Goal: Task Accomplishment & Management: Complete application form

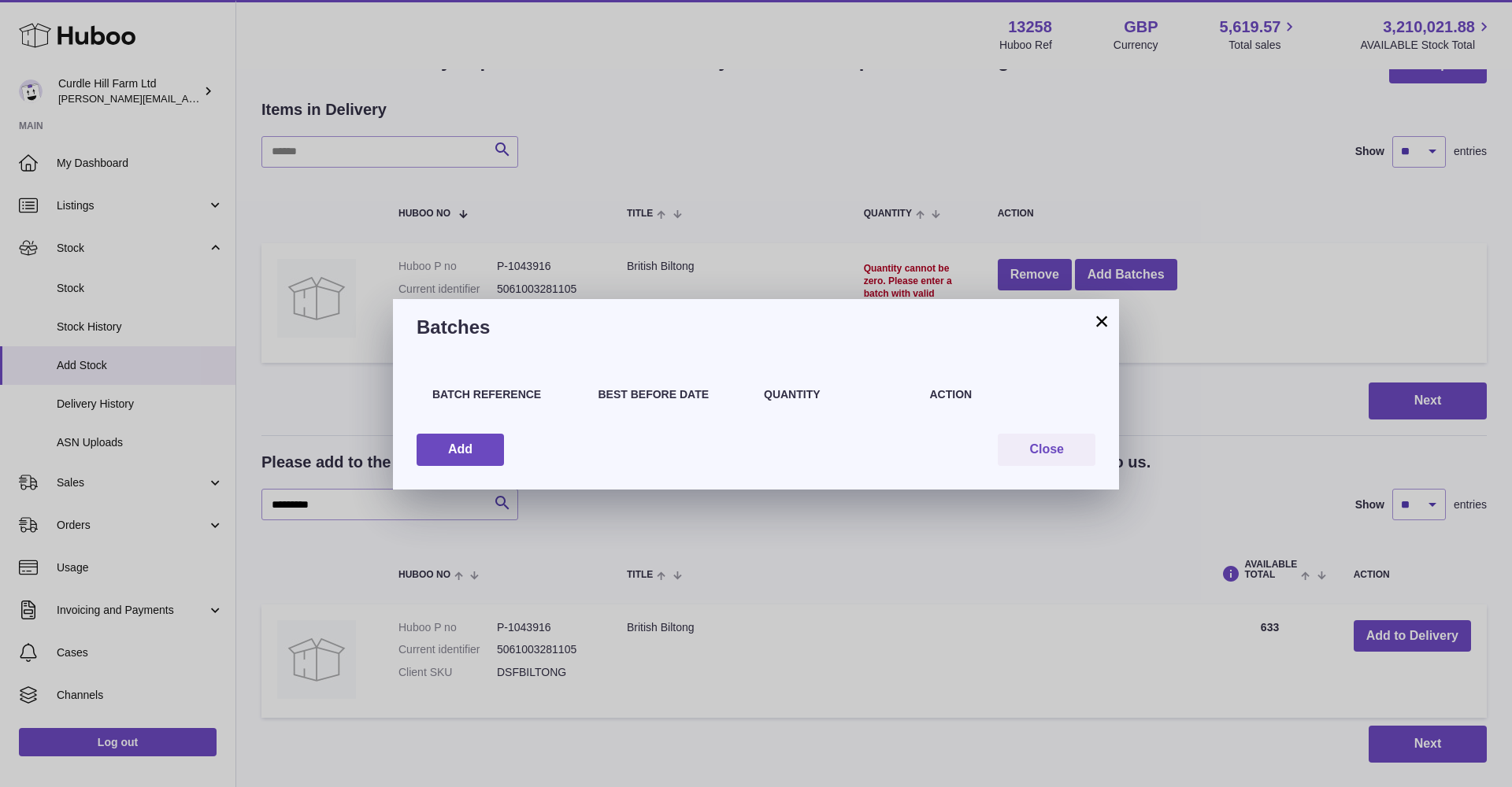
scroll to position [56, 0]
click at [470, 451] on button "Add" at bounding box center [460, 449] width 88 height 32
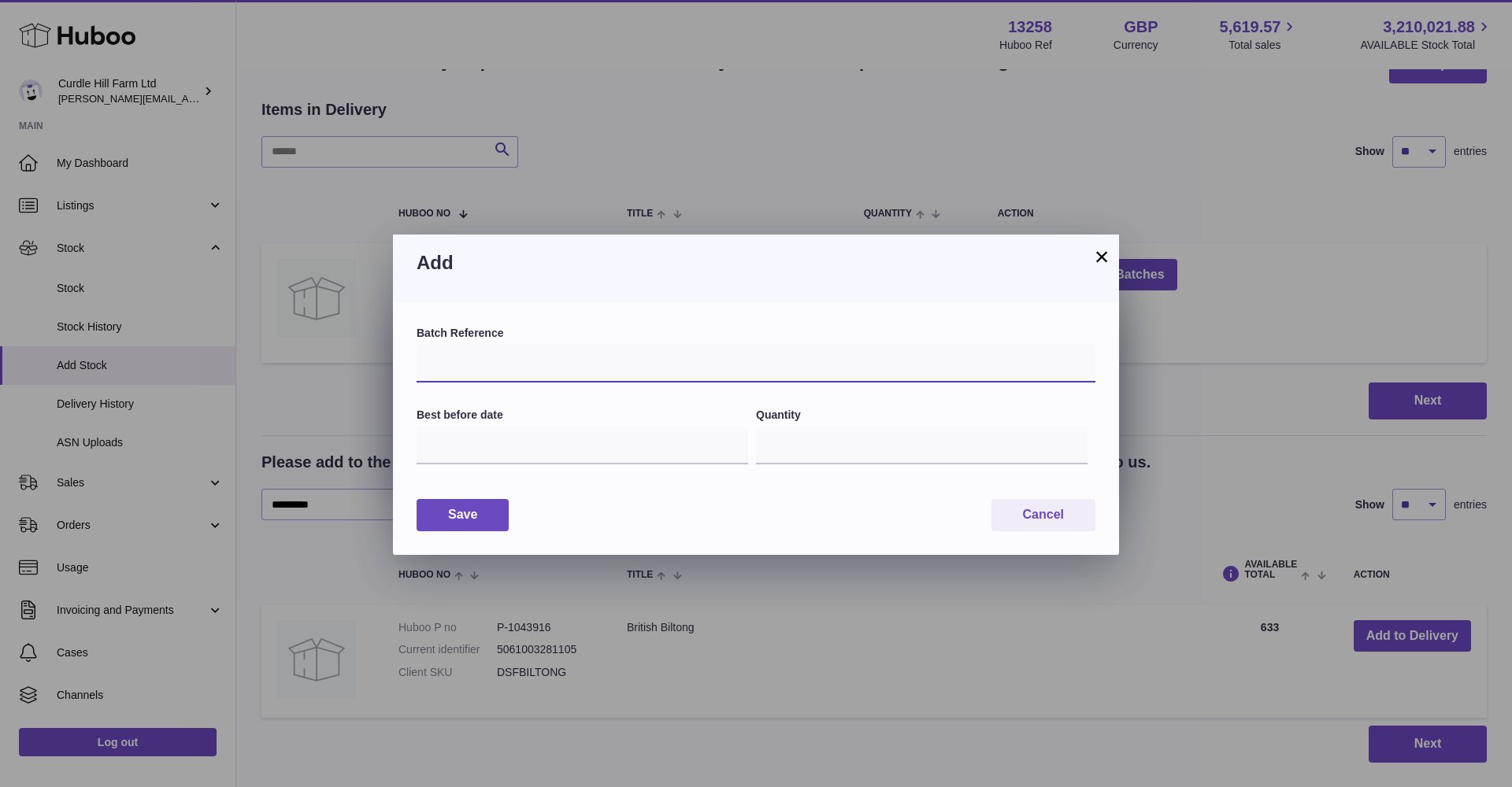
click at [453, 356] on input "text" at bounding box center [756, 363] width 679 height 38
click at [486, 458] on input "text" at bounding box center [582, 445] width 332 height 38
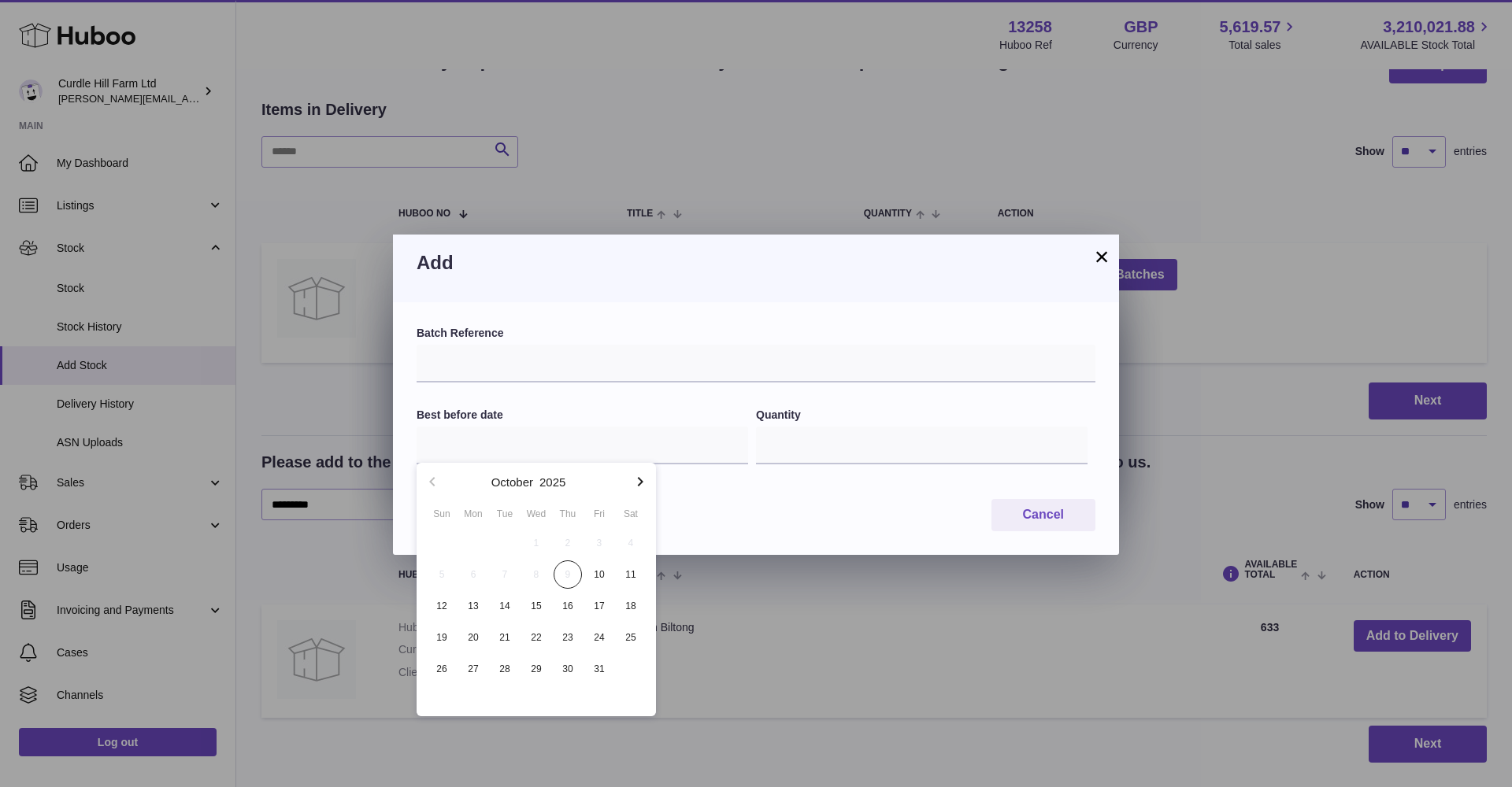
click at [641, 481] on icon "button" at bounding box center [640, 481] width 19 height 19
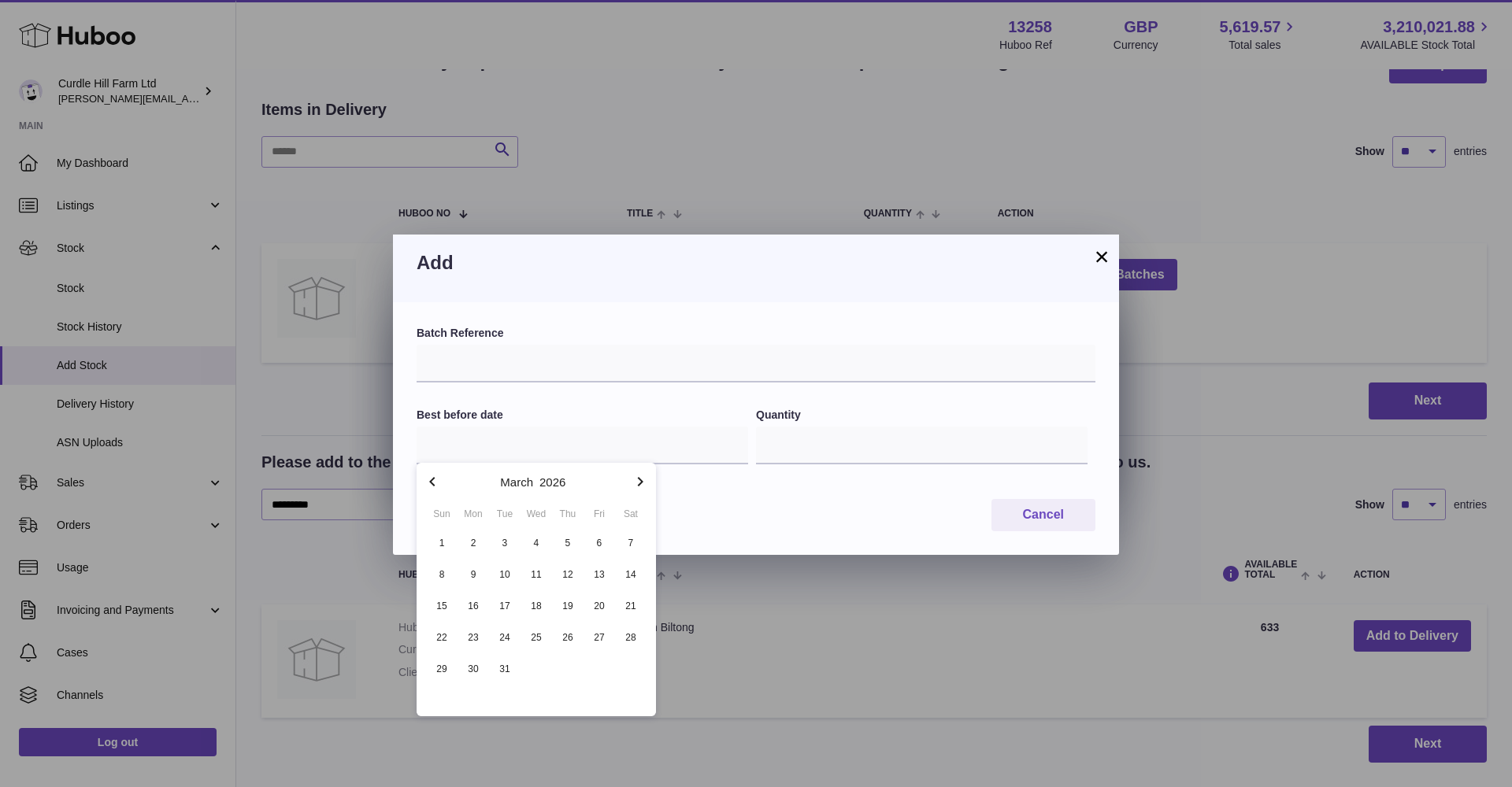
click at [641, 481] on icon "button" at bounding box center [640, 481] width 19 height 19
click at [563, 574] on span "9" at bounding box center [568, 575] width 28 height 28
type input "**********"
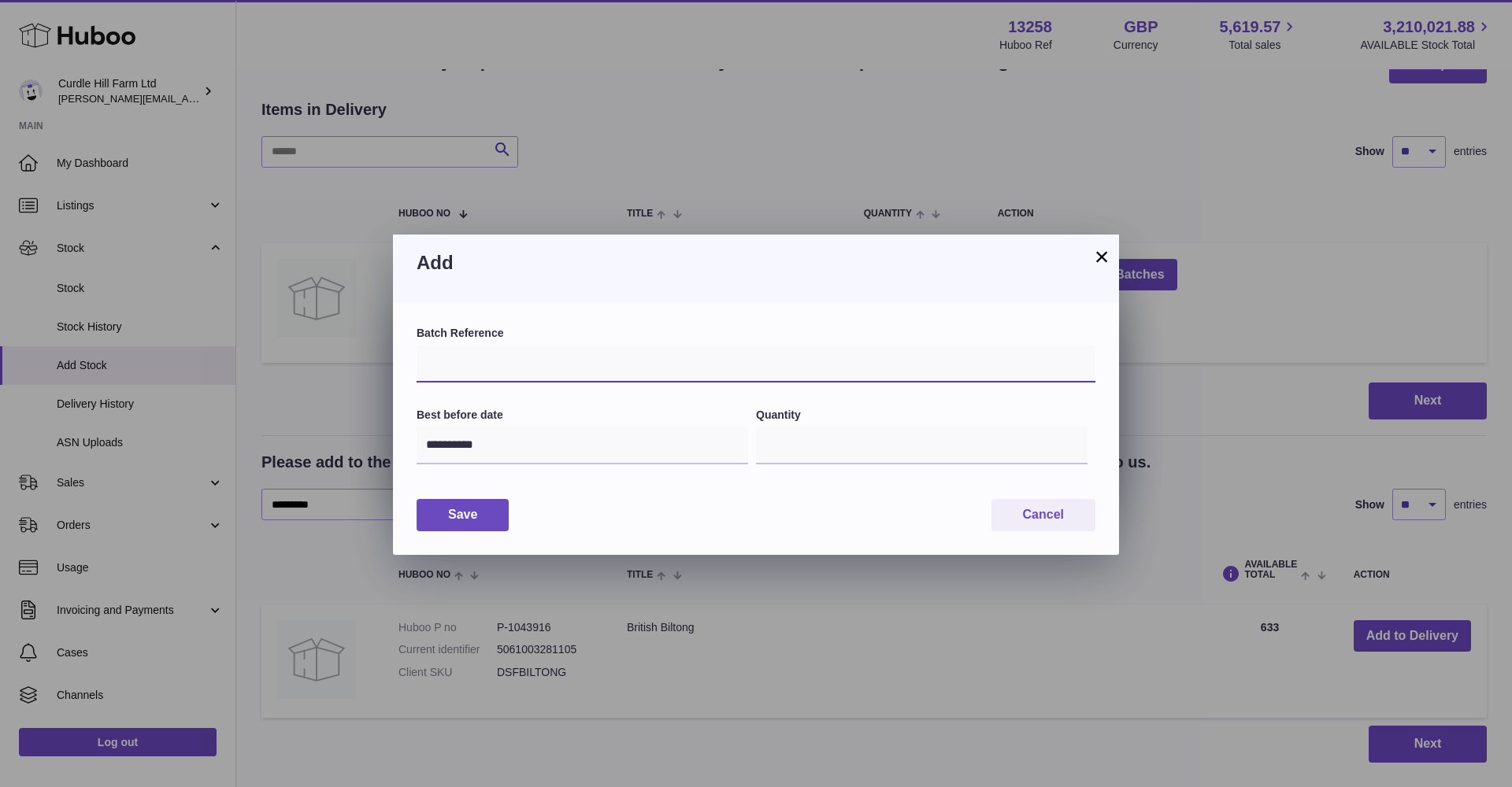
click at [462, 359] on input "text" at bounding box center [756, 363] width 679 height 38
type input "*"
type input "**********"
click at [483, 511] on button "Save" at bounding box center [463, 515] width 92 height 32
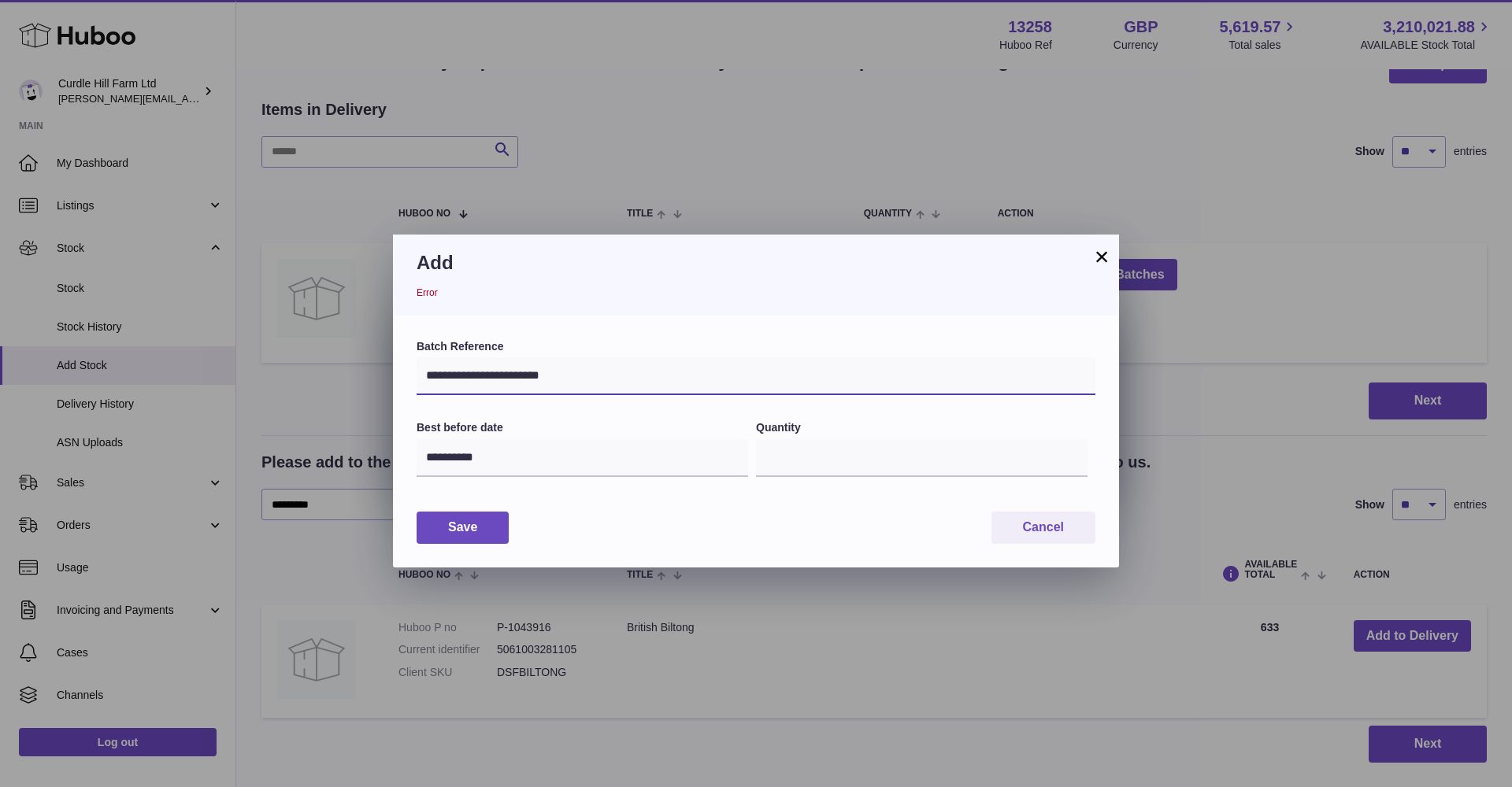
drag, startPoint x: 586, startPoint y: 373, endPoint x: 411, endPoint y: 361, distance: 175.4
click at [403, 360] on div "**********" at bounding box center [756, 442] width 726 height 253
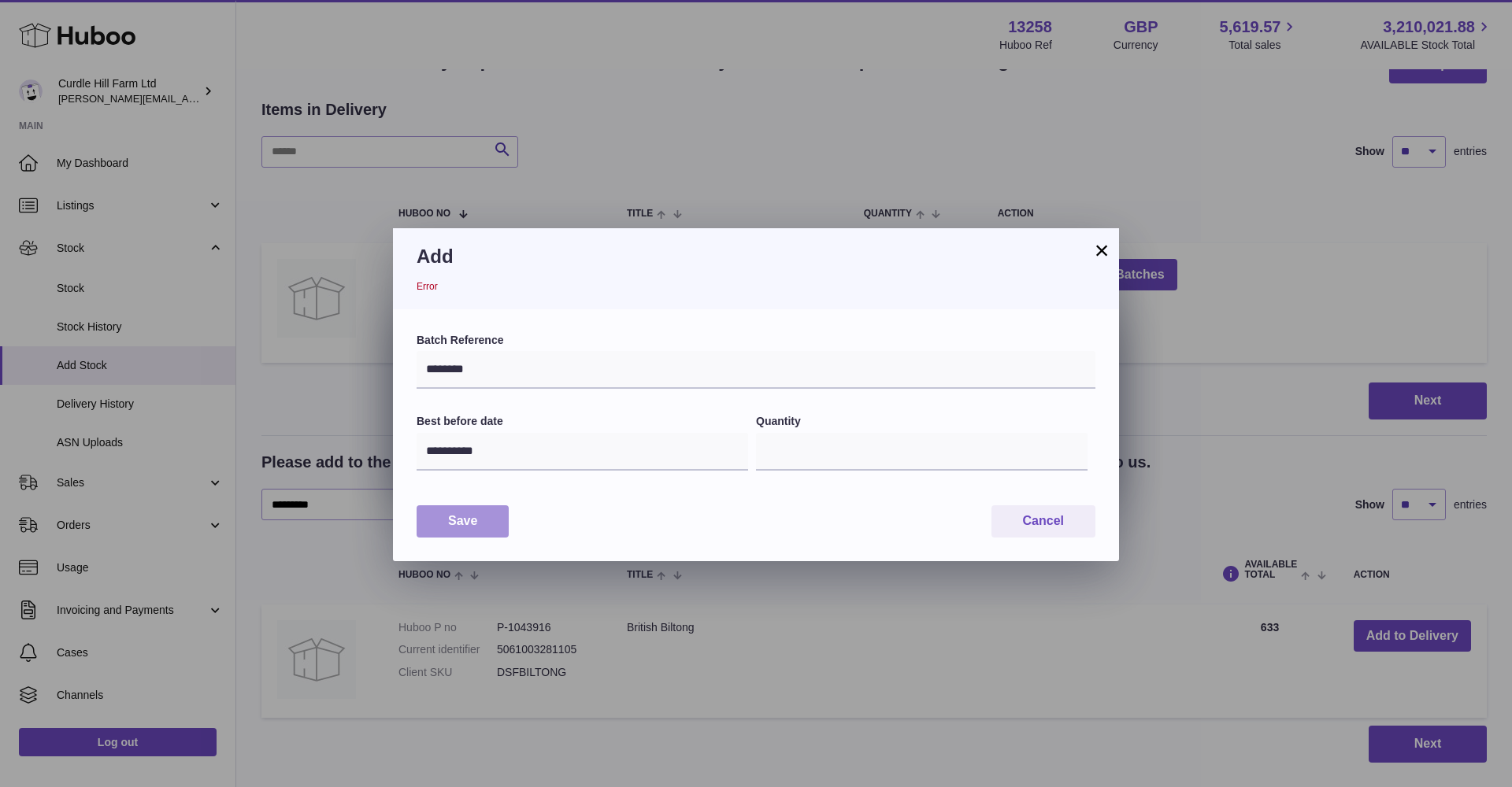
click at [478, 531] on button "Save" at bounding box center [463, 521] width 92 height 32
drag, startPoint x: 505, startPoint y: 369, endPoint x: 399, endPoint y: 359, distance: 106.5
click at [398, 359] on div "**********" at bounding box center [756, 436] width 726 height 253
click at [423, 371] on input "********" at bounding box center [756, 370] width 679 height 38
type input "*********"
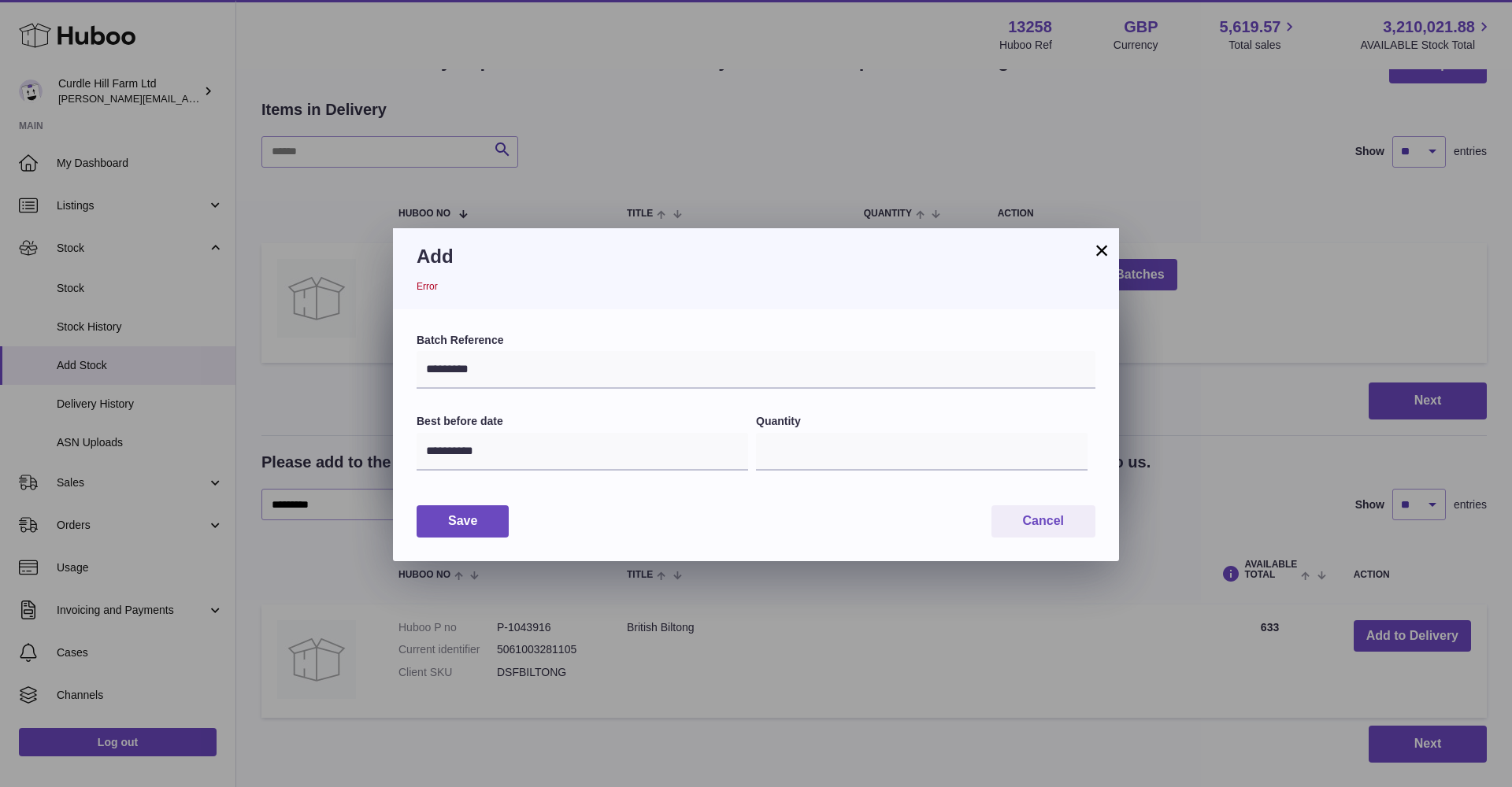
click at [487, 512] on button "Save" at bounding box center [463, 521] width 92 height 32
click at [492, 363] on input "*********" at bounding box center [756, 370] width 679 height 38
click at [481, 527] on button "Save" at bounding box center [463, 521] width 92 height 32
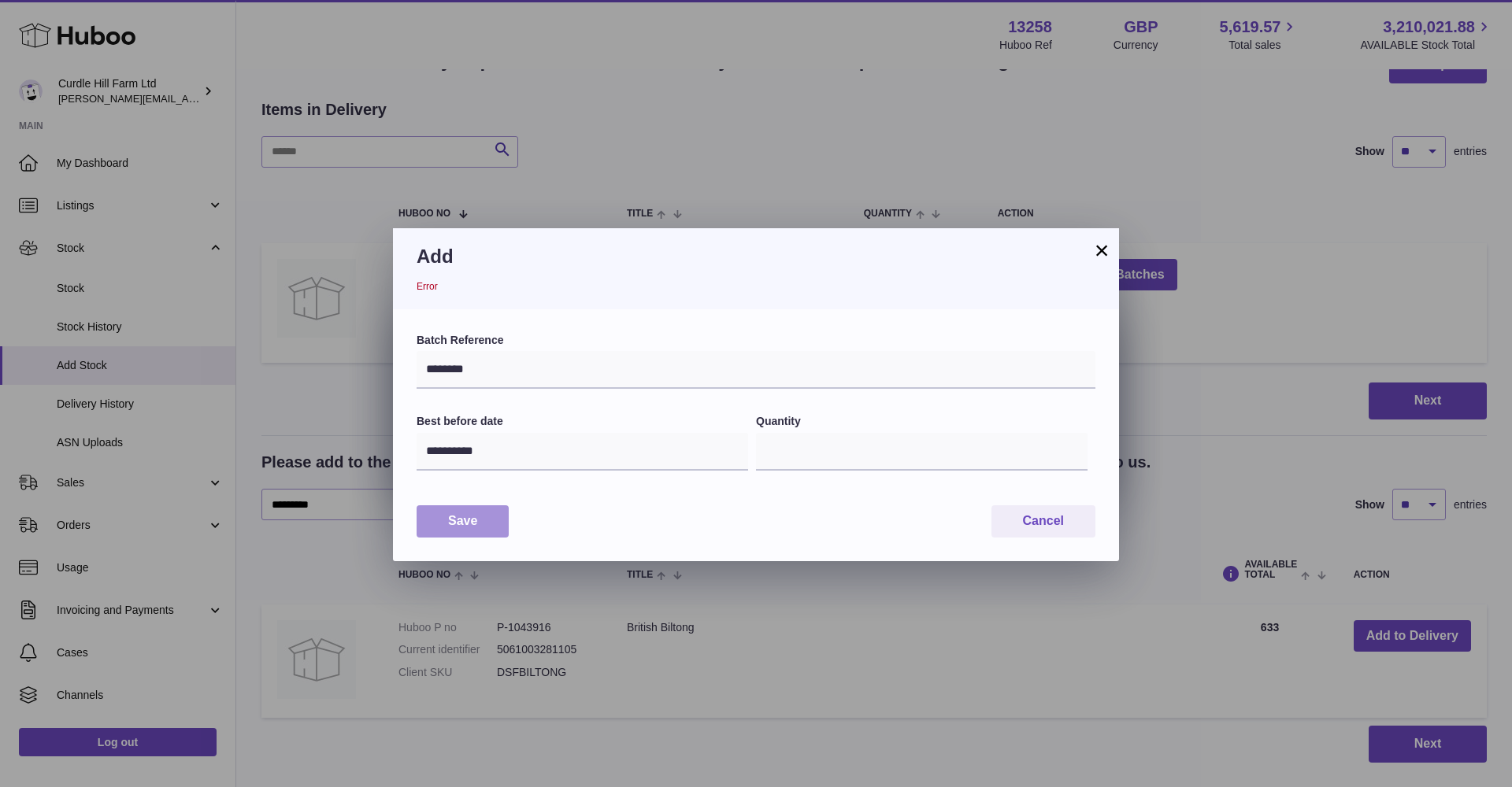
scroll to position [2, 0]
click at [467, 364] on input "********" at bounding box center [756, 370] width 679 height 38
type input "****"
click at [472, 520] on button "Save" at bounding box center [463, 521] width 92 height 32
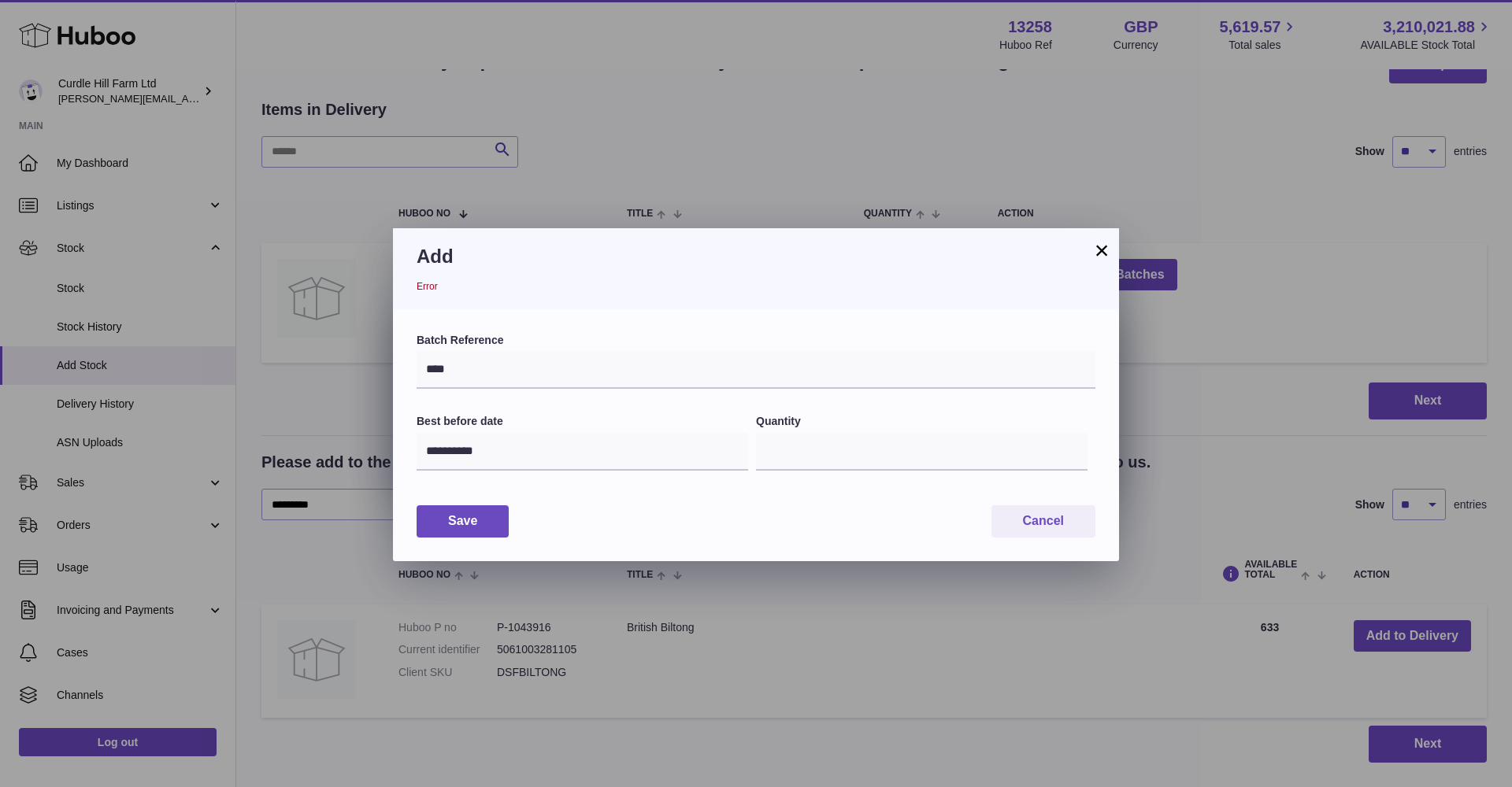
click at [1102, 247] on button "×" at bounding box center [1101, 249] width 19 height 19
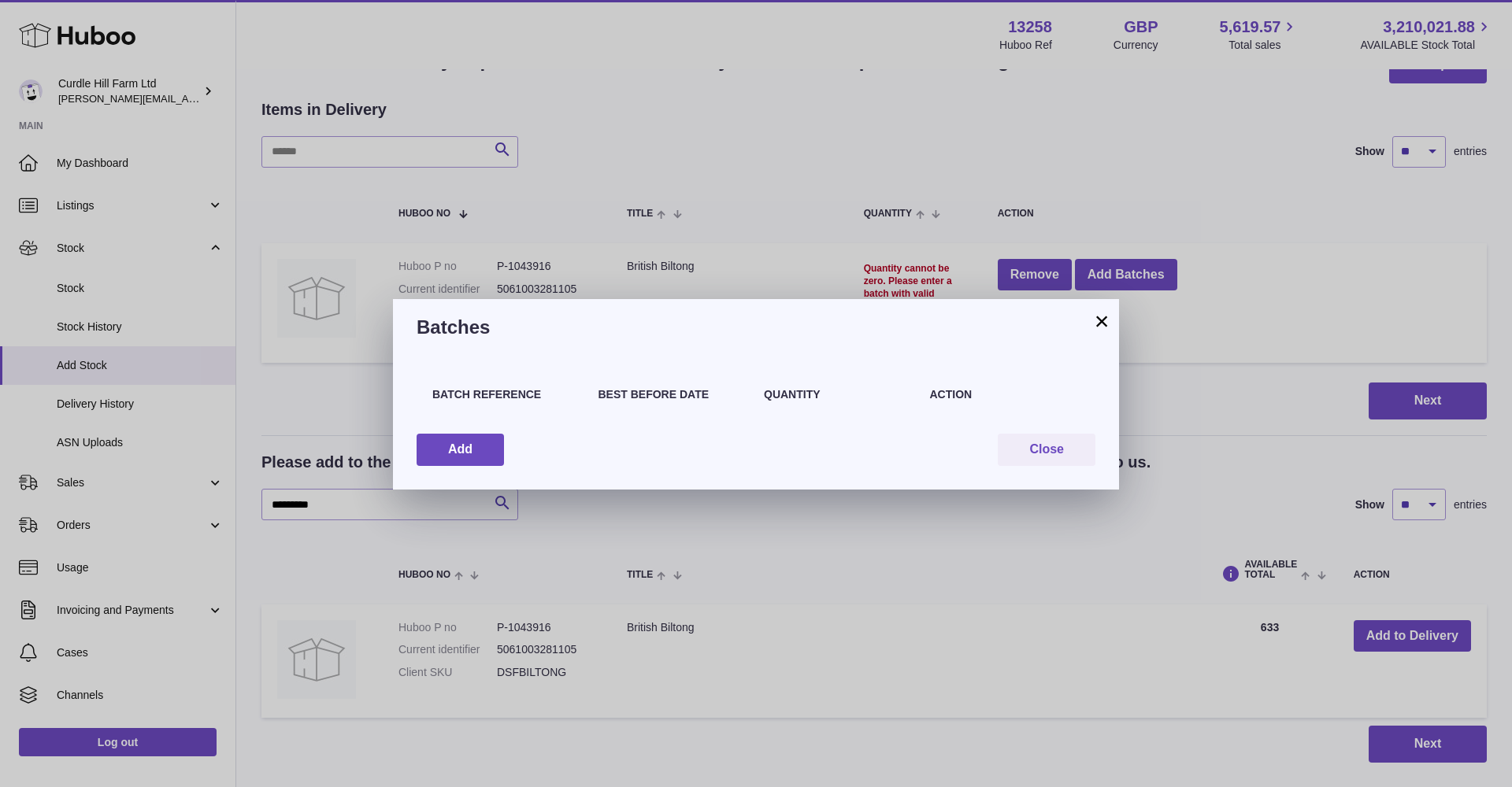
scroll to position [0, 0]
click at [1025, 440] on button "Close" at bounding box center [1047, 449] width 97 height 32
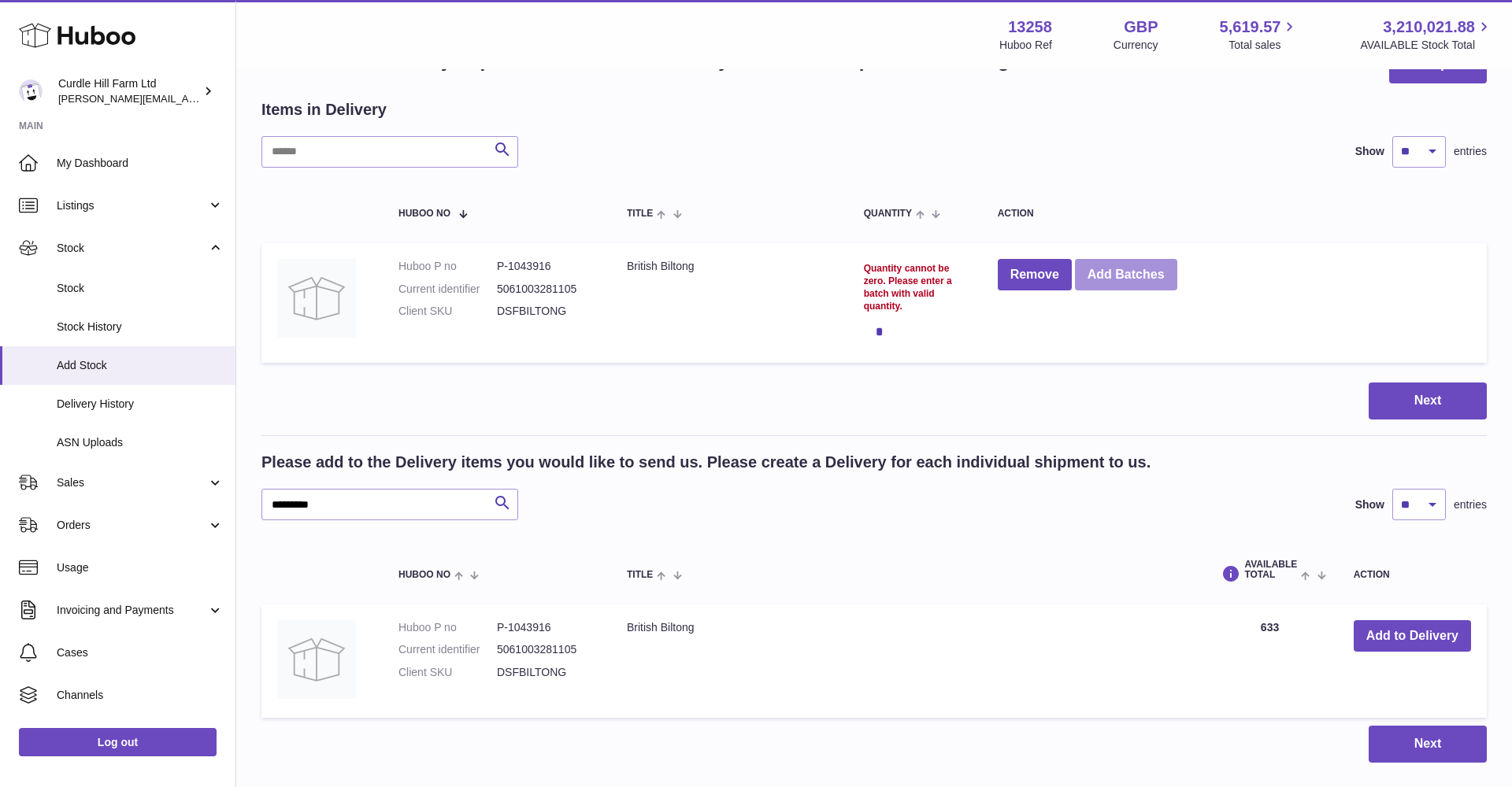
click at [1117, 284] on button "Add Batches" at bounding box center [1126, 275] width 103 height 32
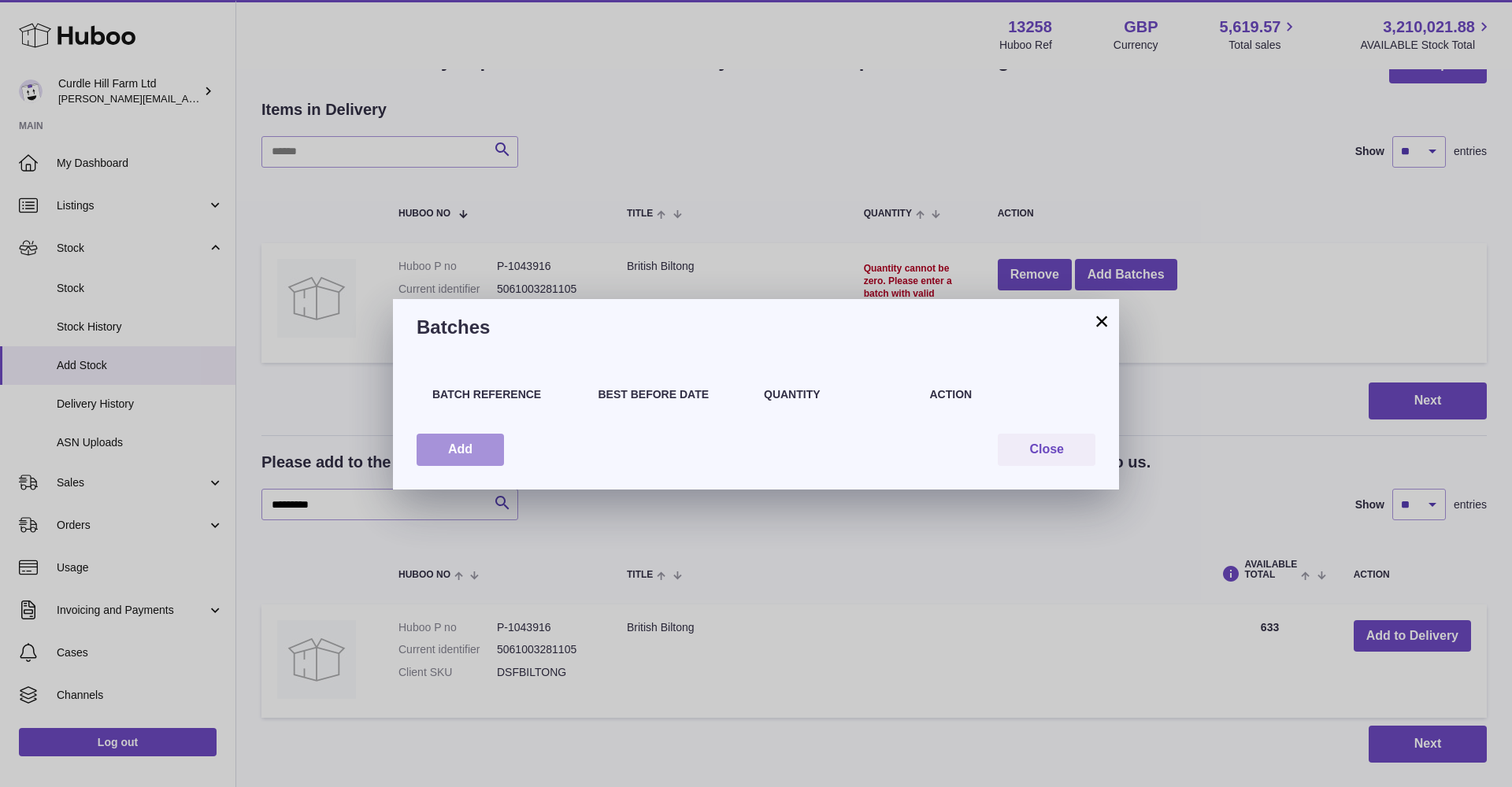
click at [464, 442] on button "Add" at bounding box center [460, 449] width 88 height 32
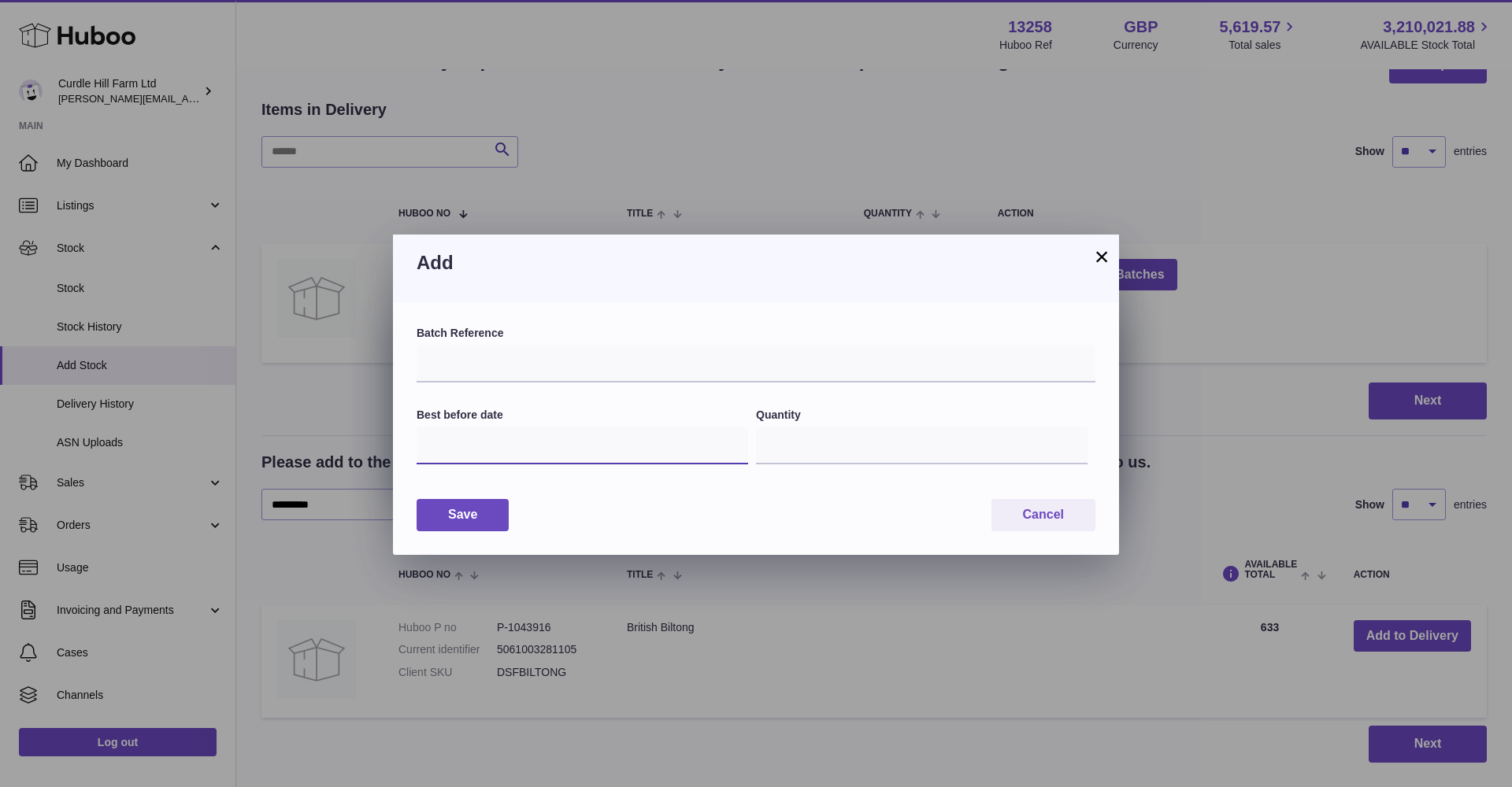
click at [441, 455] on input "text" at bounding box center [582, 445] width 332 height 38
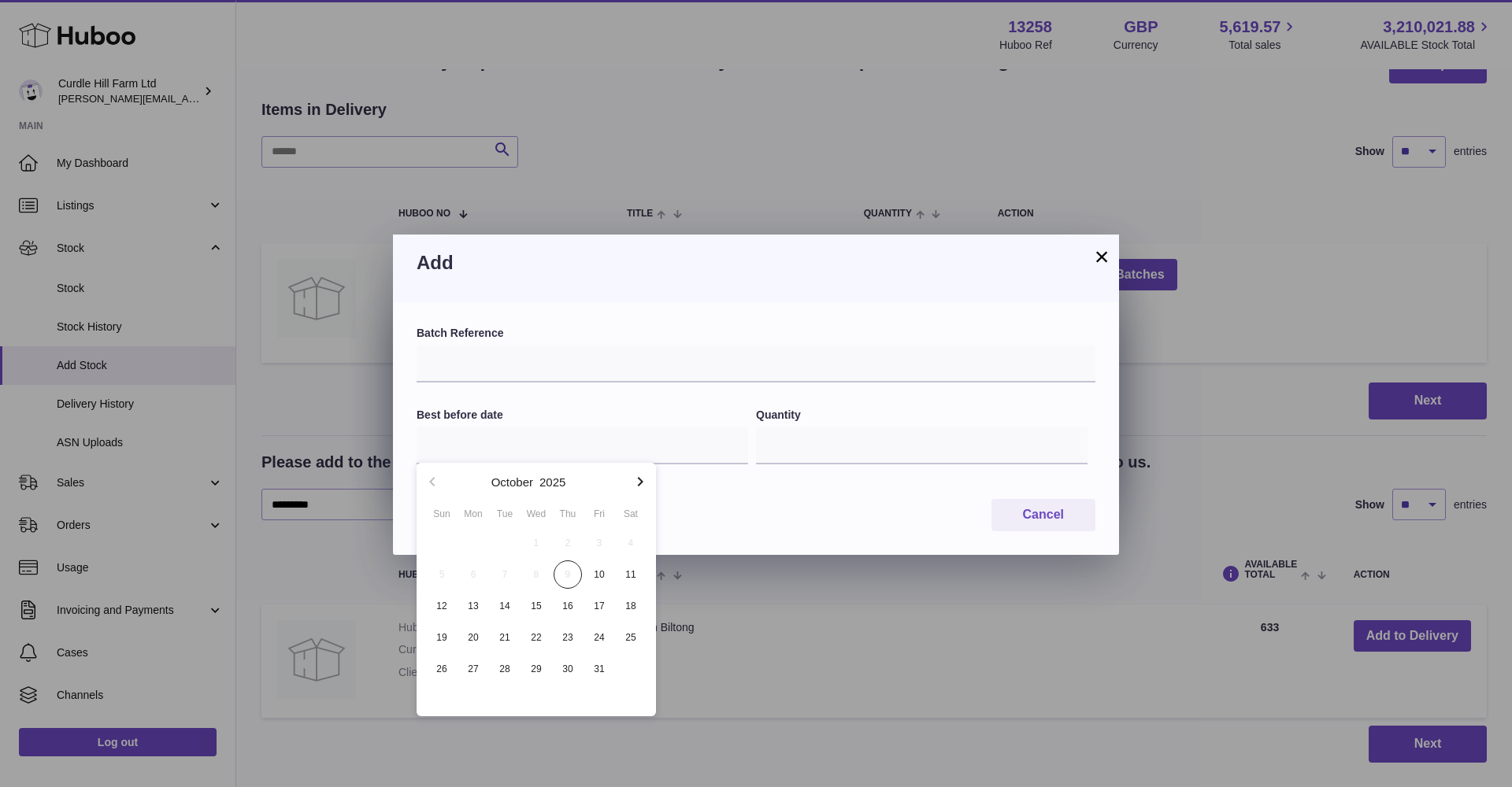
click at [644, 481] on icon "button" at bounding box center [640, 481] width 19 height 19
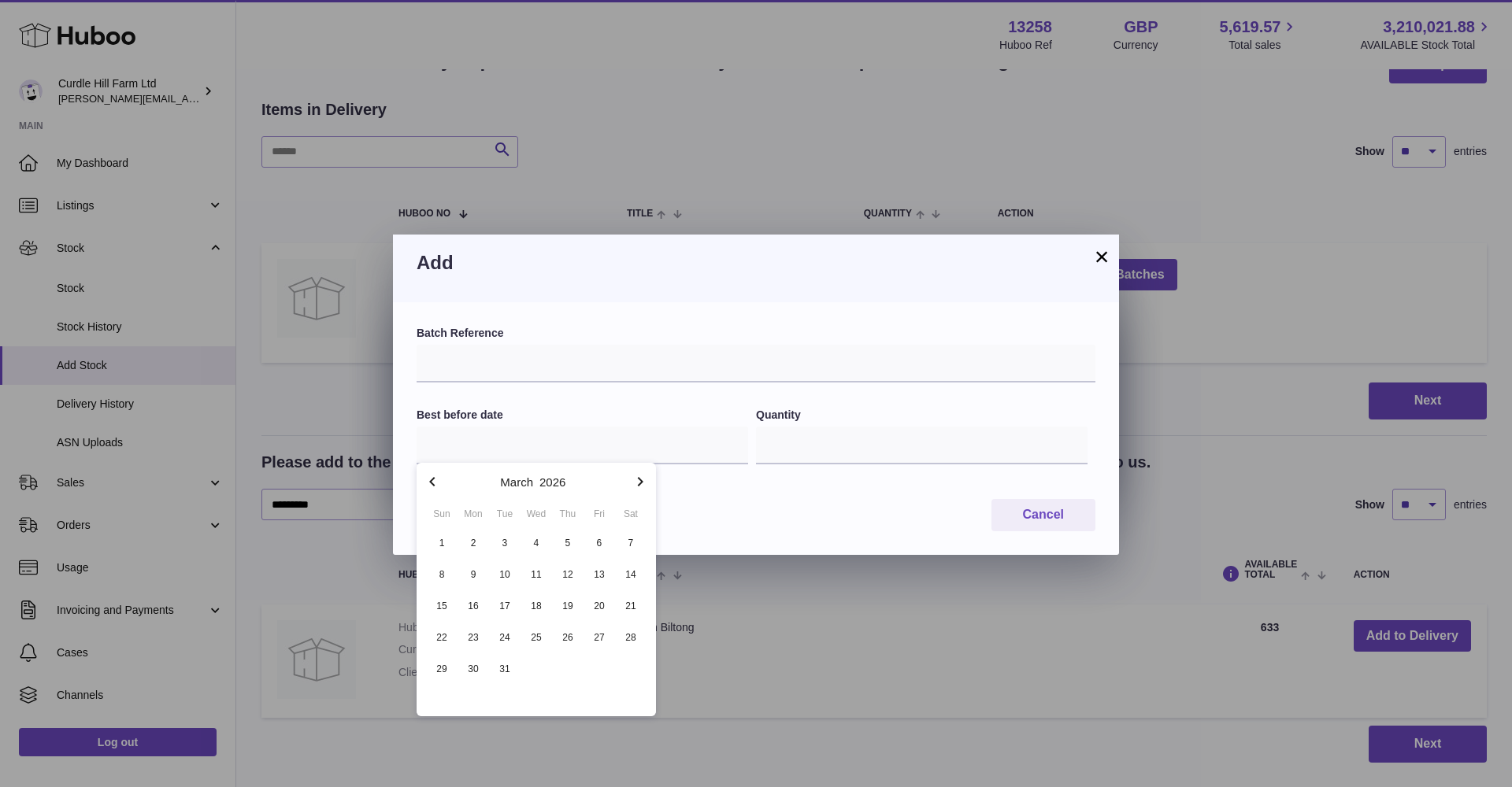
click at [644, 481] on icon "button" at bounding box center [640, 481] width 19 height 19
click at [563, 571] on span "9" at bounding box center [568, 575] width 28 height 28
type input "**********"
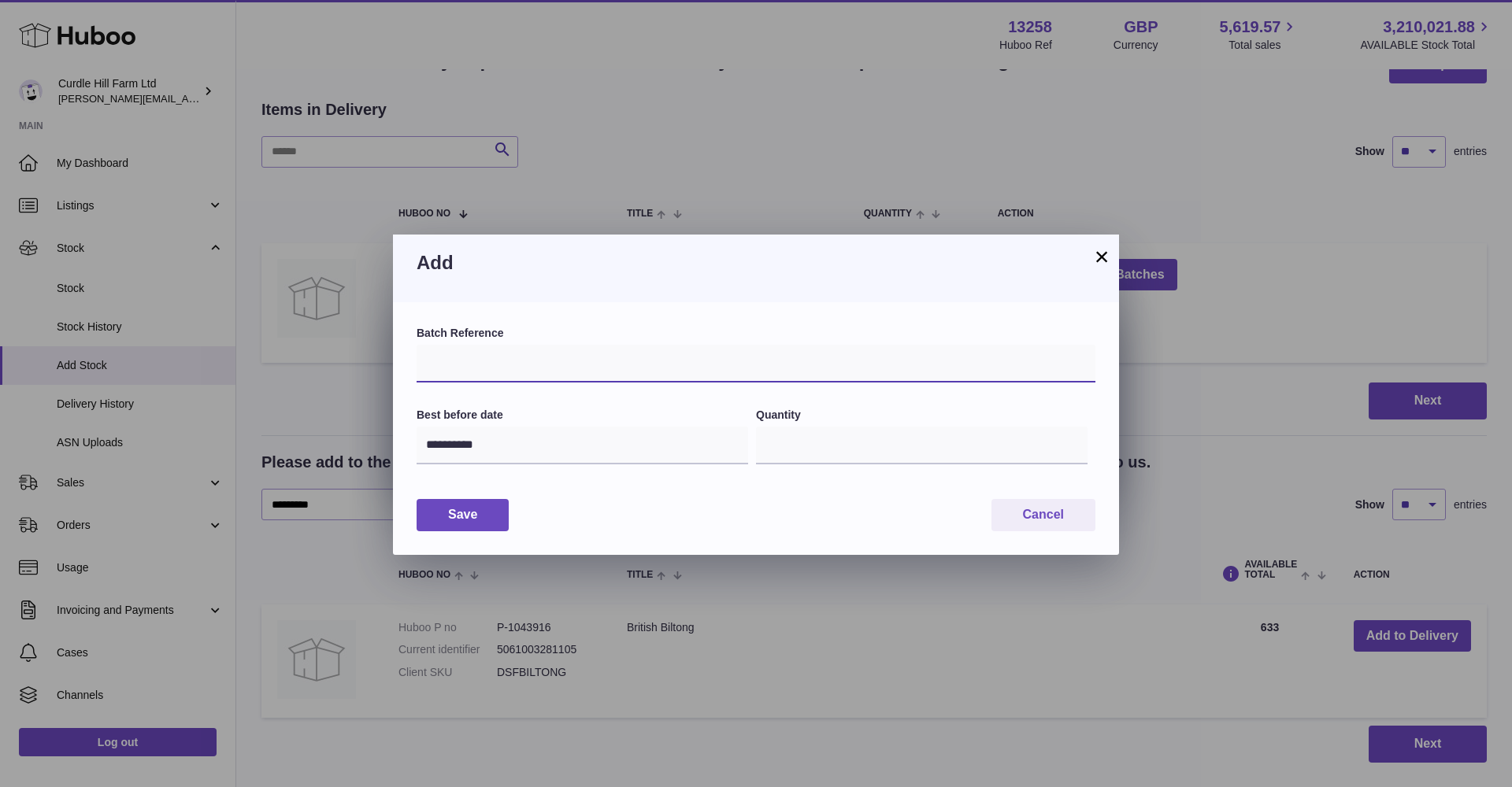
click at [497, 360] on input "text" at bounding box center [756, 363] width 679 height 38
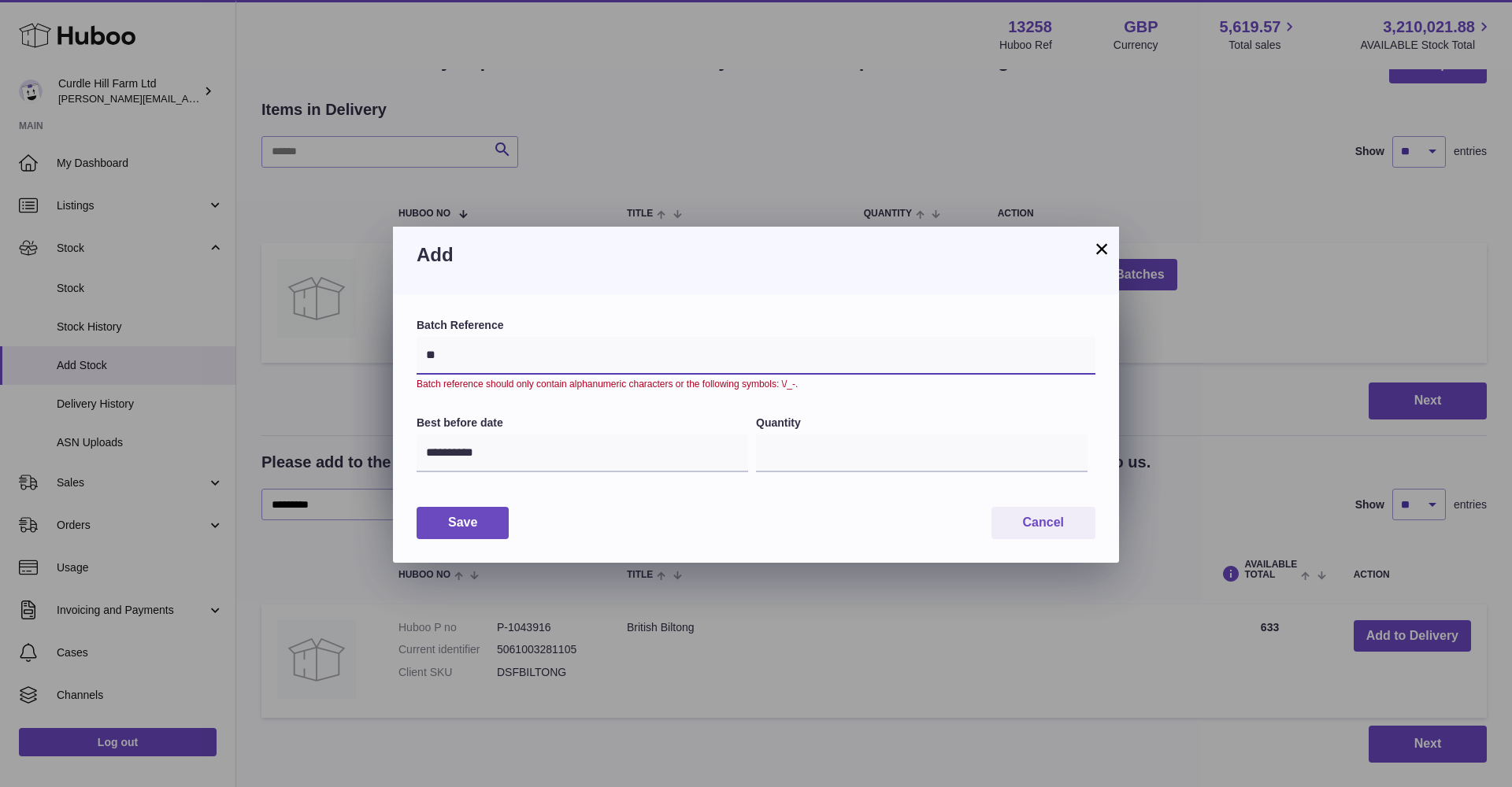
type input "*"
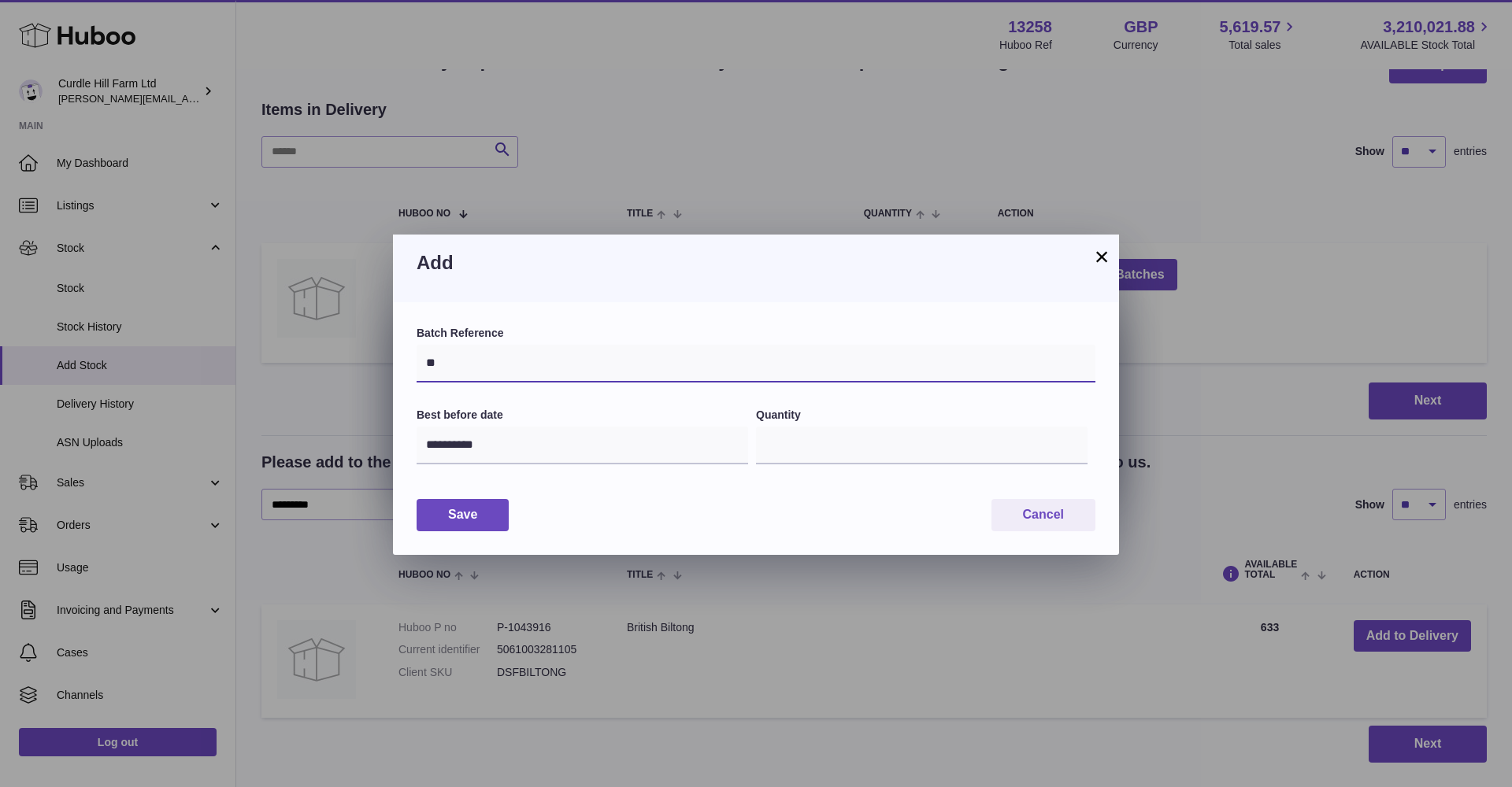
type input "*"
type input "********"
drag, startPoint x: 476, startPoint y: 515, endPoint x: 491, endPoint y: 515, distance: 15.0
click at [478, 515] on button "Save" at bounding box center [463, 515] width 92 height 32
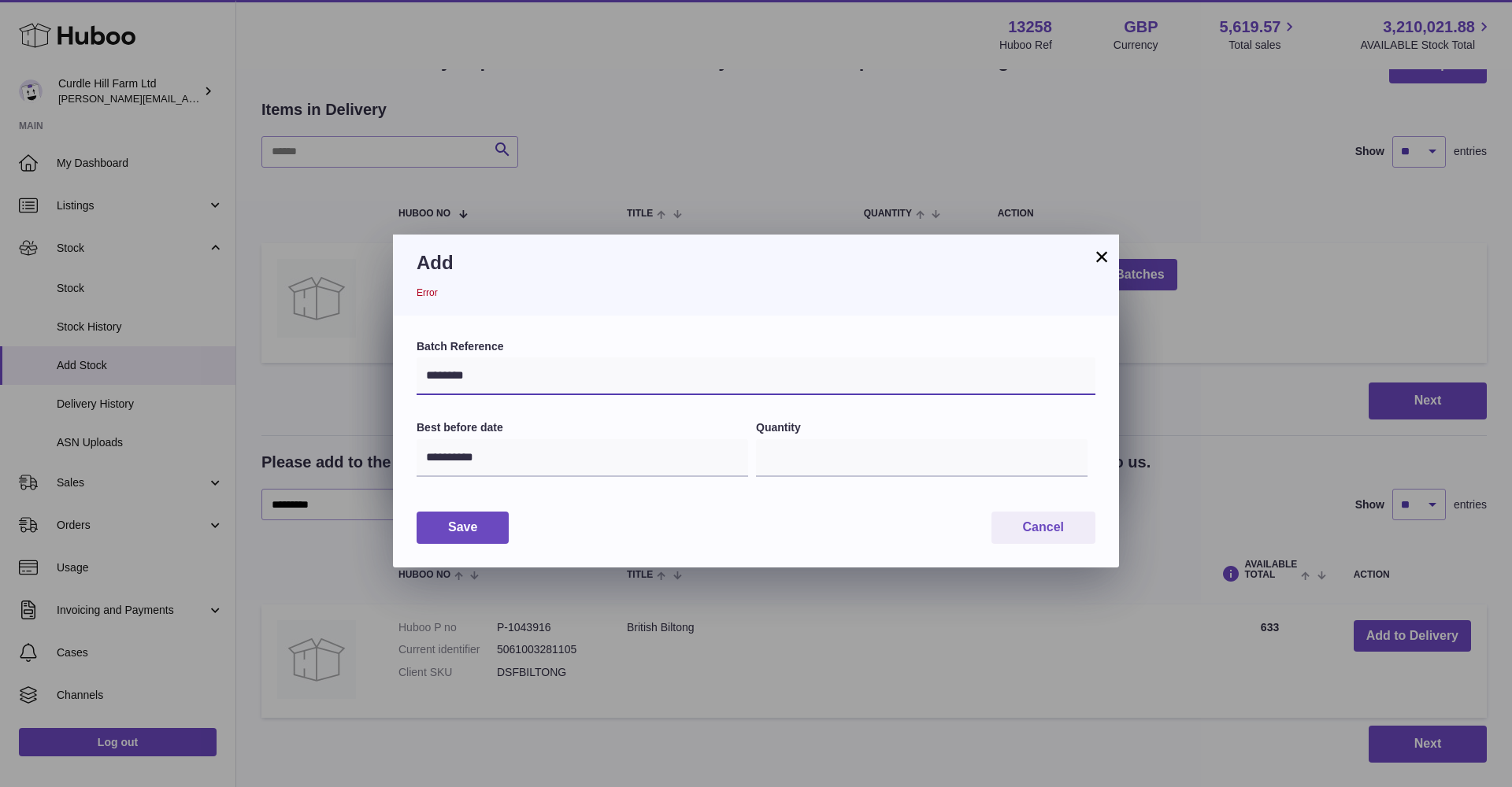
click at [507, 381] on input "********" at bounding box center [756, 376] width 679 height 38
click at [1100, 258] on button "×" at bounding box center [1101, 256] width 19 height 19
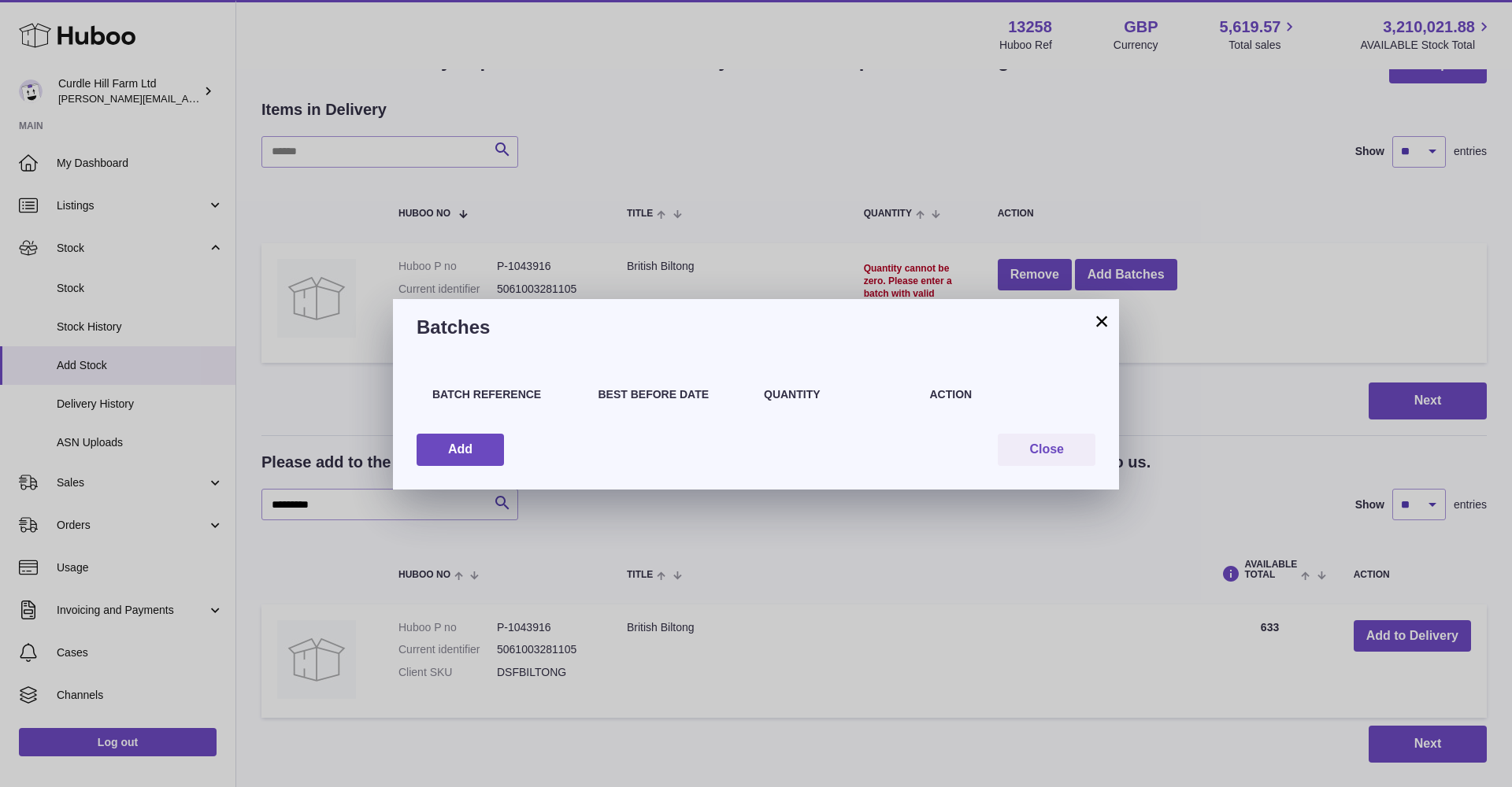
scroll to position [56, 0]
click at [1083, 455] on button "Close" at bounding box center [1047, 449] width 97 height 32
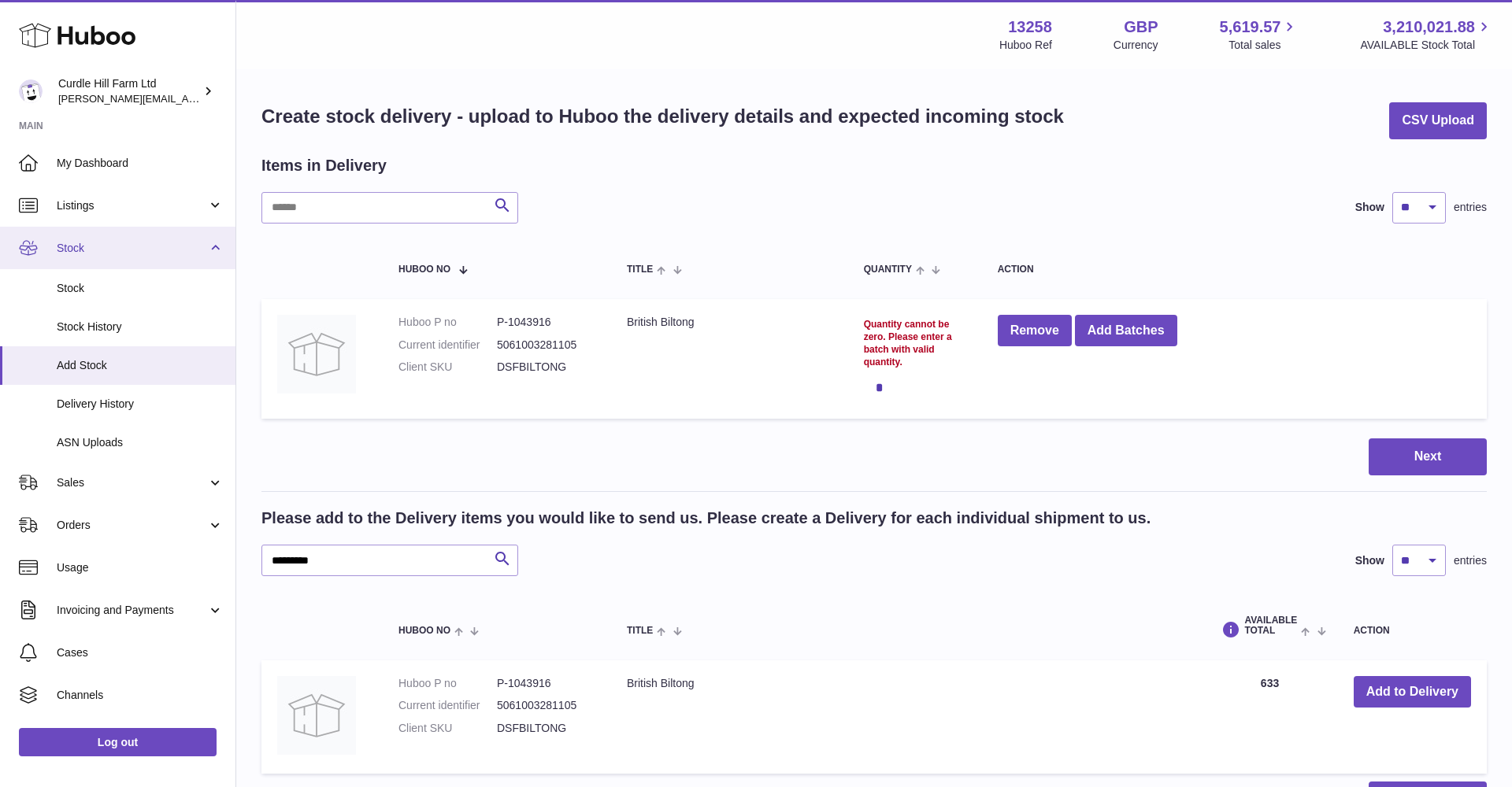
scroll to position [0, 0]
click at [111, 256] on link "Stock" at bounding box center [118, 248] width 235 height 42
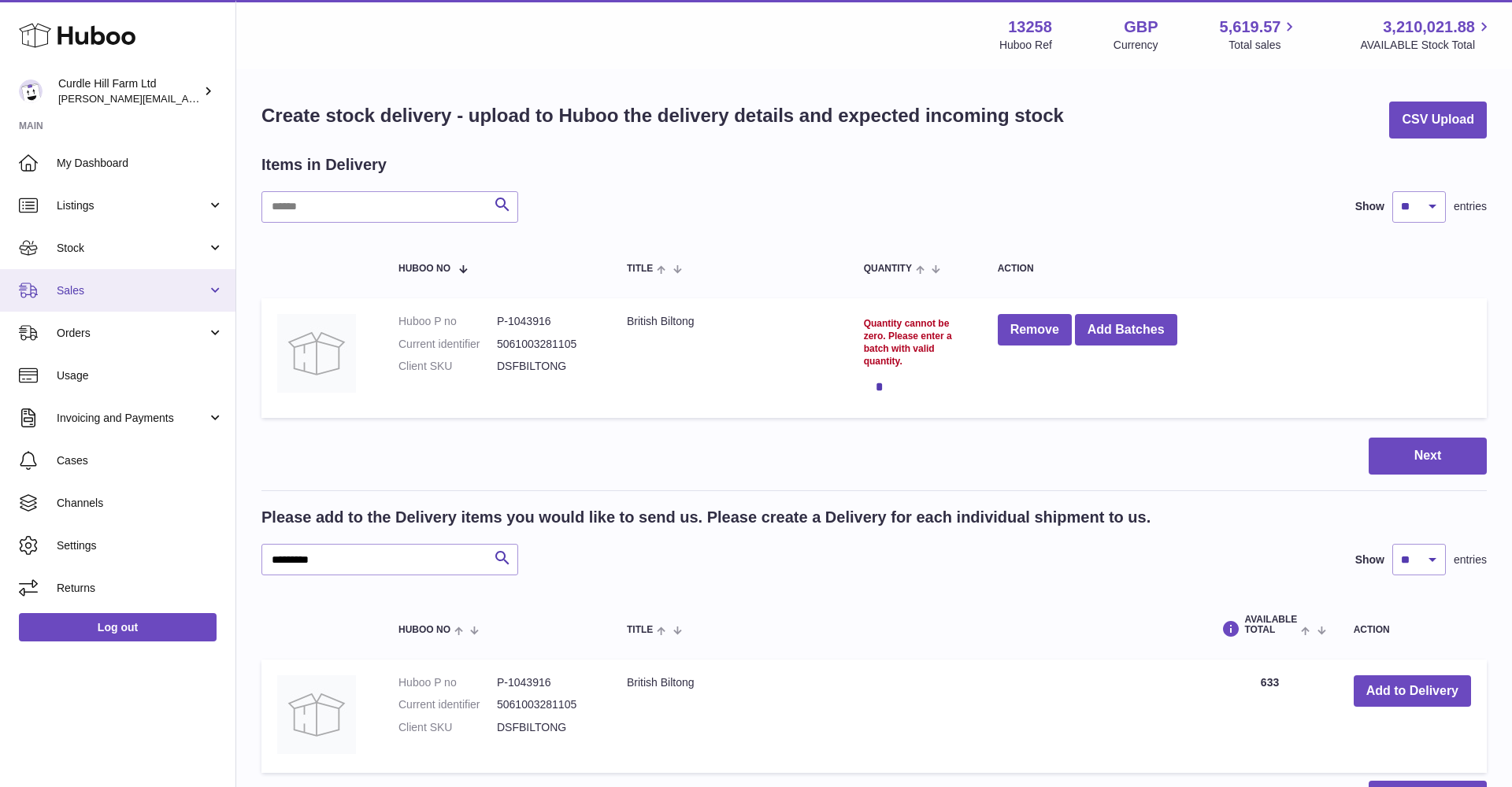
click at [111, 286] on span "Sales" at bounding box center [132, 290] width 150 height 15
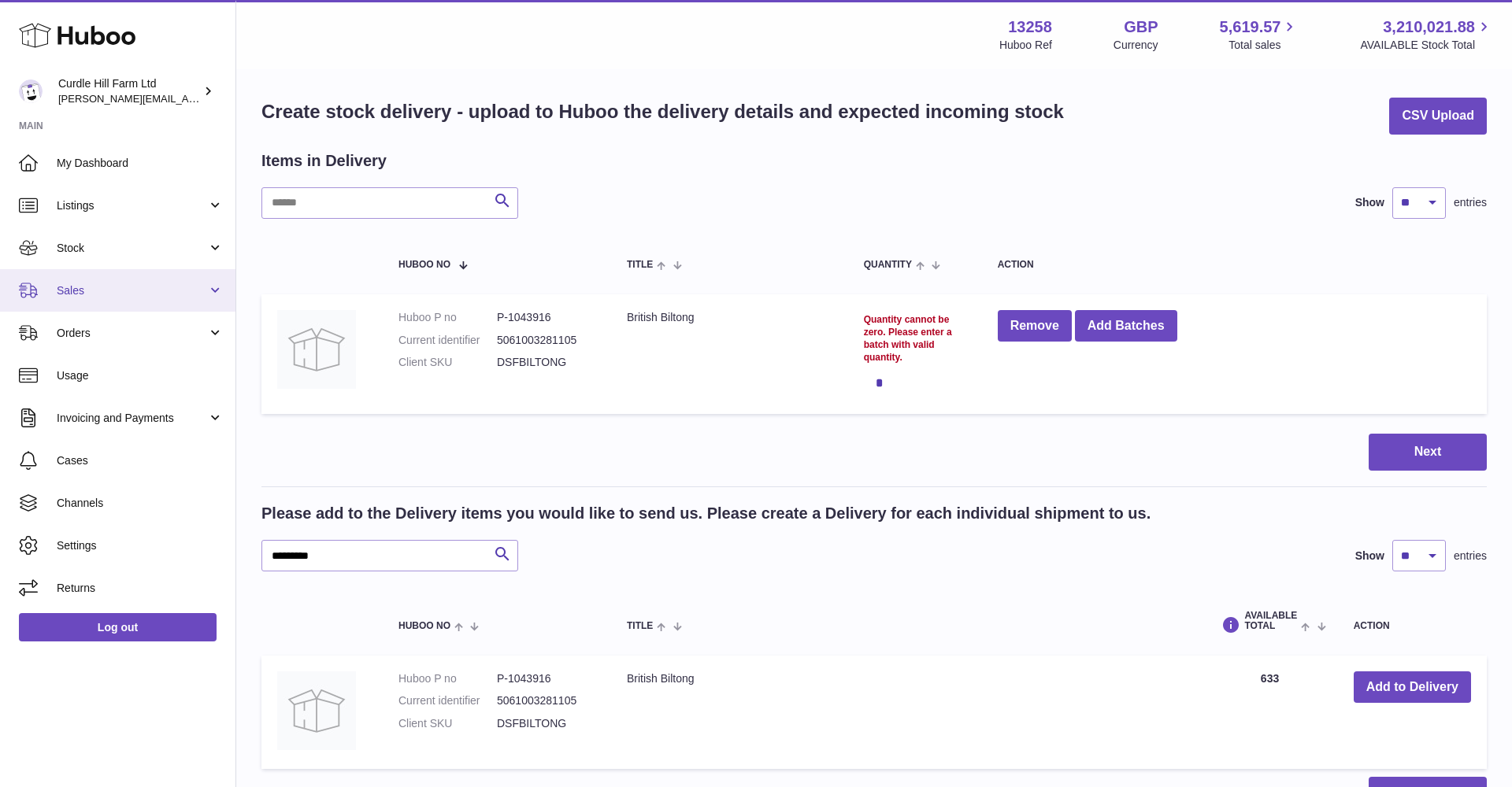
scroll to position [4, 0]
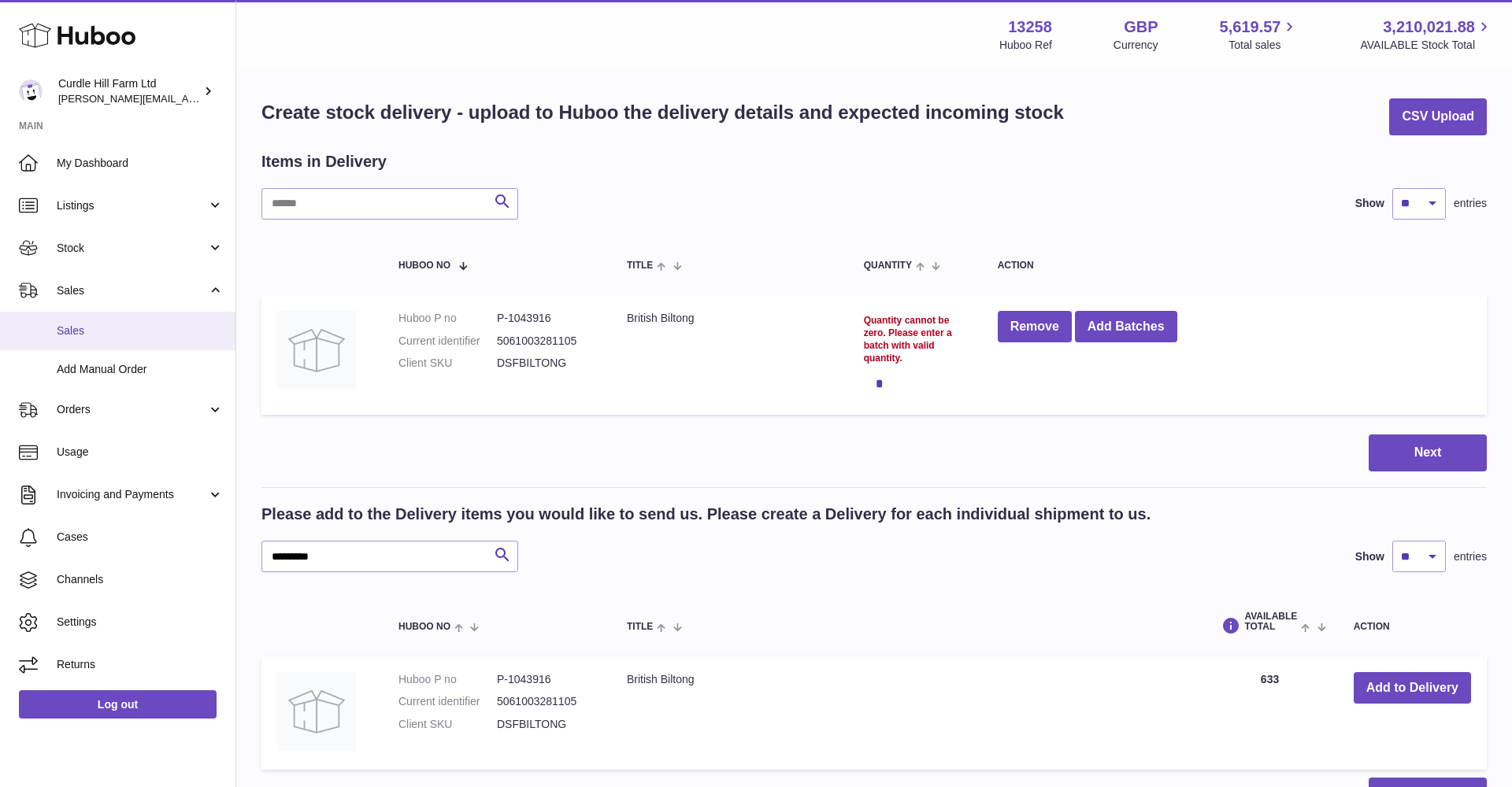
click at [92, 320] on link "Sales" at bounding box center [118, 331] width 235 height 39
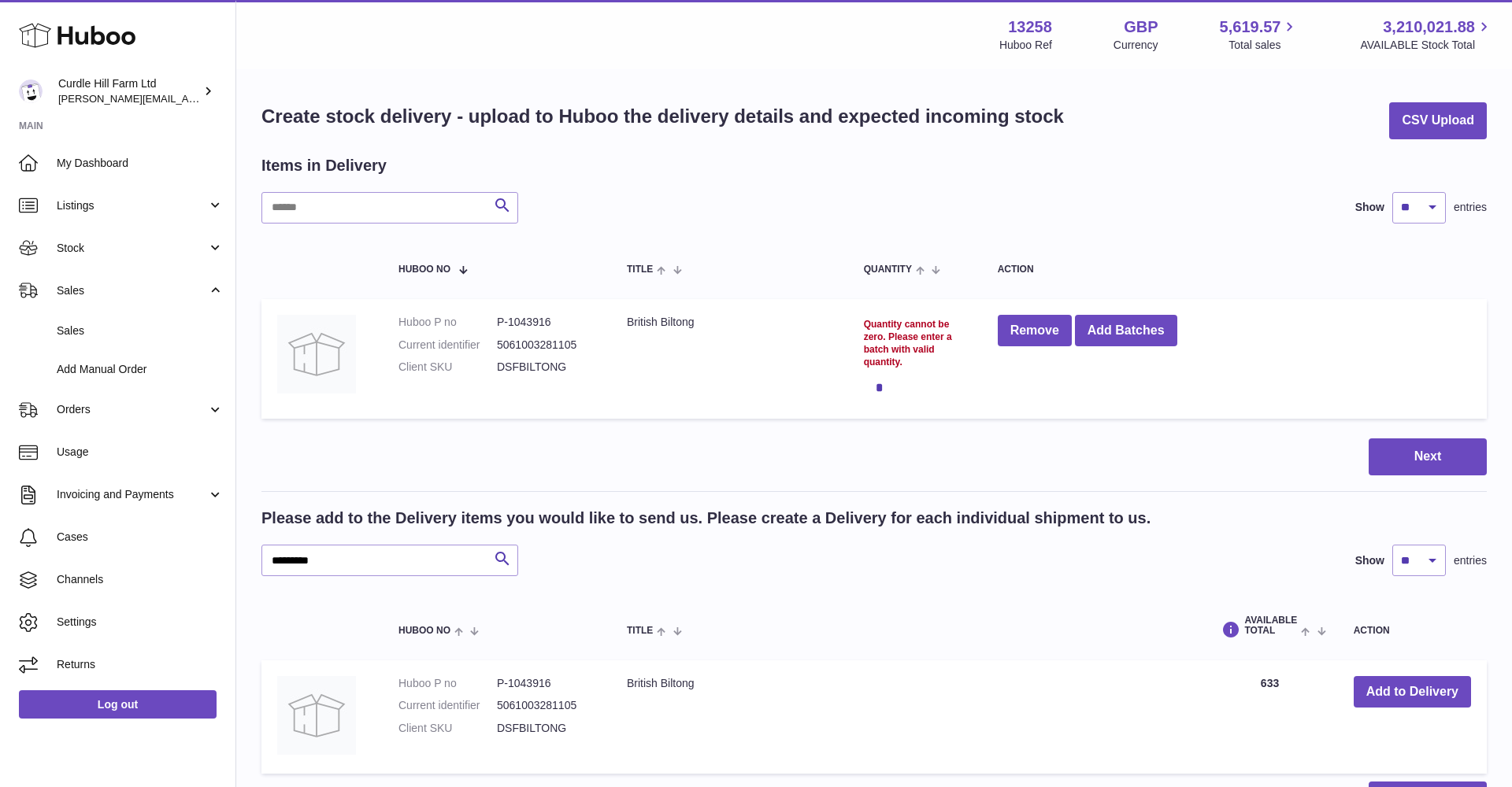
scroll to position [1, 0]
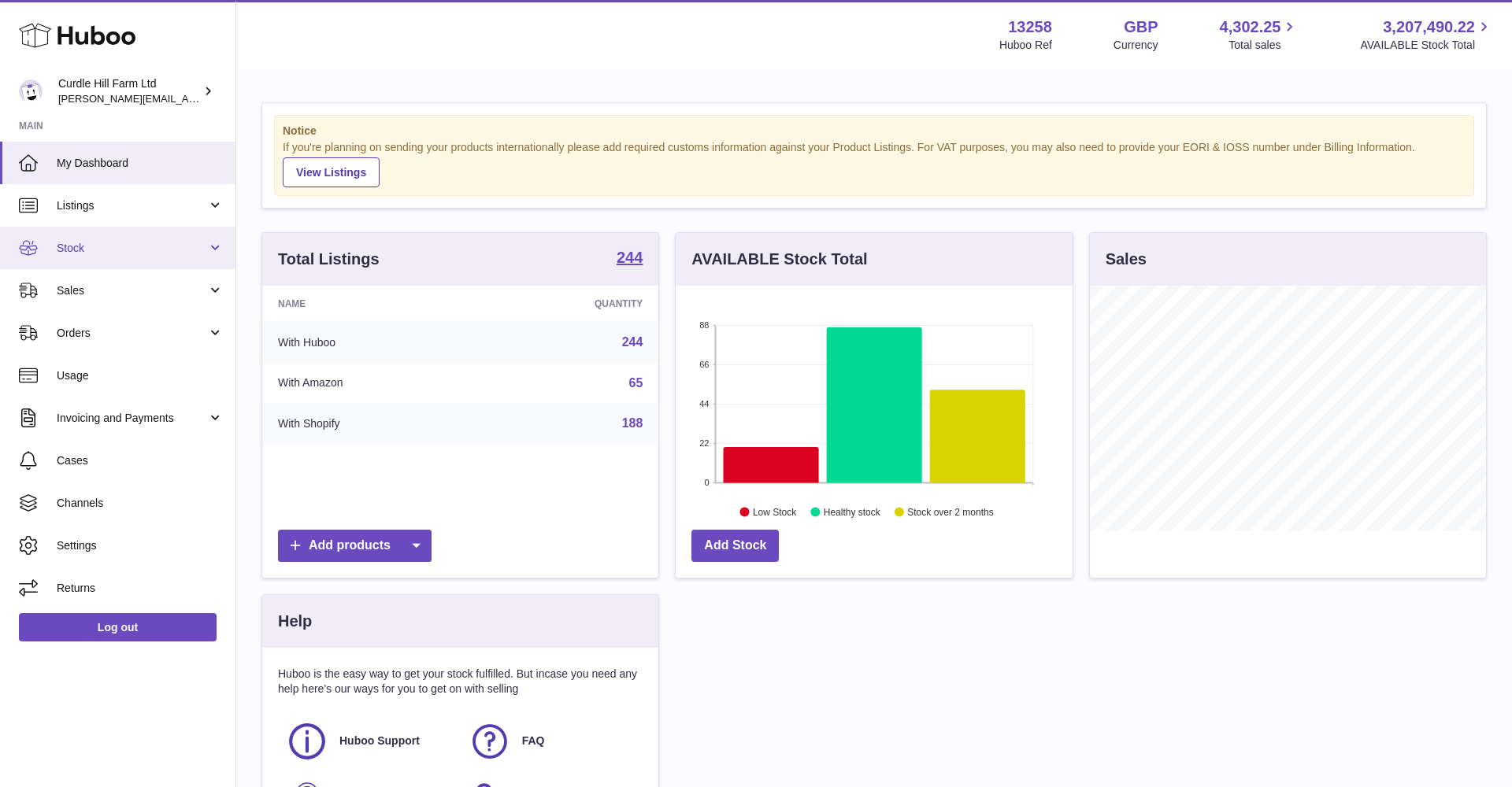
click at [137, 251] on span "Stock" at bounding box center [132, 248] width 150 height 15
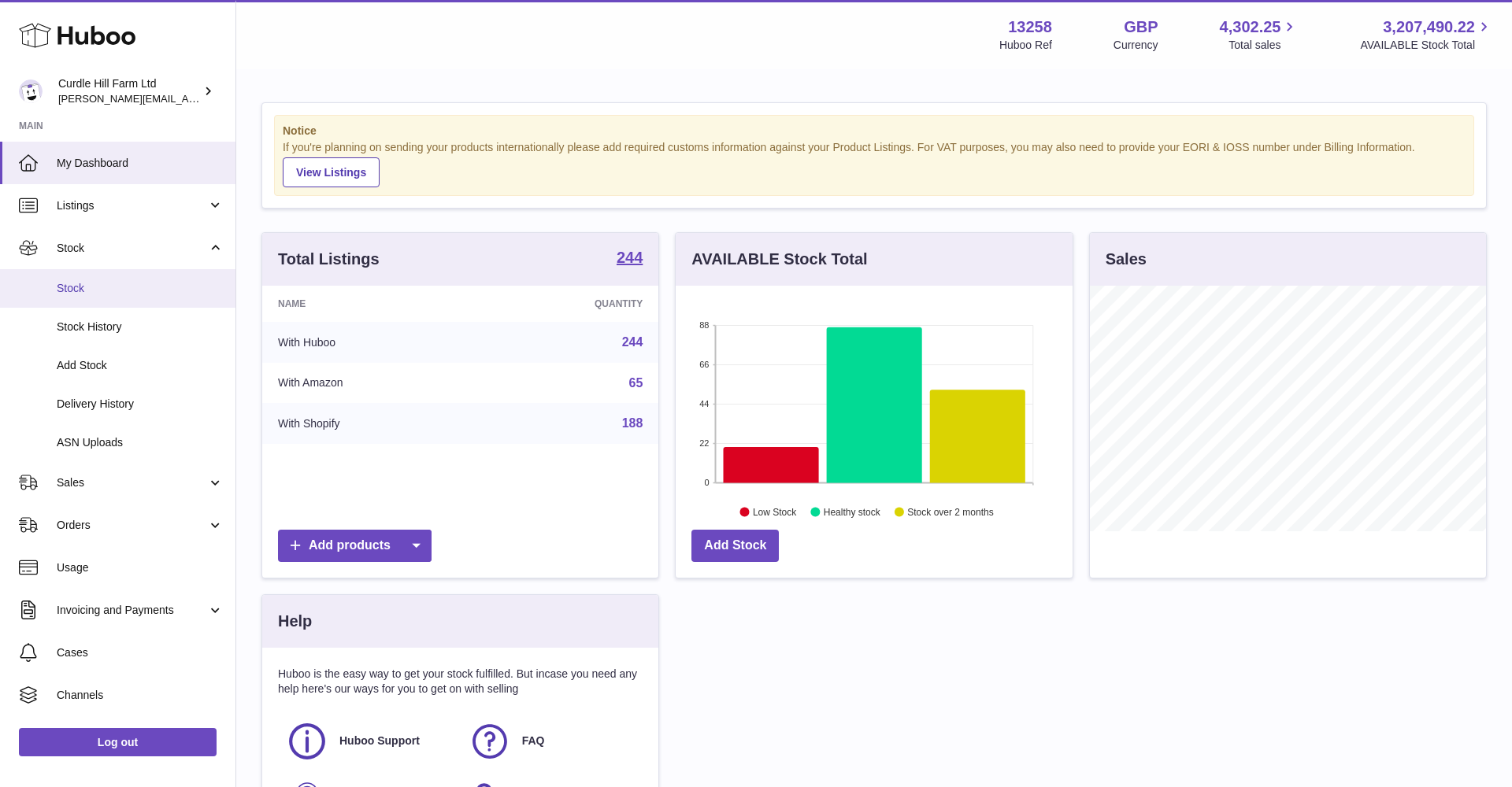
click at [88, 283] on span "Stock" at bounding box center [140, 288] width 167 height 15
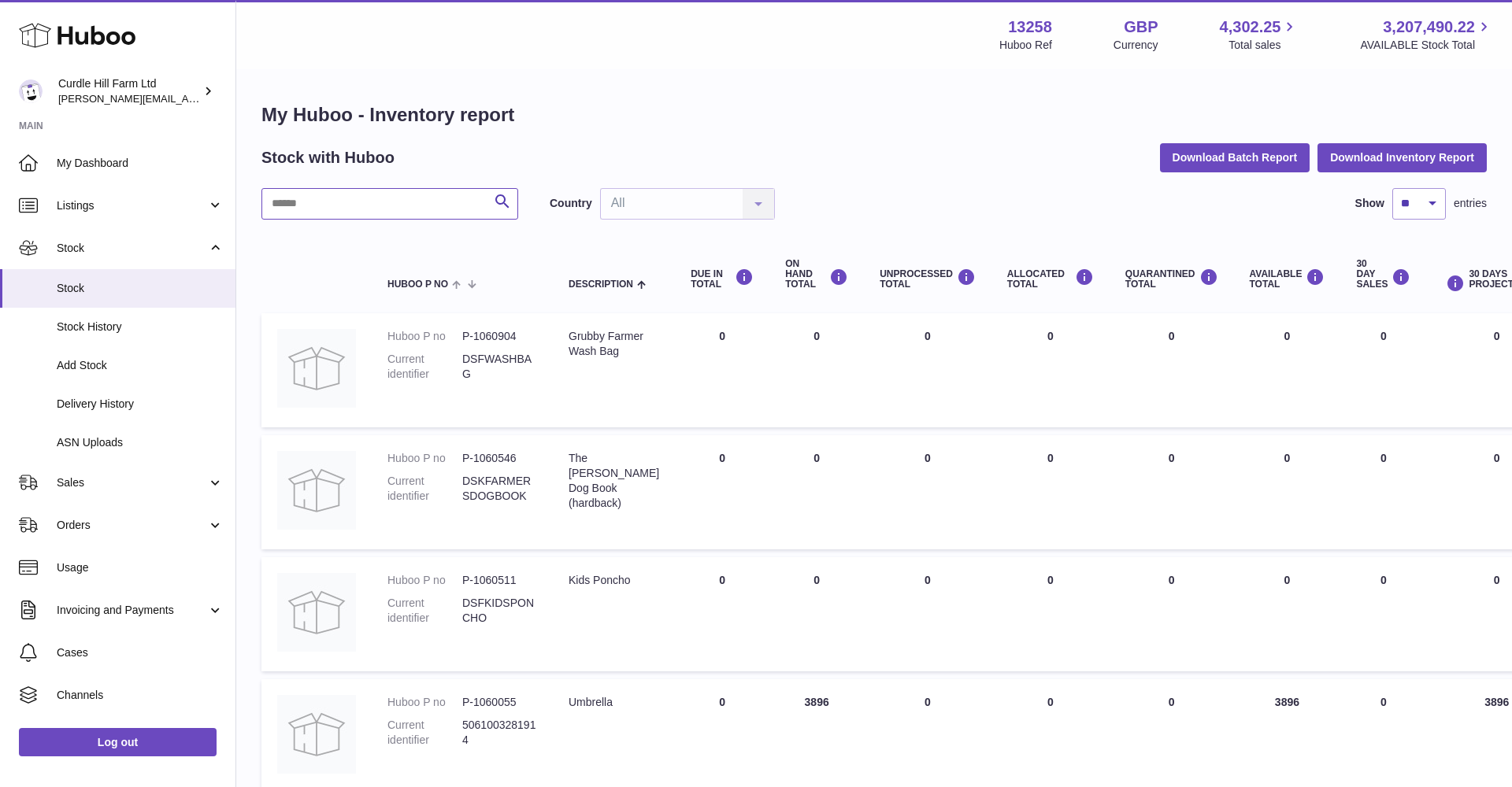
click at [396, 203] on input "text" at bounding box center [389, 204] width 257 height 32
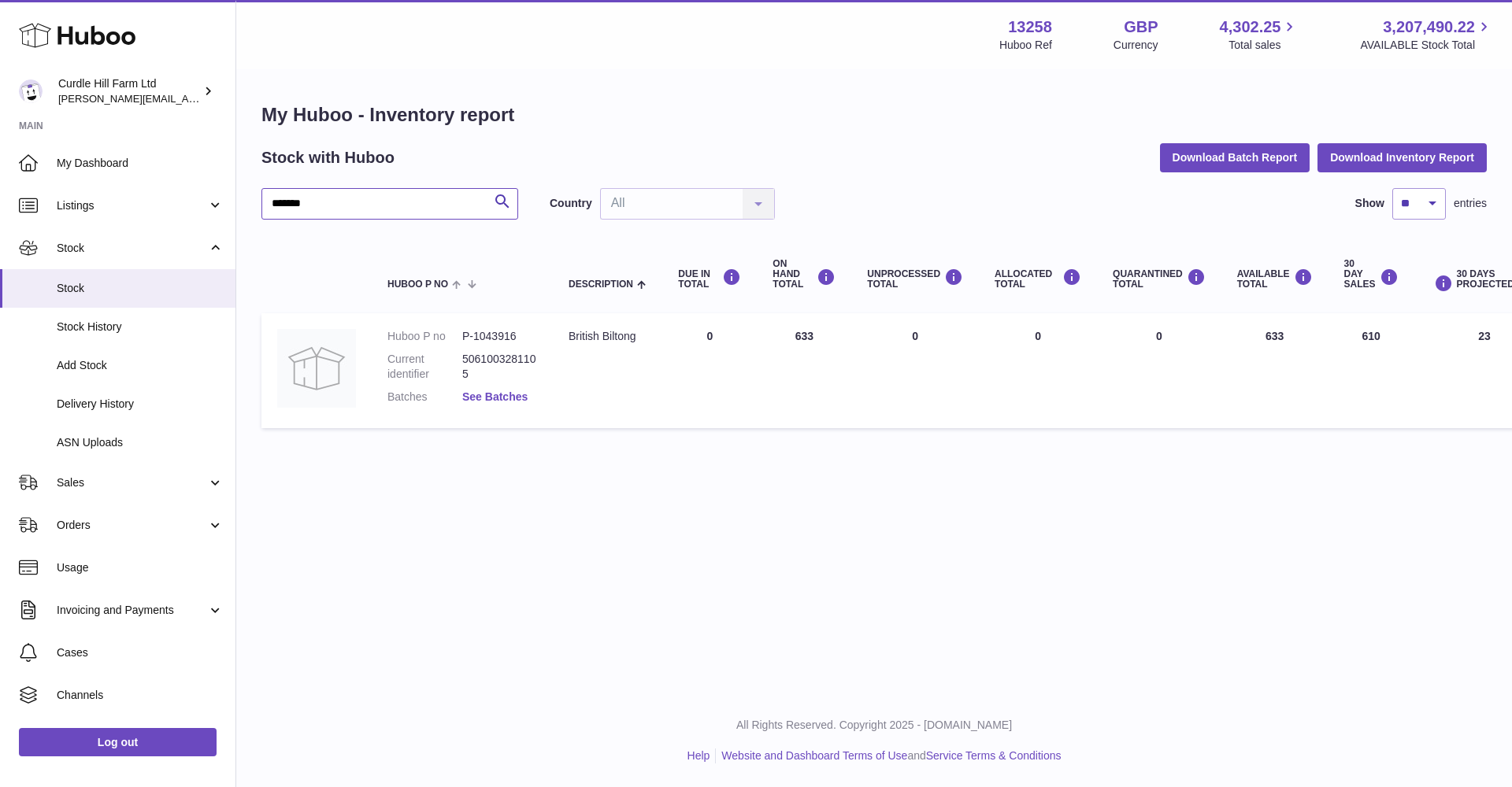
type input "*******"
click at [497, 394] on link "See Batches" at bounding box center [495, 396] width 65 height 12
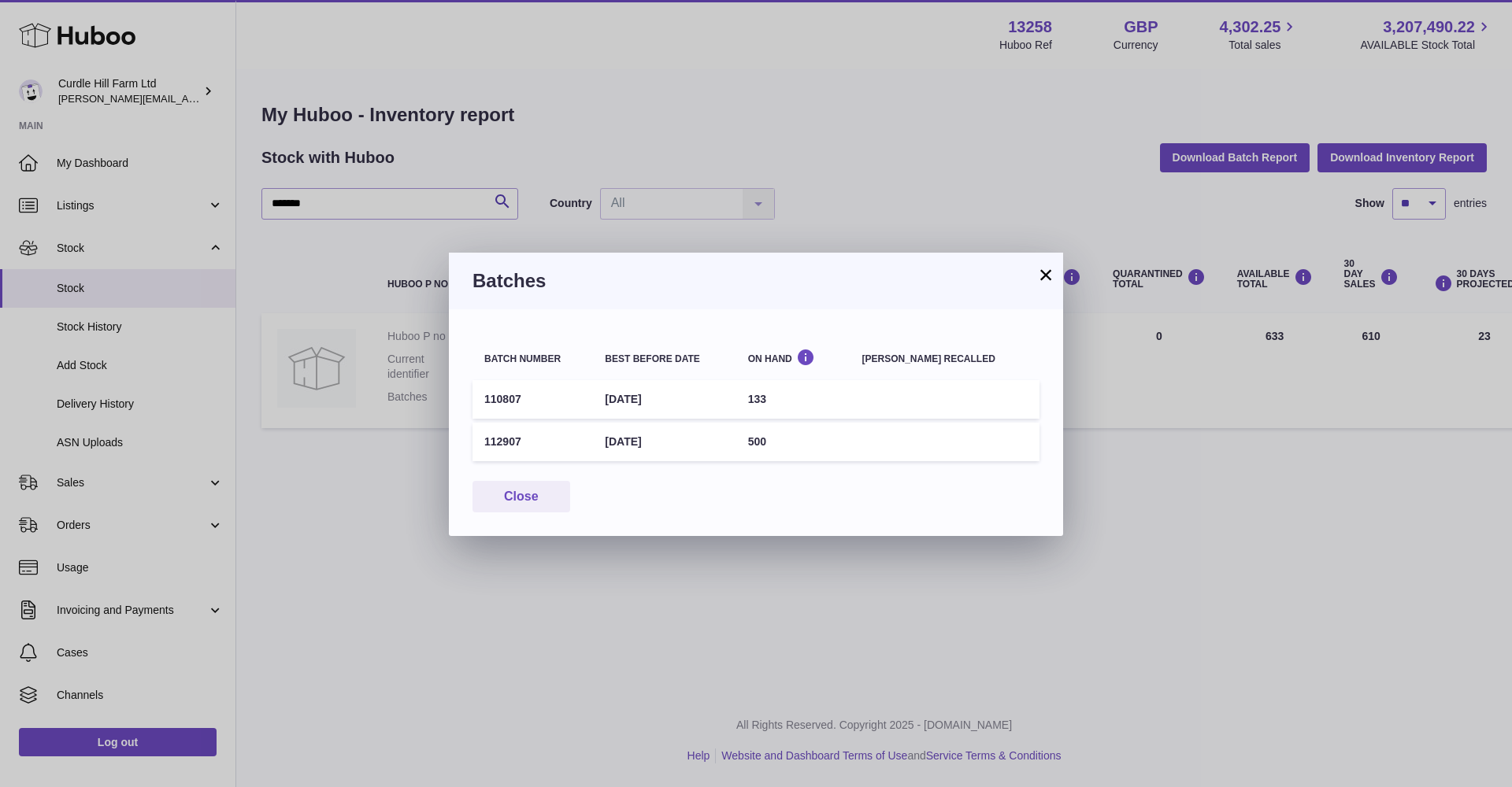
click at [488, 394] on td "110807" at bounding box center [533, 400] width 120 height 39
drag, startPoint x: 485, startPoint y: 395, endPoint x: 527, endPoint y: 397, distance: 42.0
click at [527, 397] on td "110807" at bounding box center [533, 400] width 120 height 39
copy td "110807"
click at [1045, 279] on button "×" at bounding box center [1045, 274] width 19 height 19
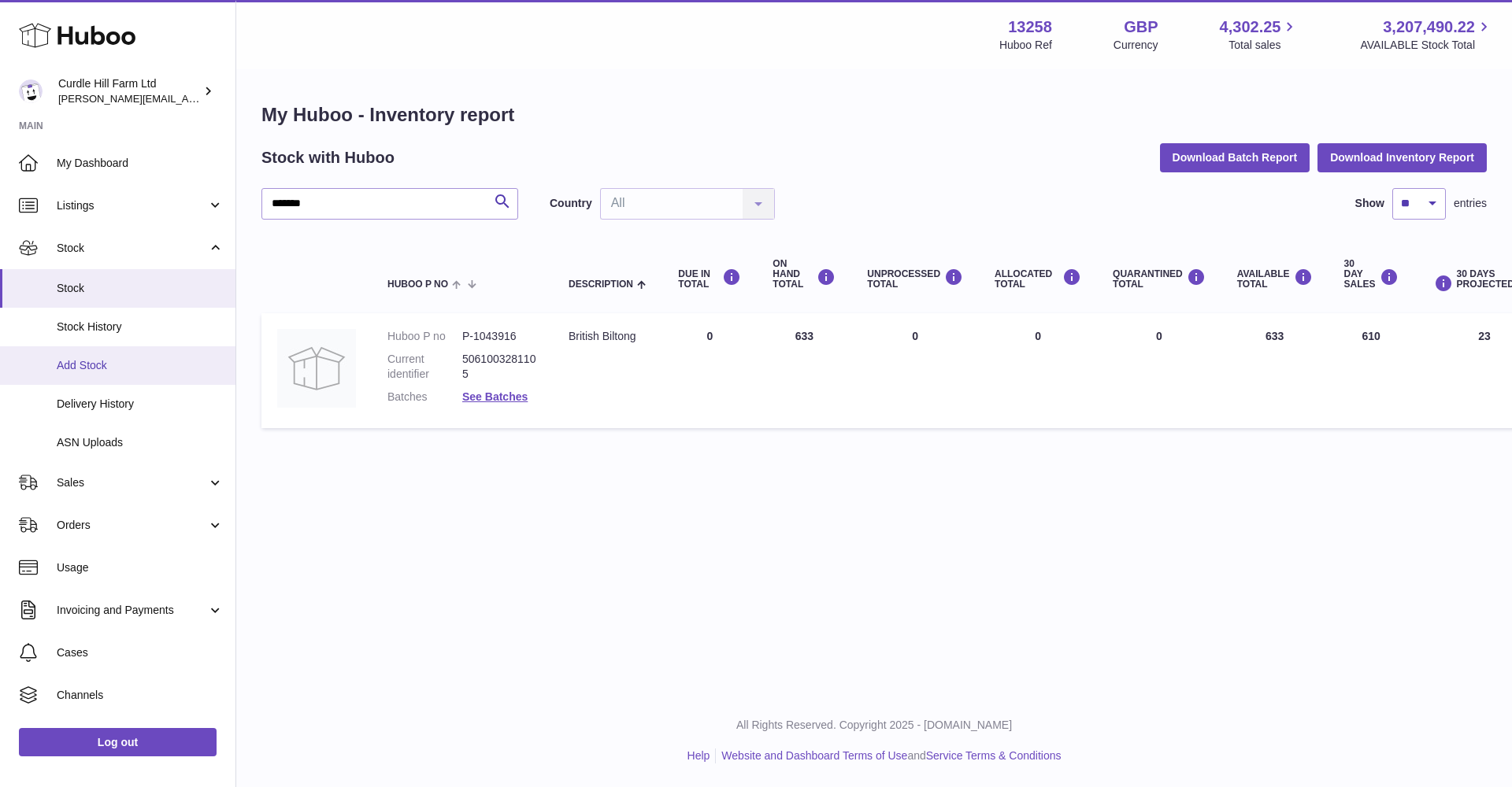
click at [85, 359] on span "Add Stock" at bounding box center [140, 365] width 167 height 15
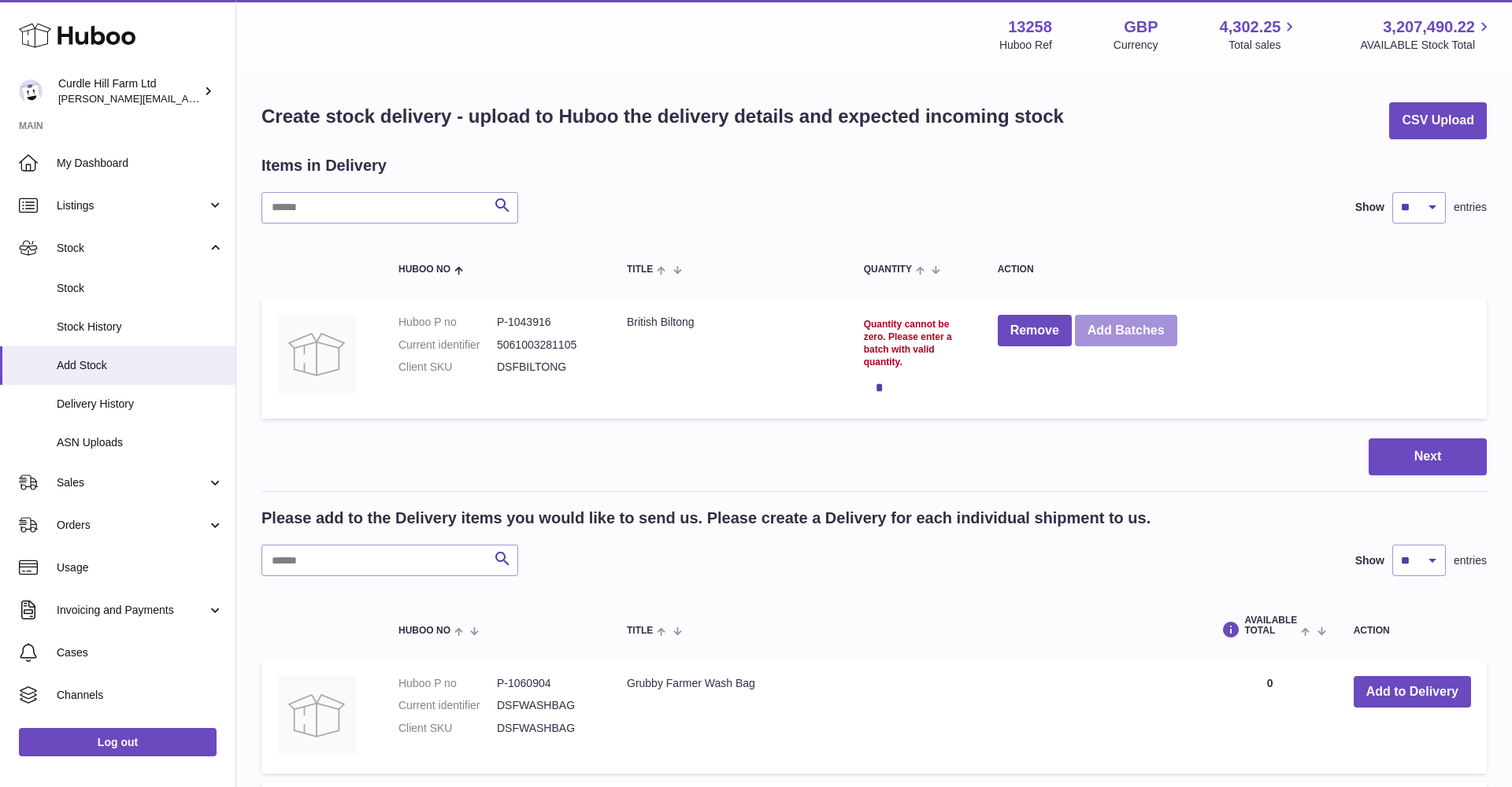
click at [1162, 339] on button "Add Batches" at bounding box center [1126, 331] width 103 height 32
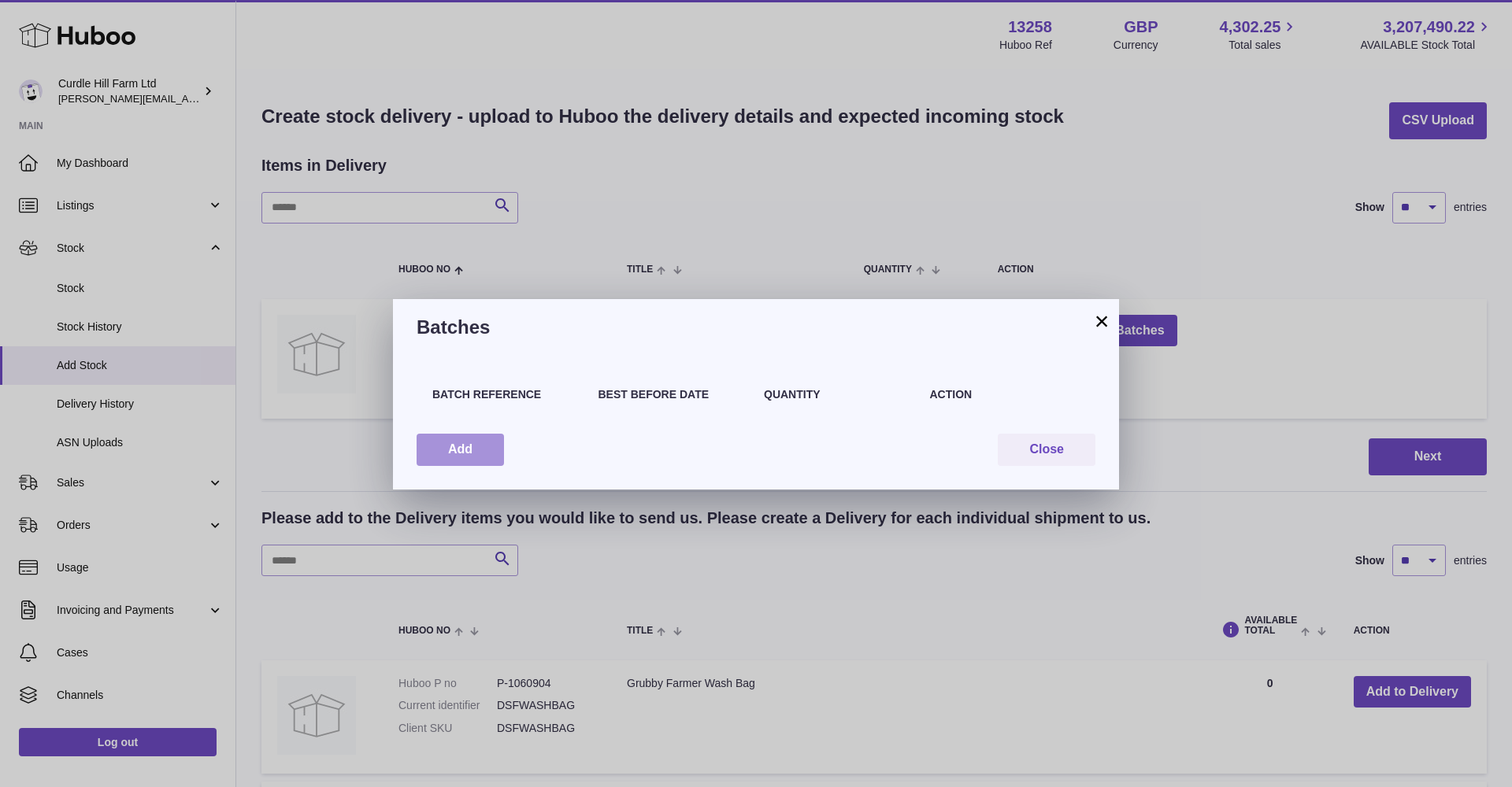
click at [457, 455] on button "Add" at bounding box center [460, 449] width 88 height 32
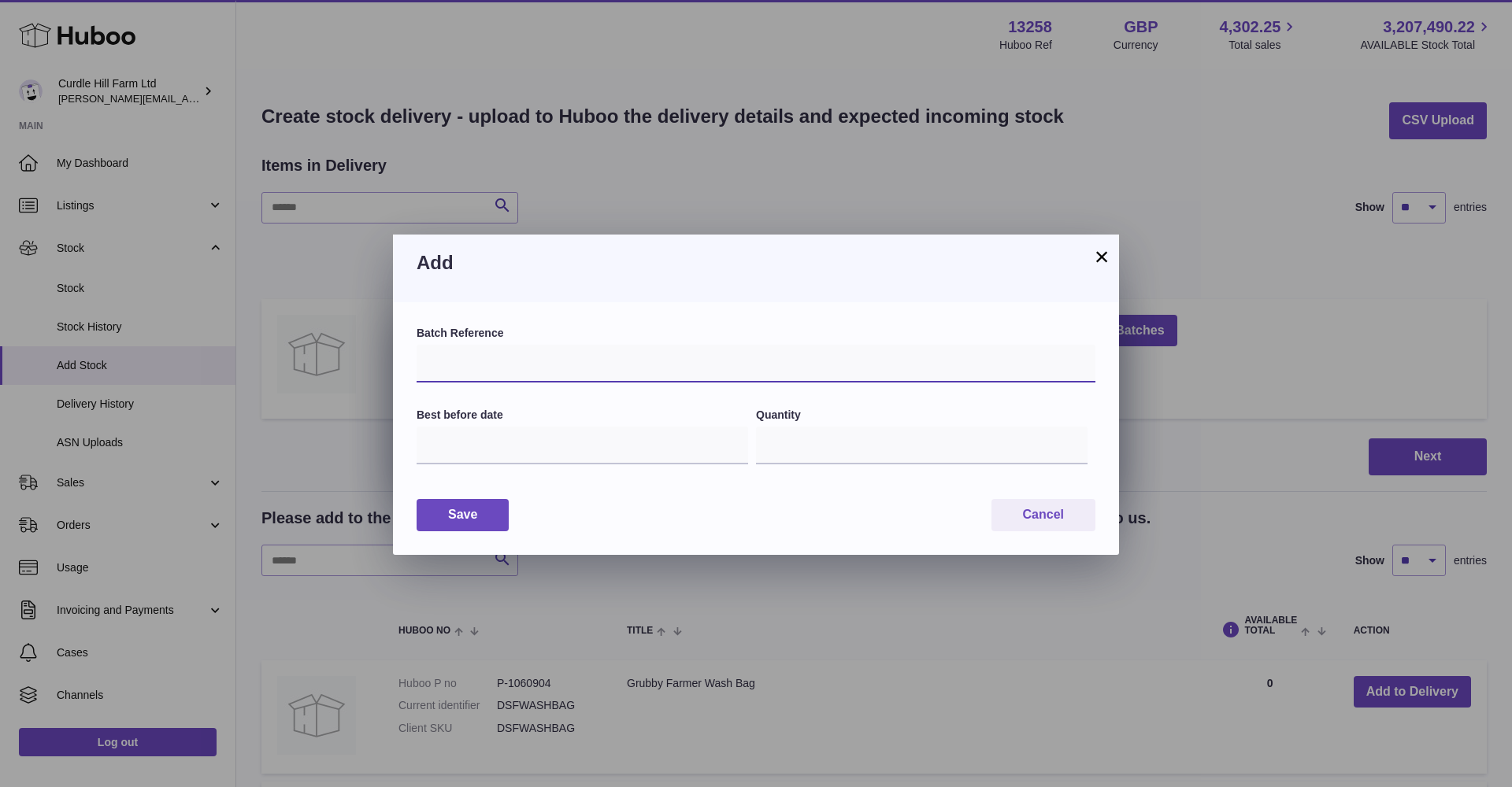
click at [467, 368] on input "text" at bounding box center [756, 363] width 679 height 38
paste input "******"
drag, startPoint x: 447, startPoint y: 360, endPoint x: 468, endPoint y: 378, distance: 27.7
click at [447, 360] on input "******" at bounding box center [756, 363] width 679 height 38
click at [450, 360] on input "******" at bounding box center [756, 363] width 679 height 38
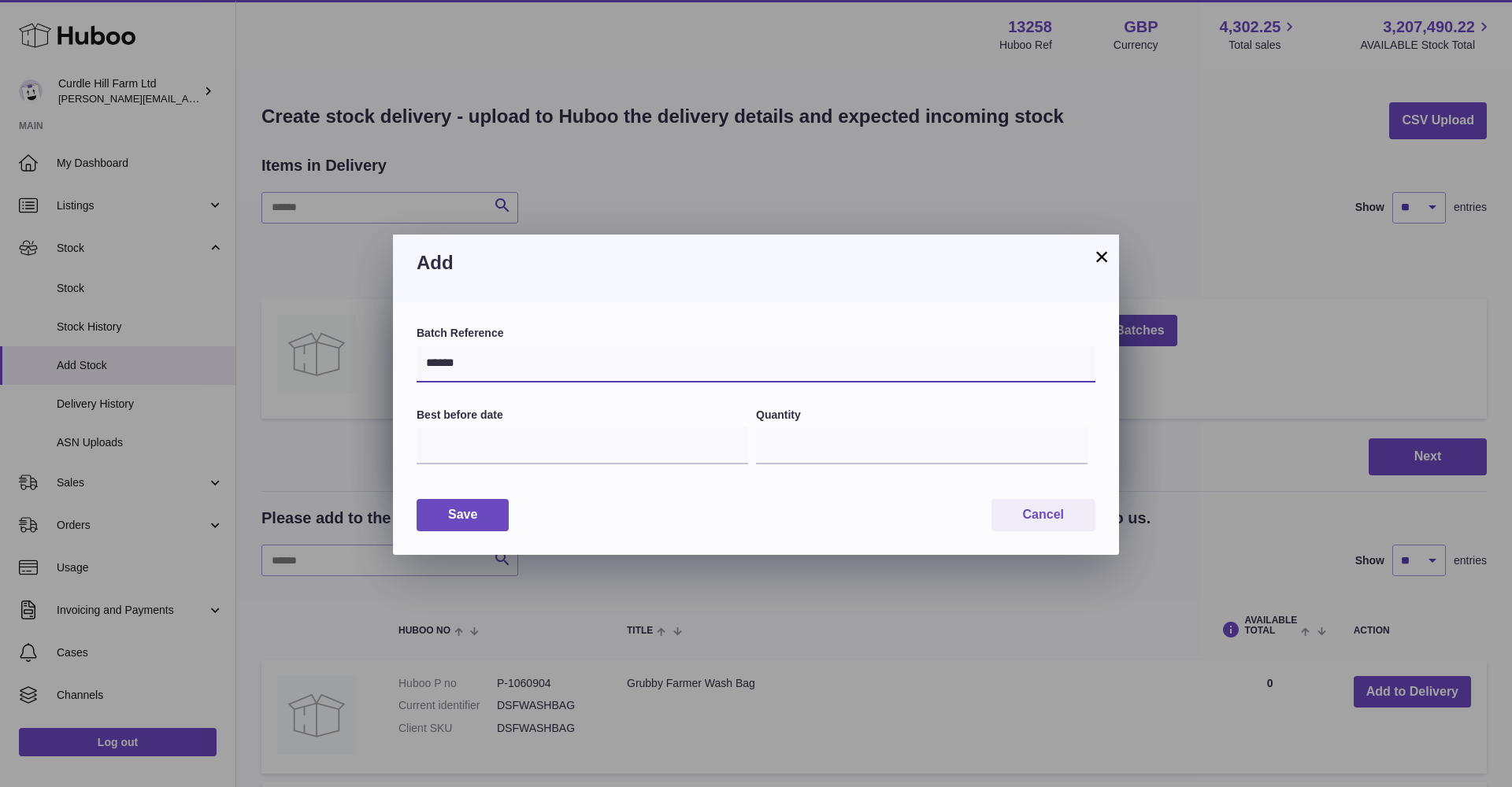
type input "******"
click at [434, 453] on input "text" at bounding box center [582, 445] width 332 height 38
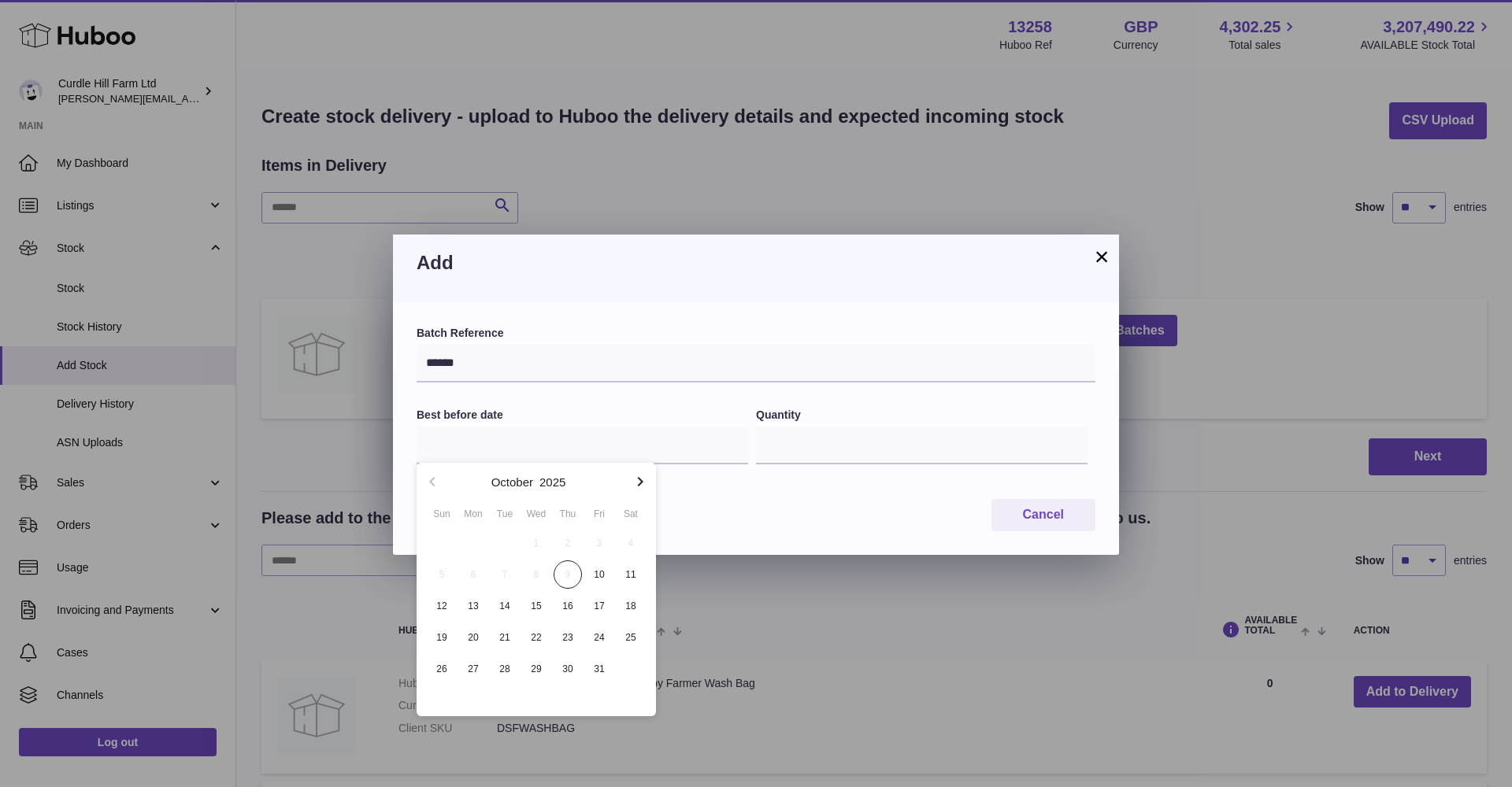
click at [633, 481] on icon "button" at bounding box center [640, 481] width 19 height 19
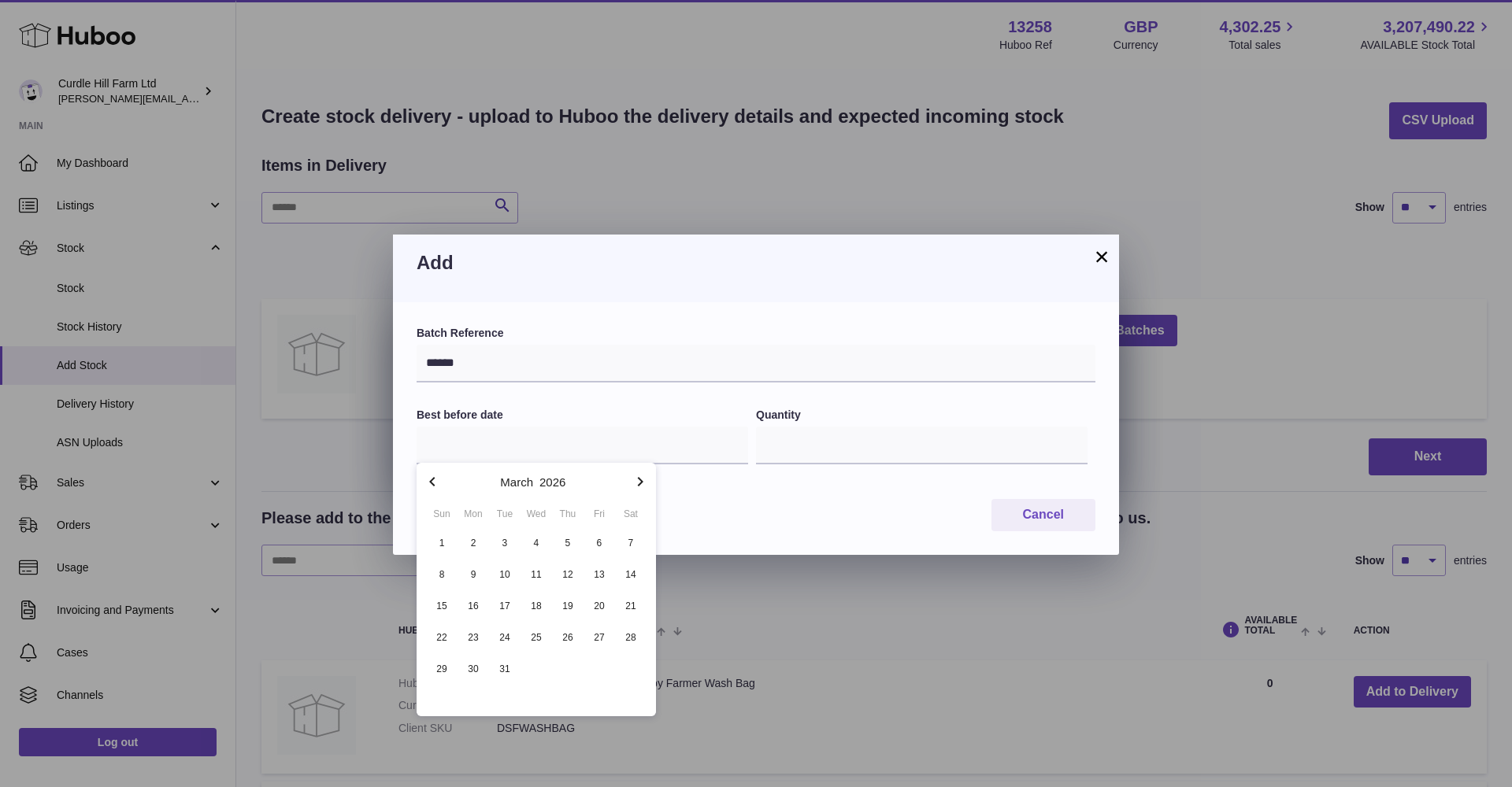
click at [633, 481] on icon "button" at bounding box center [640, 481] width 19 height 19
click at [565, 577] on span "9" at bounding box center [568, 575] width 28 height 28
type input "**********"
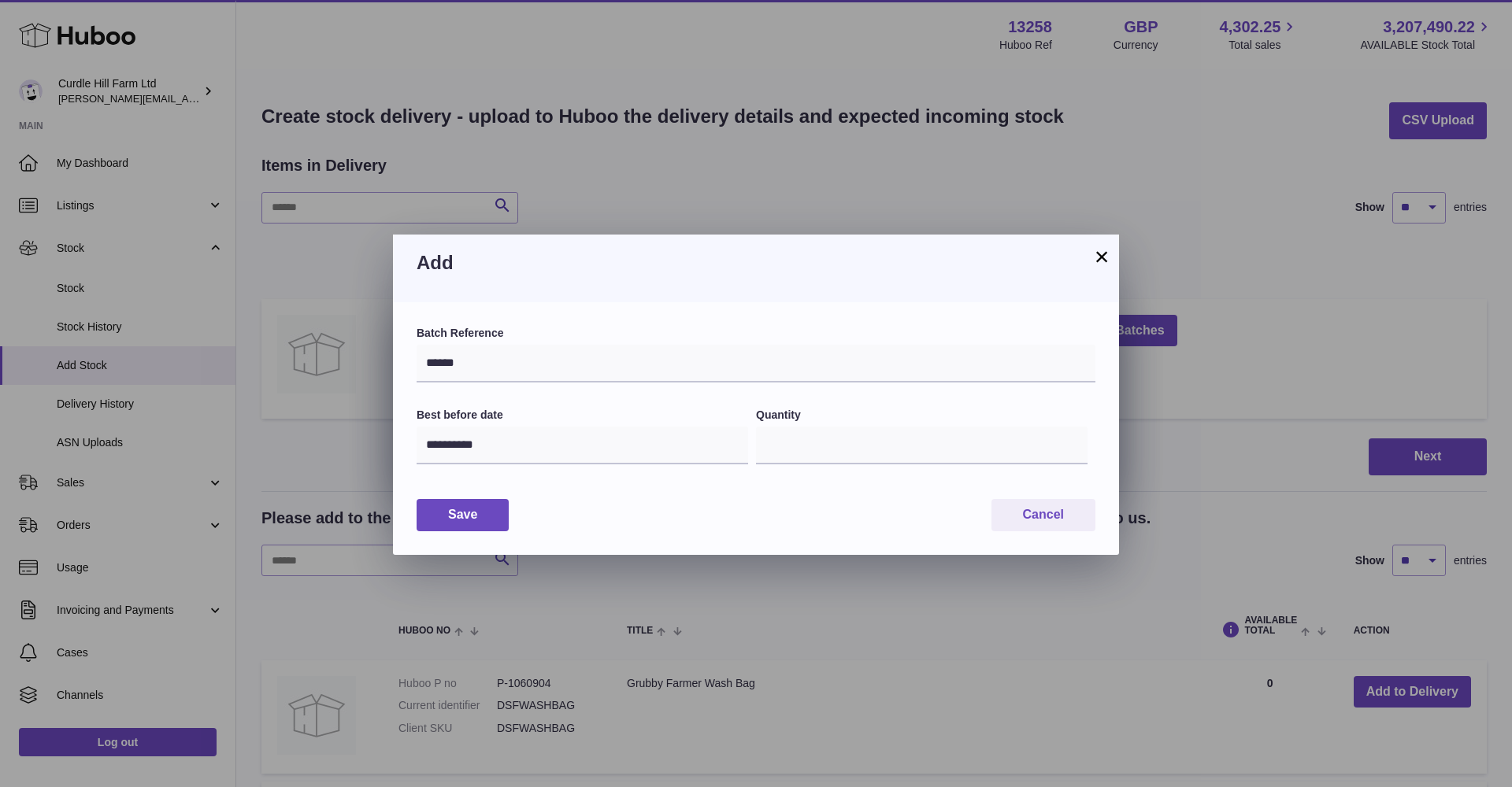
click at [483, 509] on button "Save" at bounding box center [463, 515] width 92 height 32
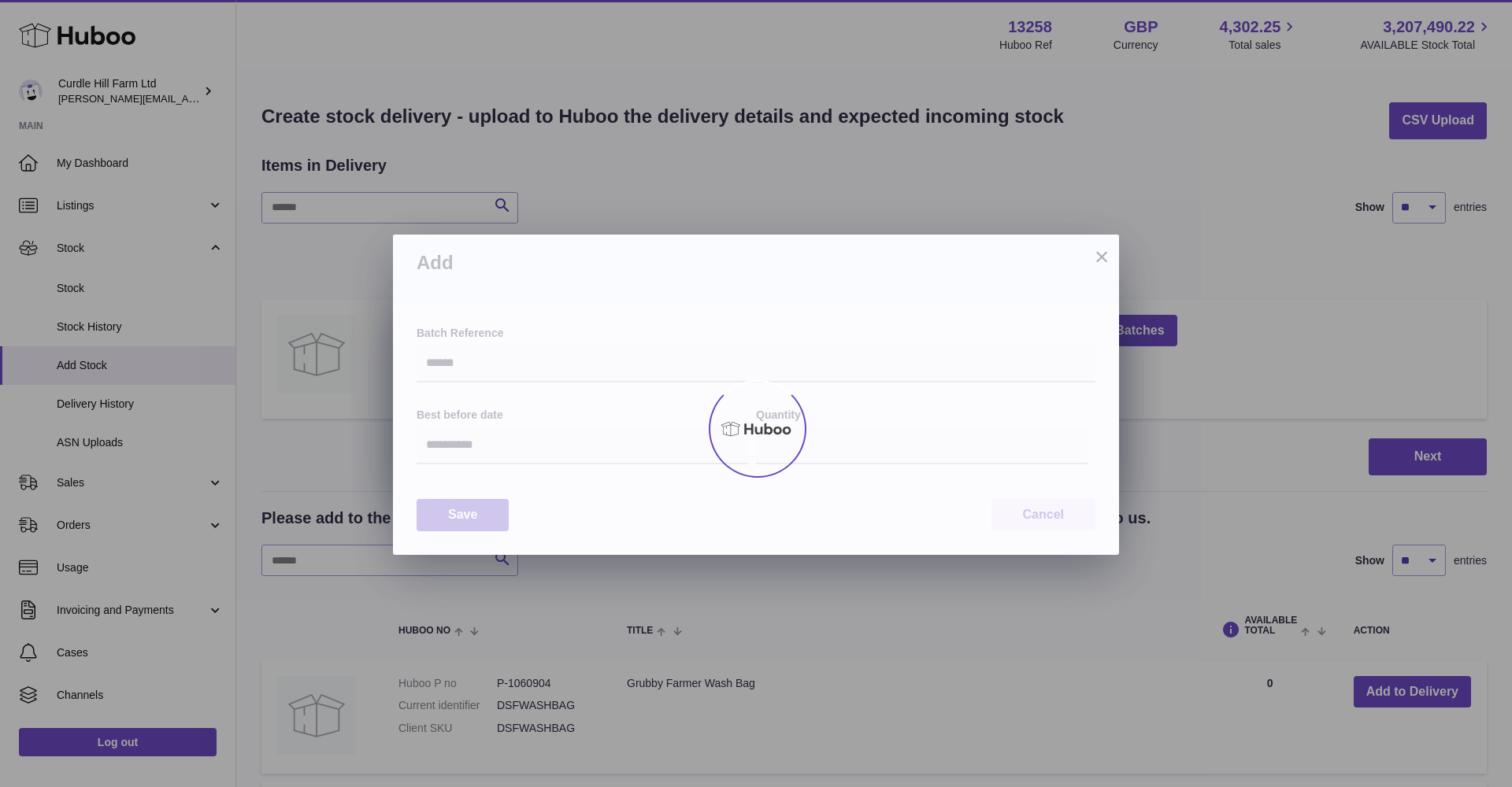
type input "*"
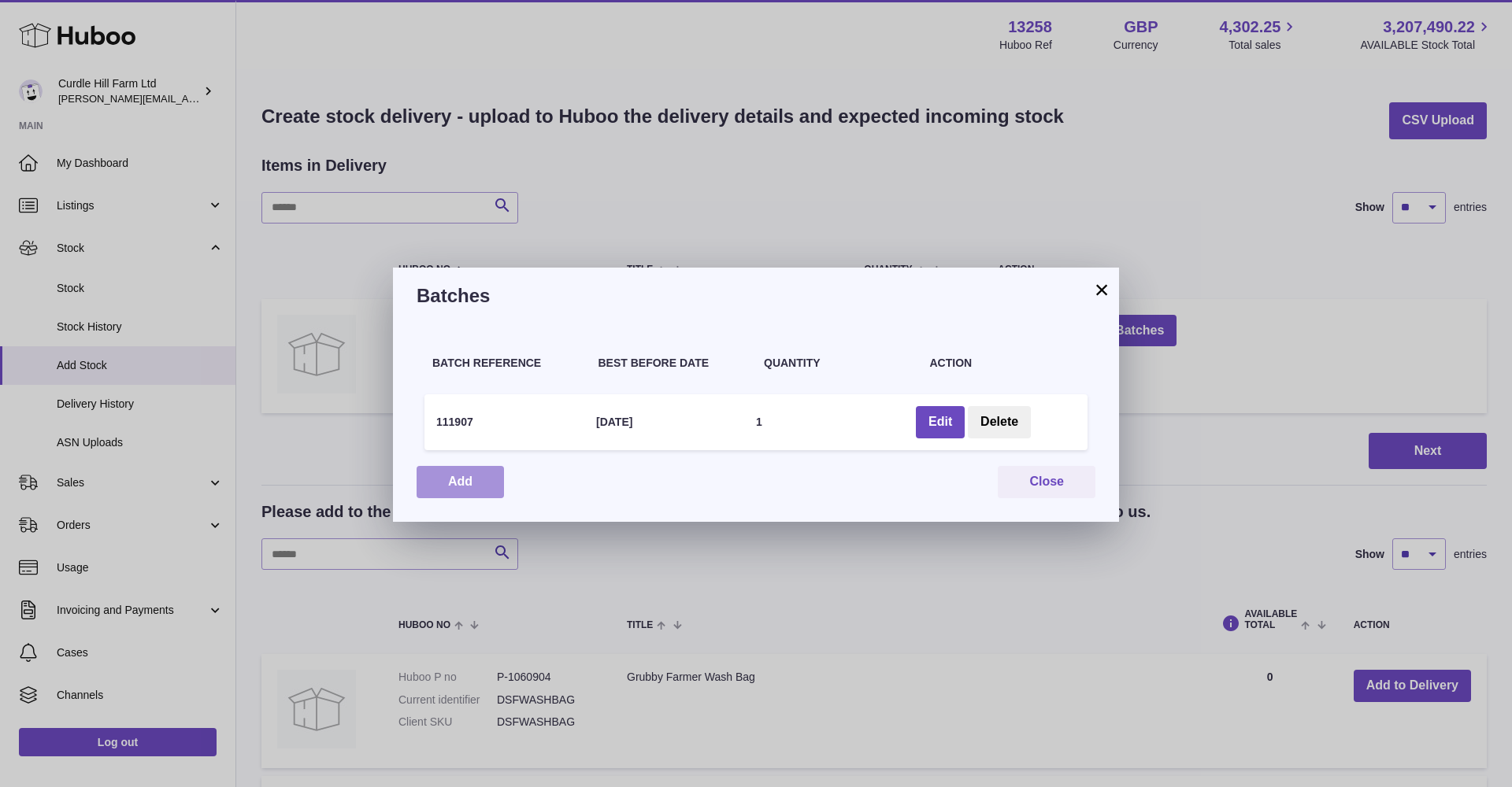
click at [484, 473] on button "Add" at bounding box center [460, 482] width 88 height 32
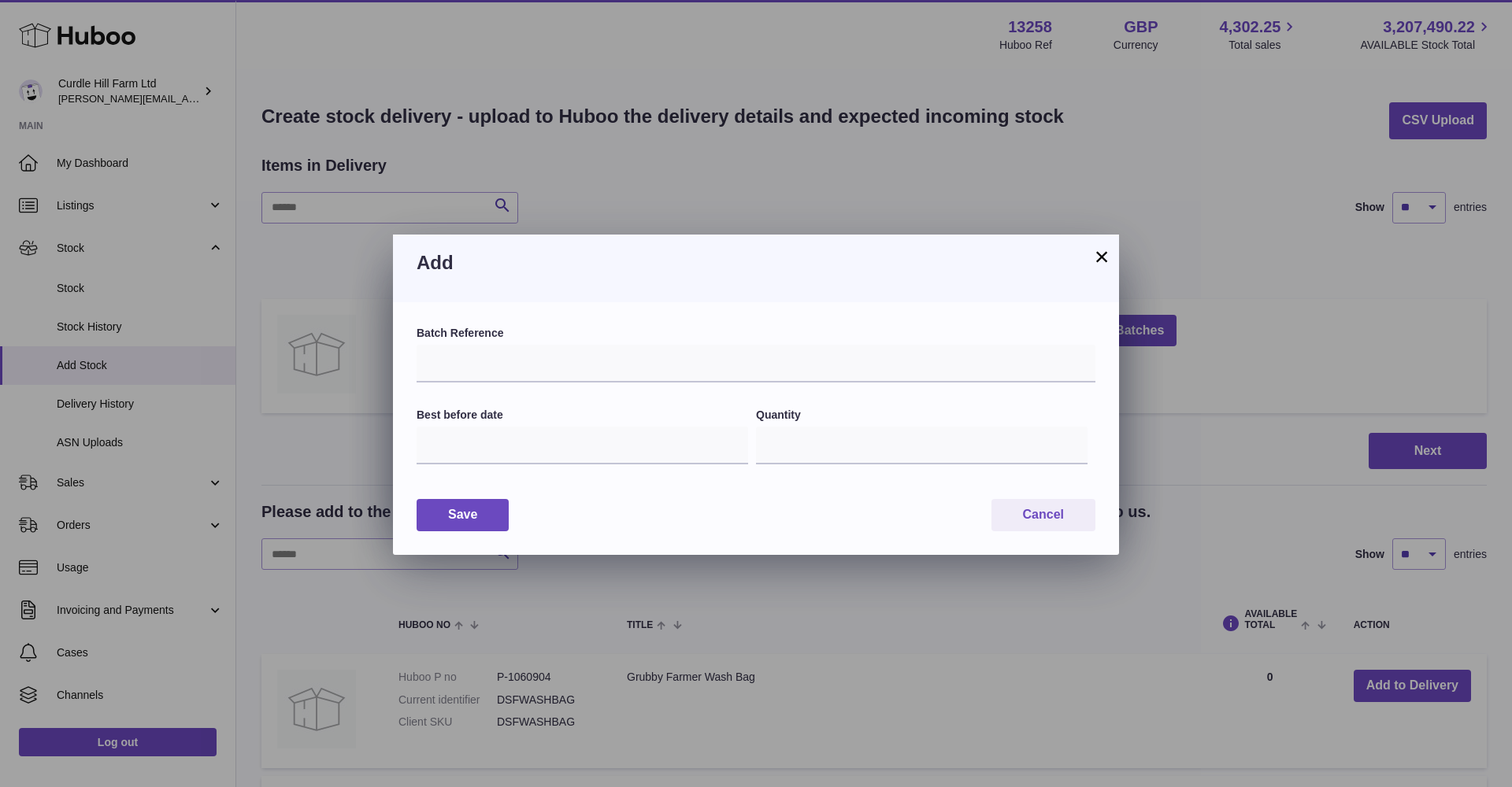
click at [1097, 257] on button "×" at bounding box center [1101, 256] width 19 height 19
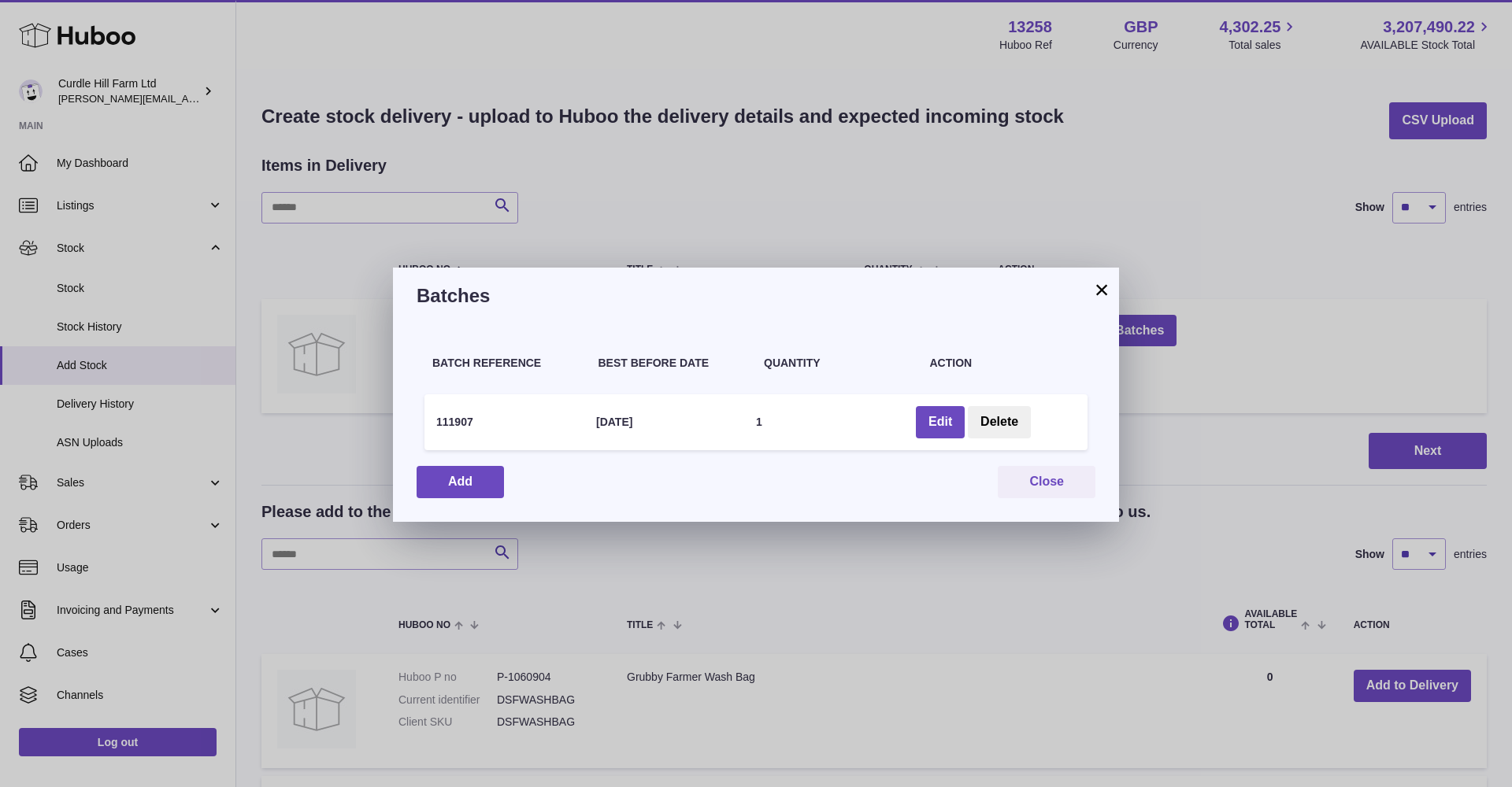
click at [1104, 290] on button "×" at bounding box center [1101, 289] width 19 height 19
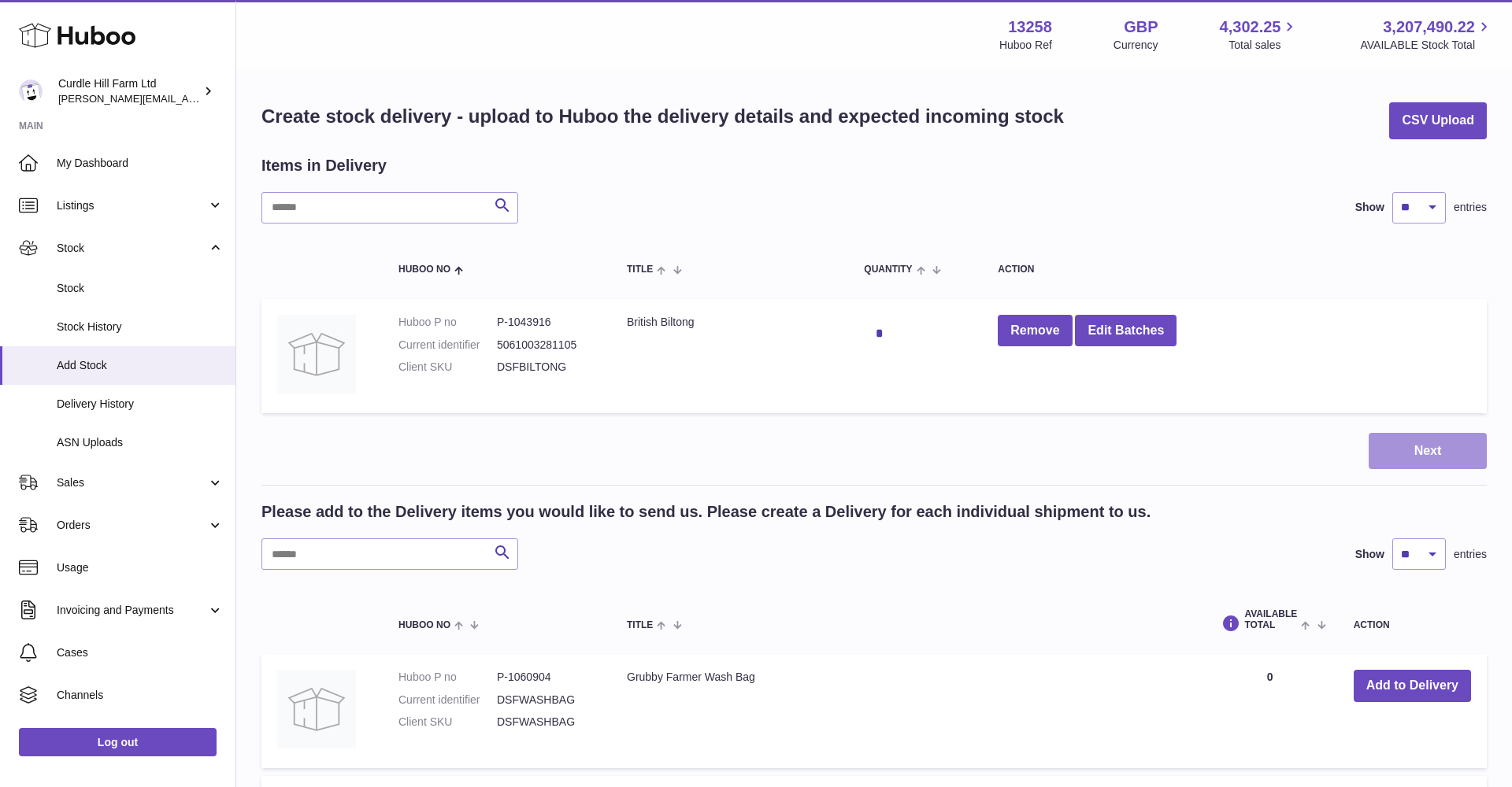
click at [1393, 442] on button "Next" at bounding box center [1428, 452] width 119 height 37
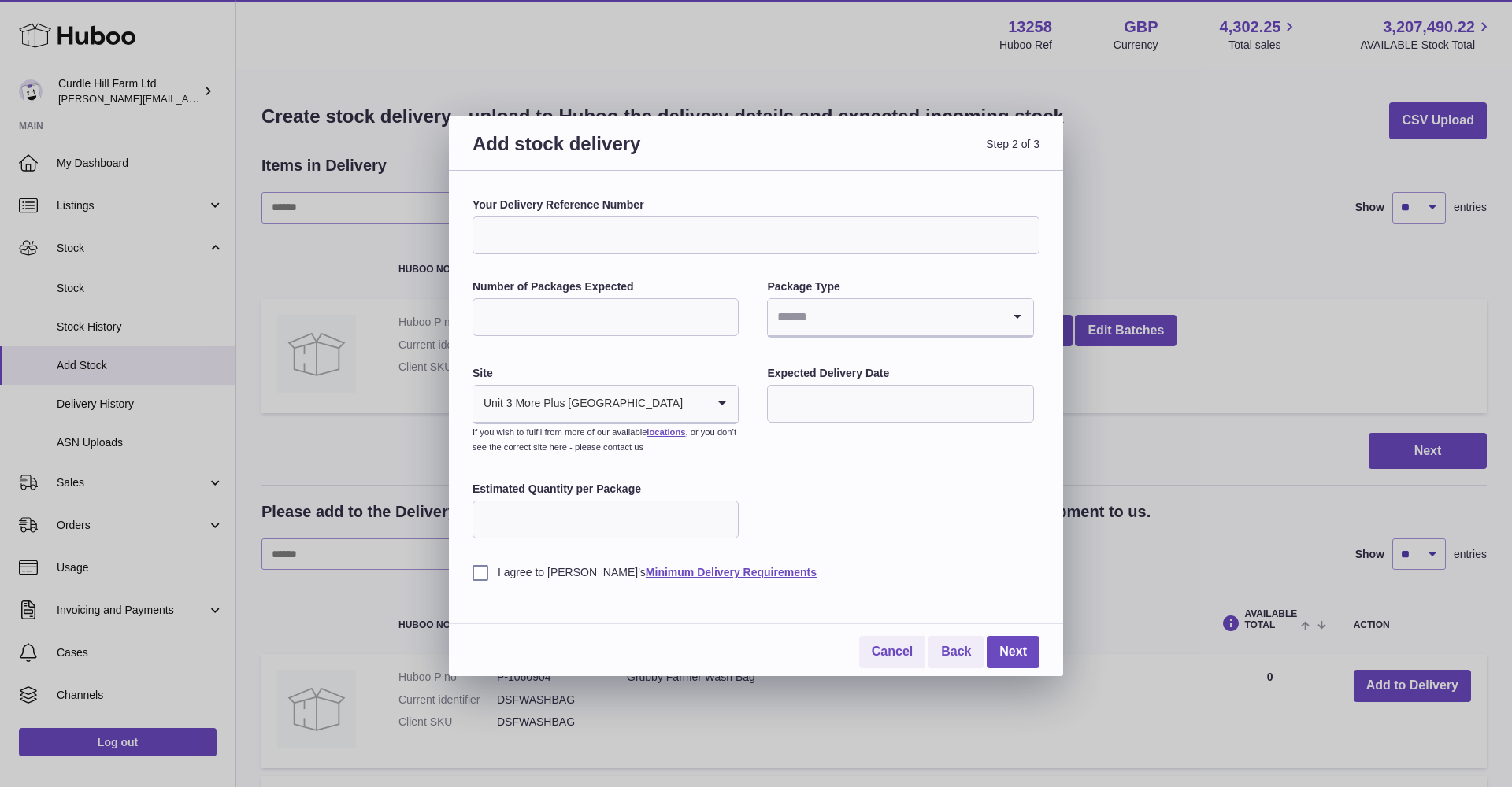
scroll to position [1, 0]
click at [580, 228] on input "Your Delivery Reference Number" at bounding box center [756, 235] width 567 height 38
click at [481, 571] on label "I agree to Huboo's Minimum Delivery Requirements" at bounding box center [756, 572] width 567 height 15
click at [555, 225] on input "Your Delivery Reference Number" at bounding box center [756, 235] width 567 height 38
click at [598, 233] on input "Your Delivery Reference Number" at bounding box center [756, 235] width 567 height 38
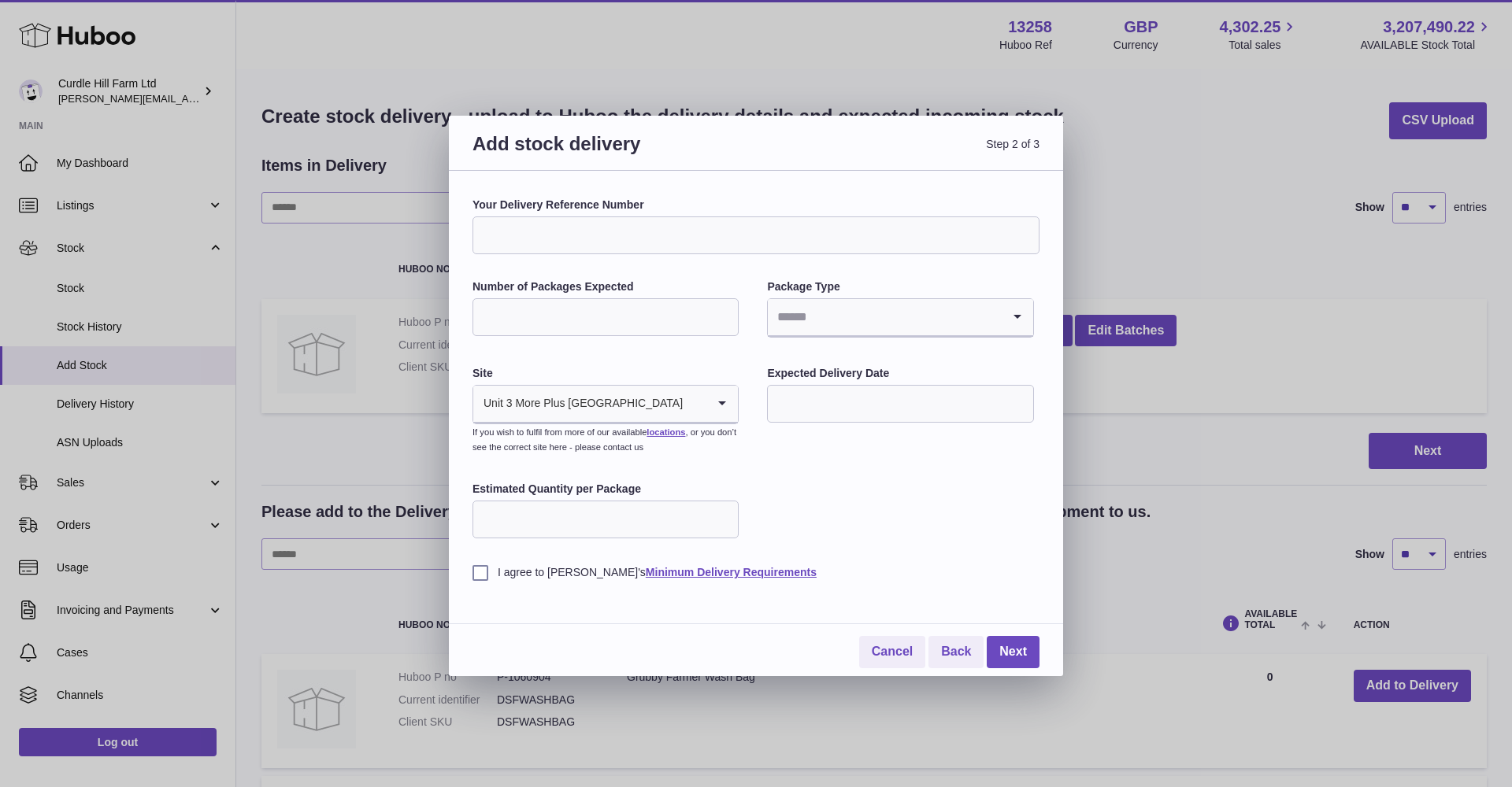
scroll to position [2, 0]
click at [599, 238] on input "Your Delivery Reference Number" at bounding box center [756, 235] width 567 height 38
type input "**********"
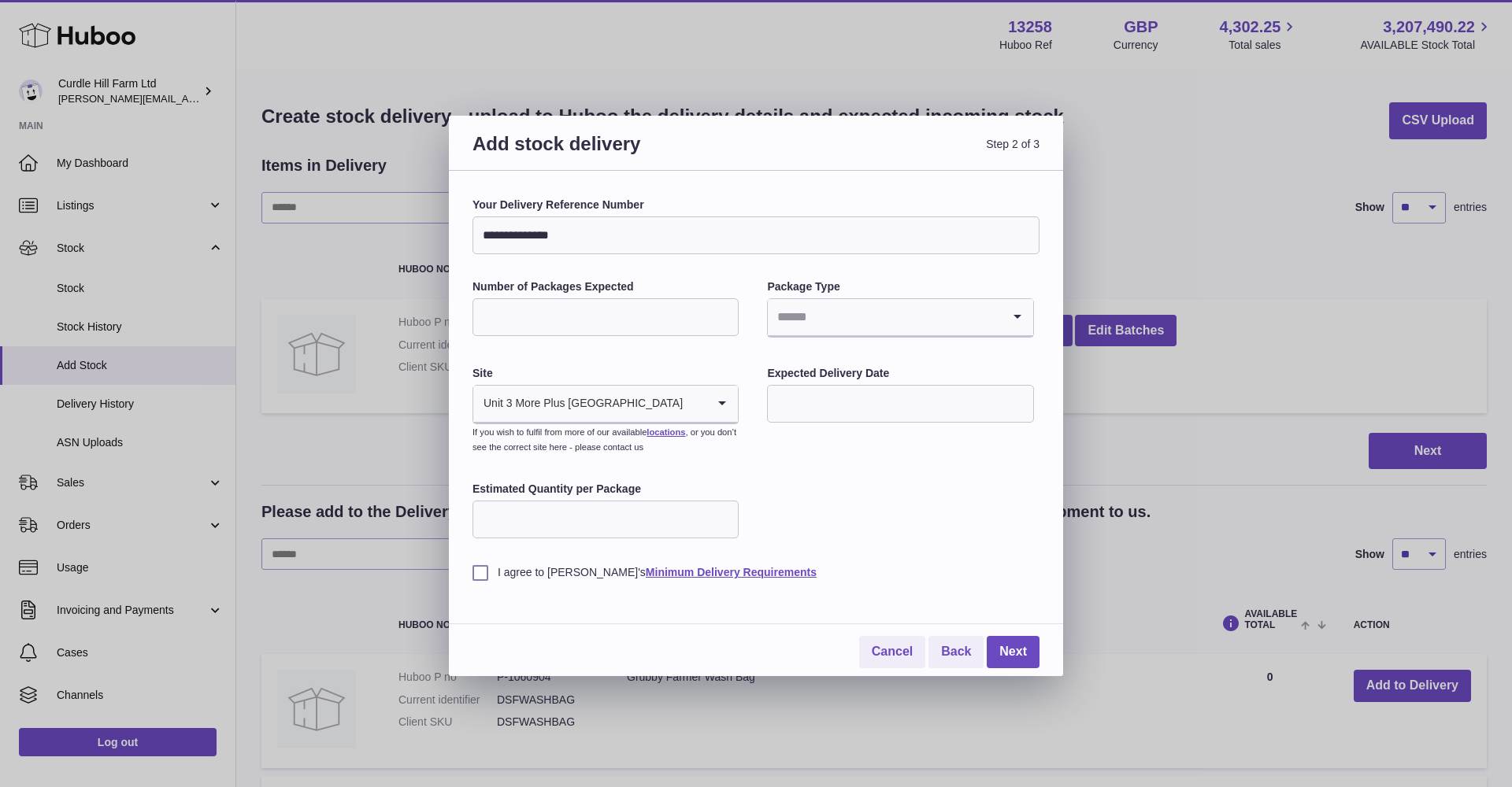
click at [878, 636] on link "Cancel" at bounding box center [892, 652] width 66 height 32
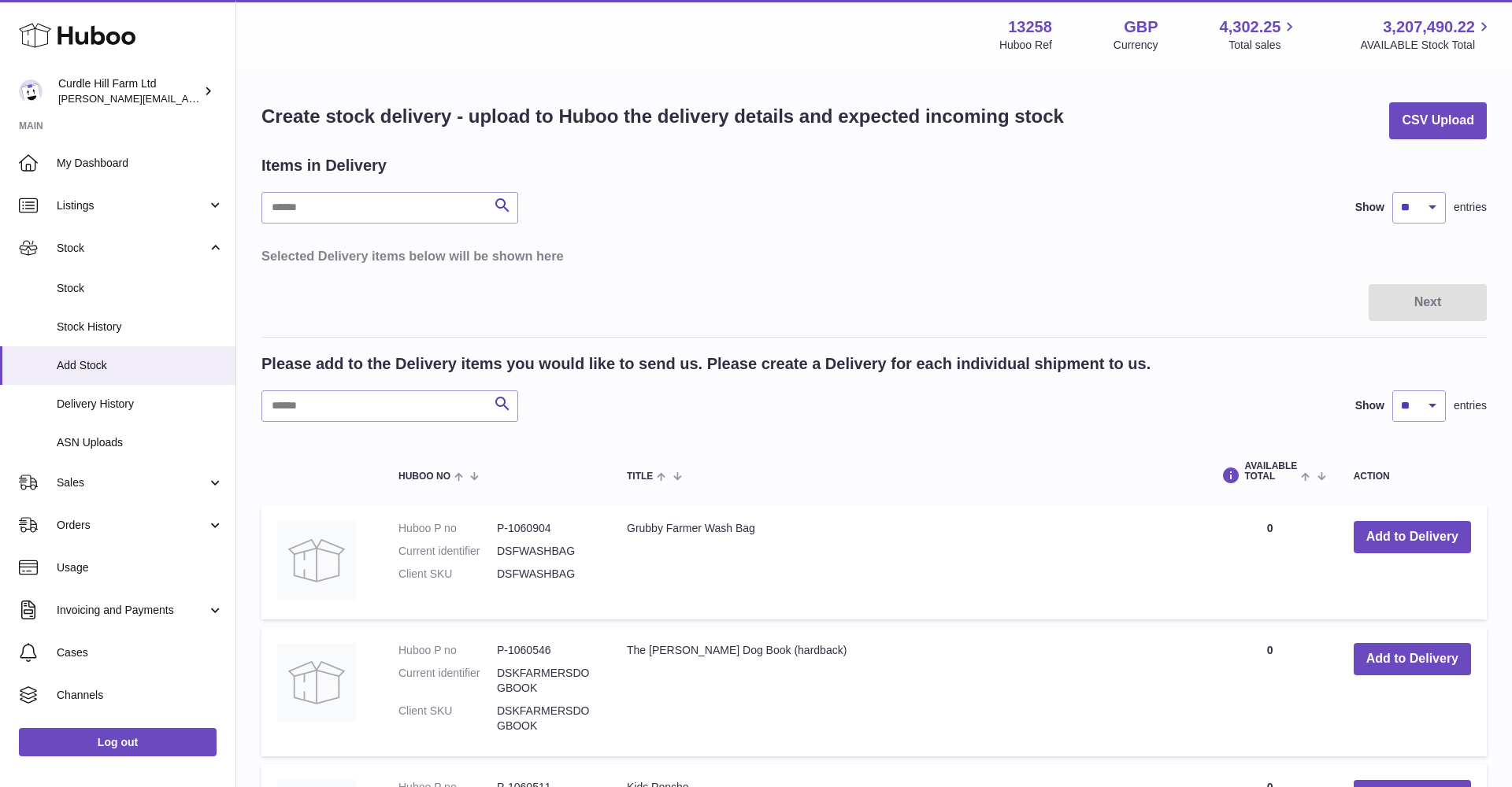
scroll to position [0, 0]
click at [139, 397] on span "Delivery History" at bounding box center [140, 404] width 167 height 15
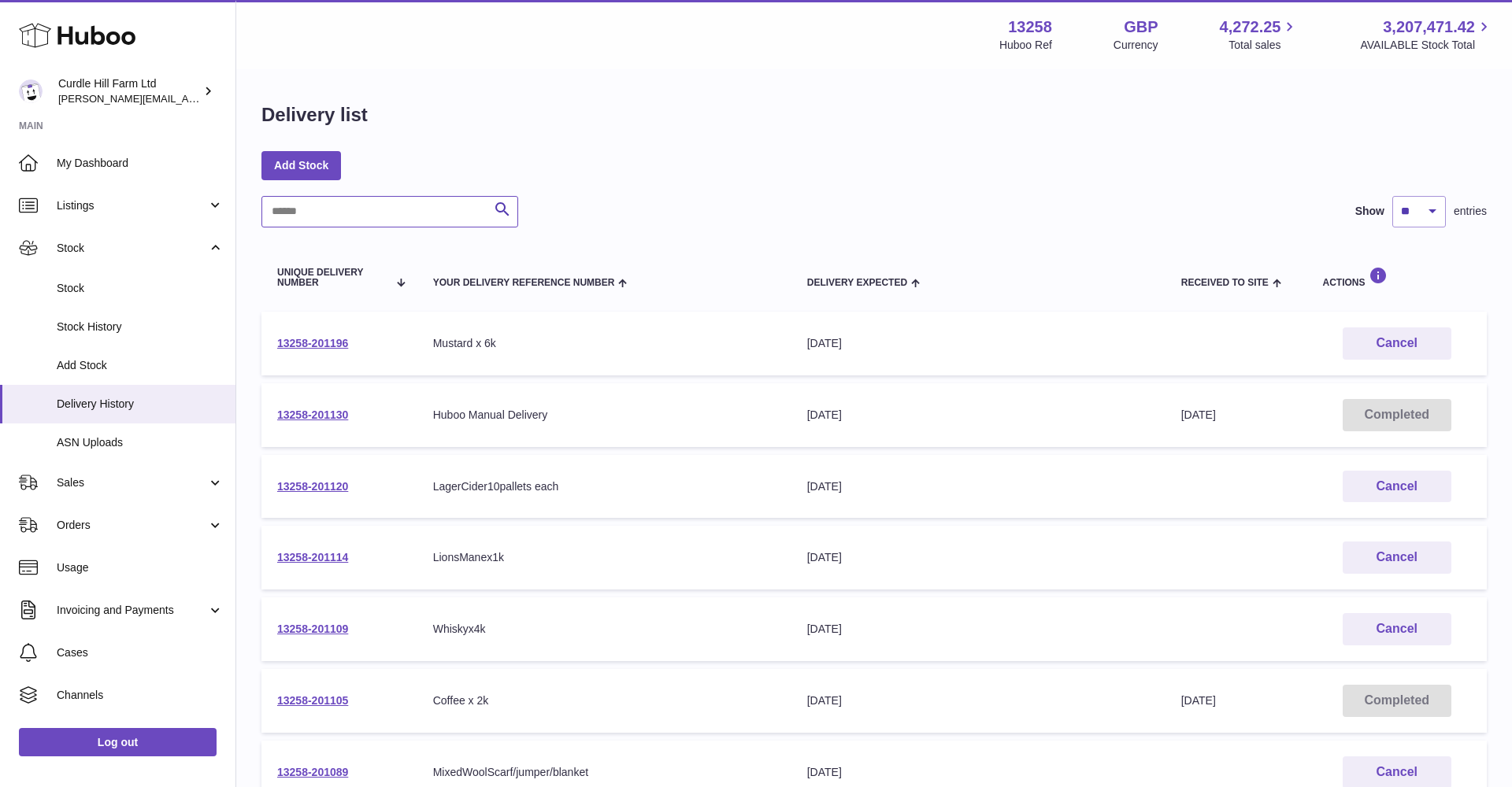
click at [344, 218] on input "text" at bounding box center [389, 212] width 257 height 32
type input "*******"
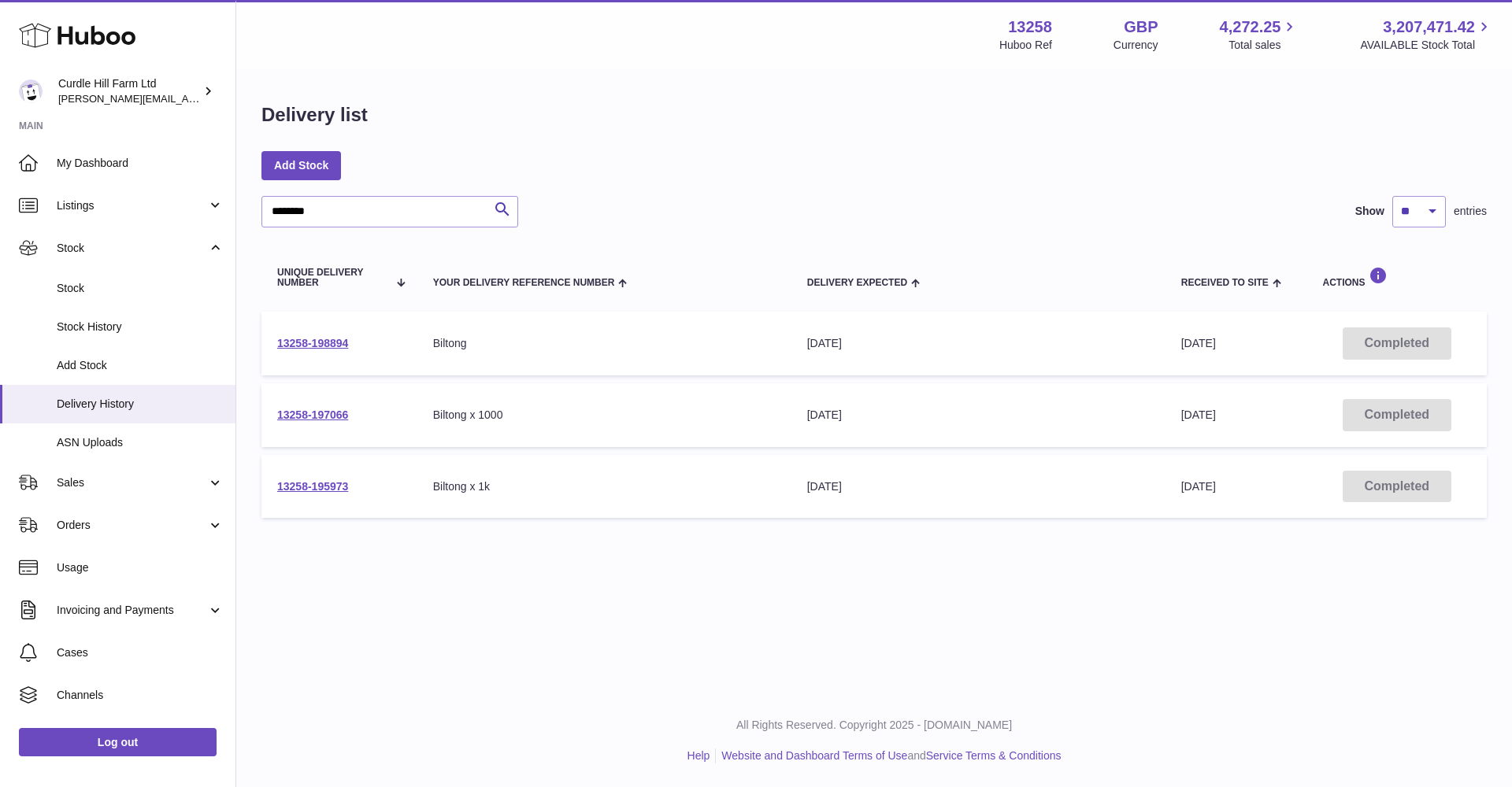
click at [349, 340] on td "13258-198894" at bounding box center [339, 343] width 156 height 64
click at [326, 340] on link "13258-198894" at bounding box center [312, 343] width 71 height 12
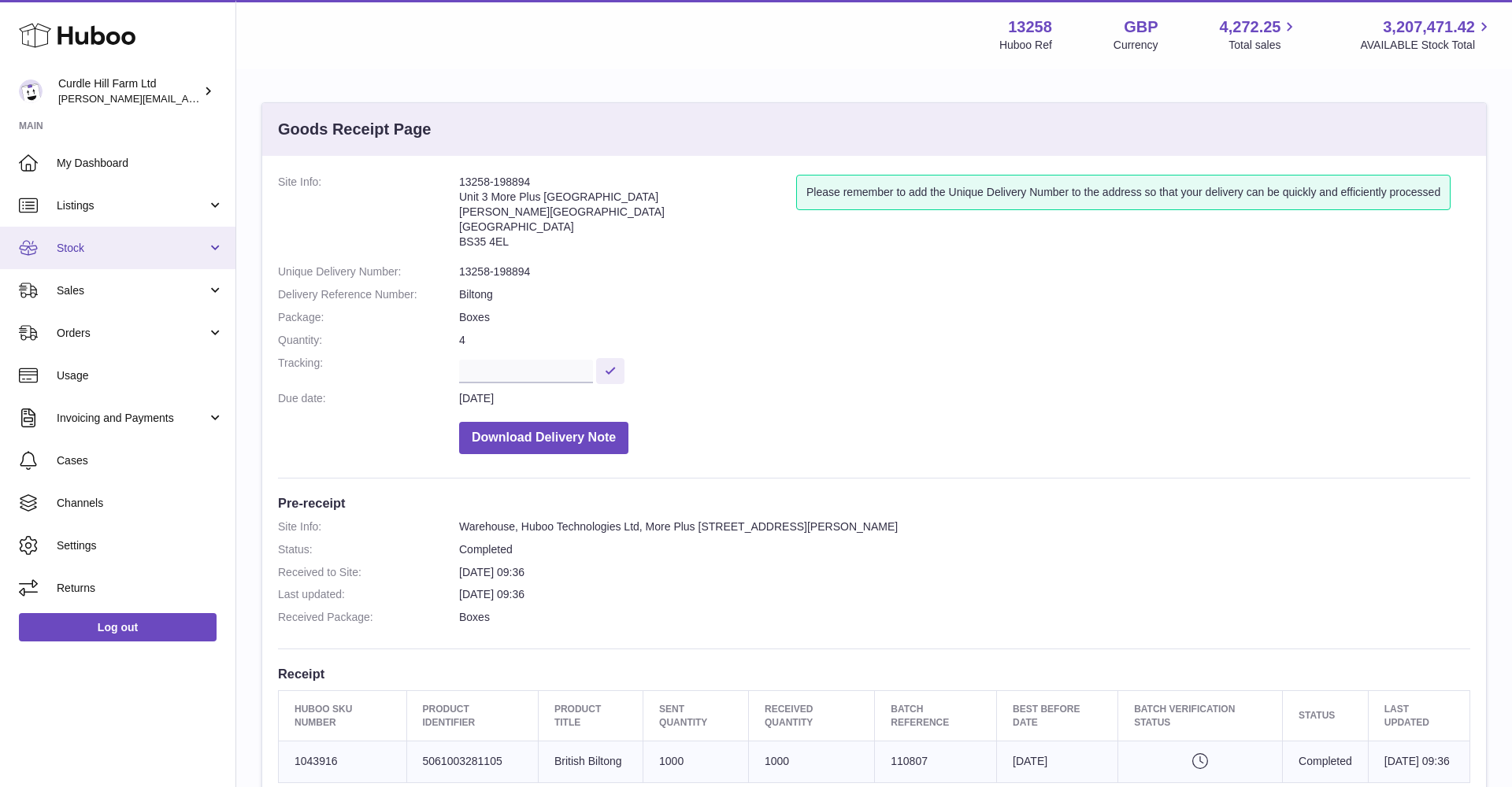
click at [112, 258] on link "Stock" at bounding box center [118, 248] width 235 height 42
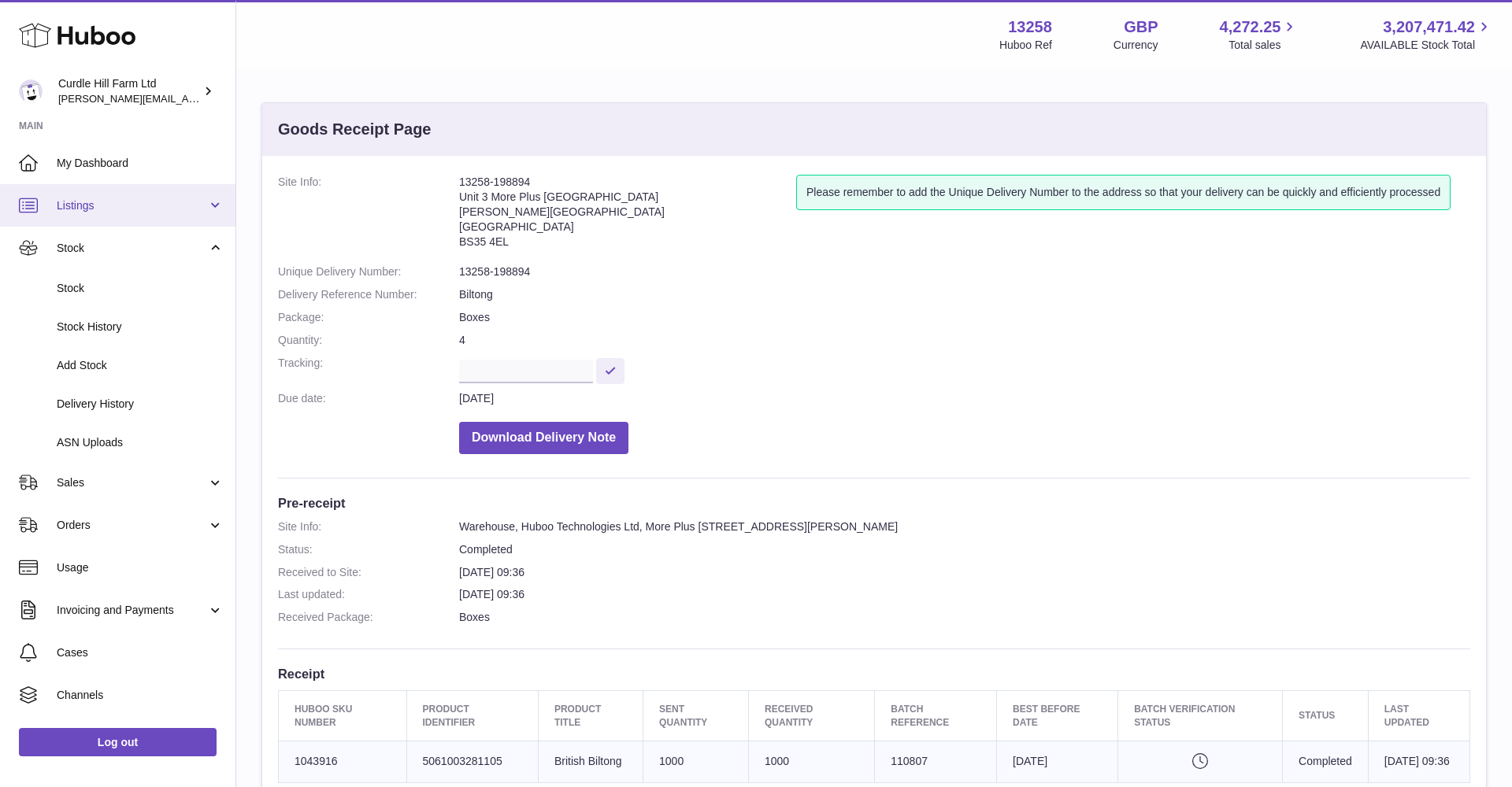
click at [150, 198] on span "Listings" at bounding box center [132, 205] width 150 height 15
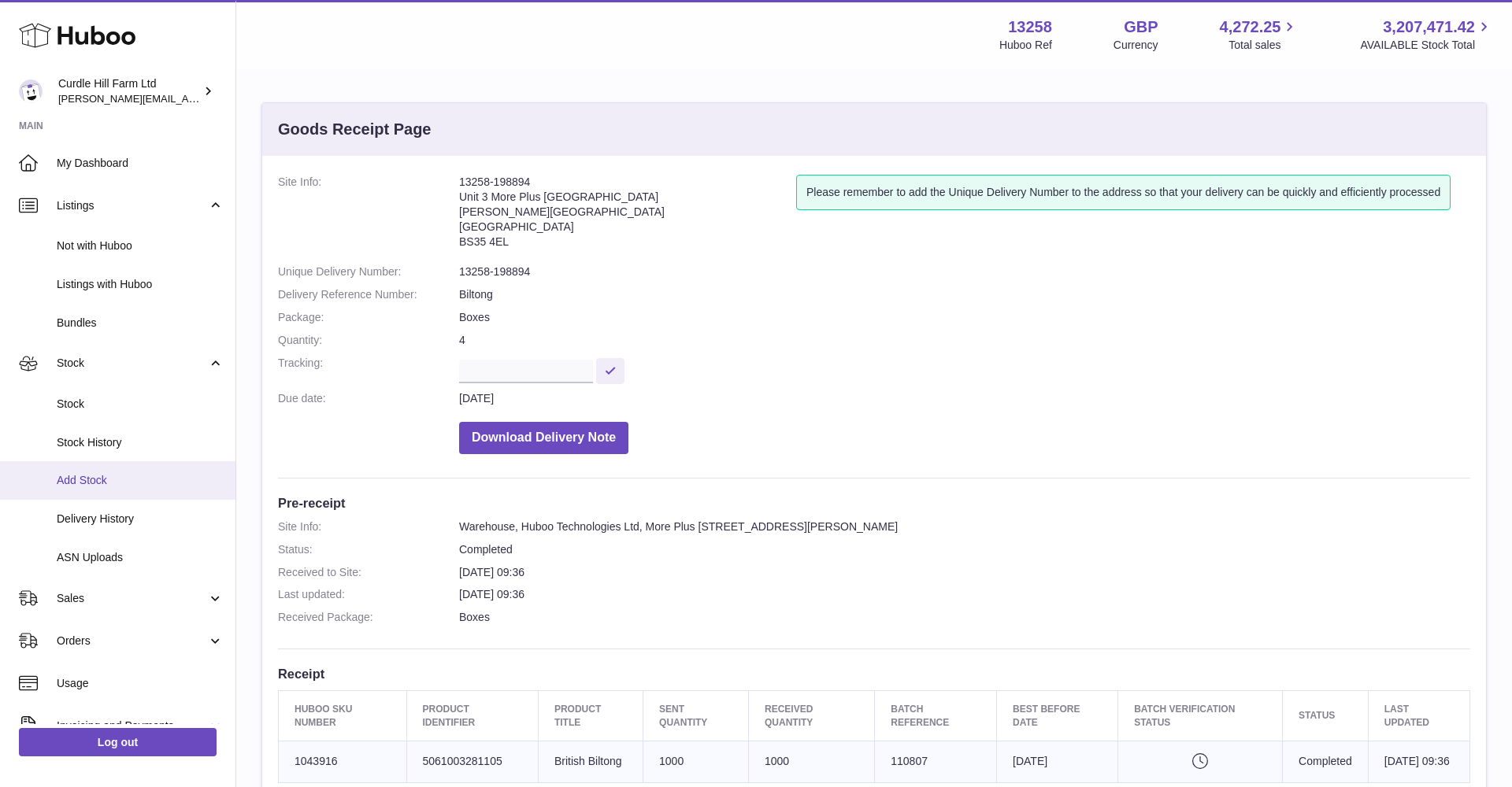
click at [72, 468] on link "Add Stock" at bounding box center [118, 481] width 235 height 39
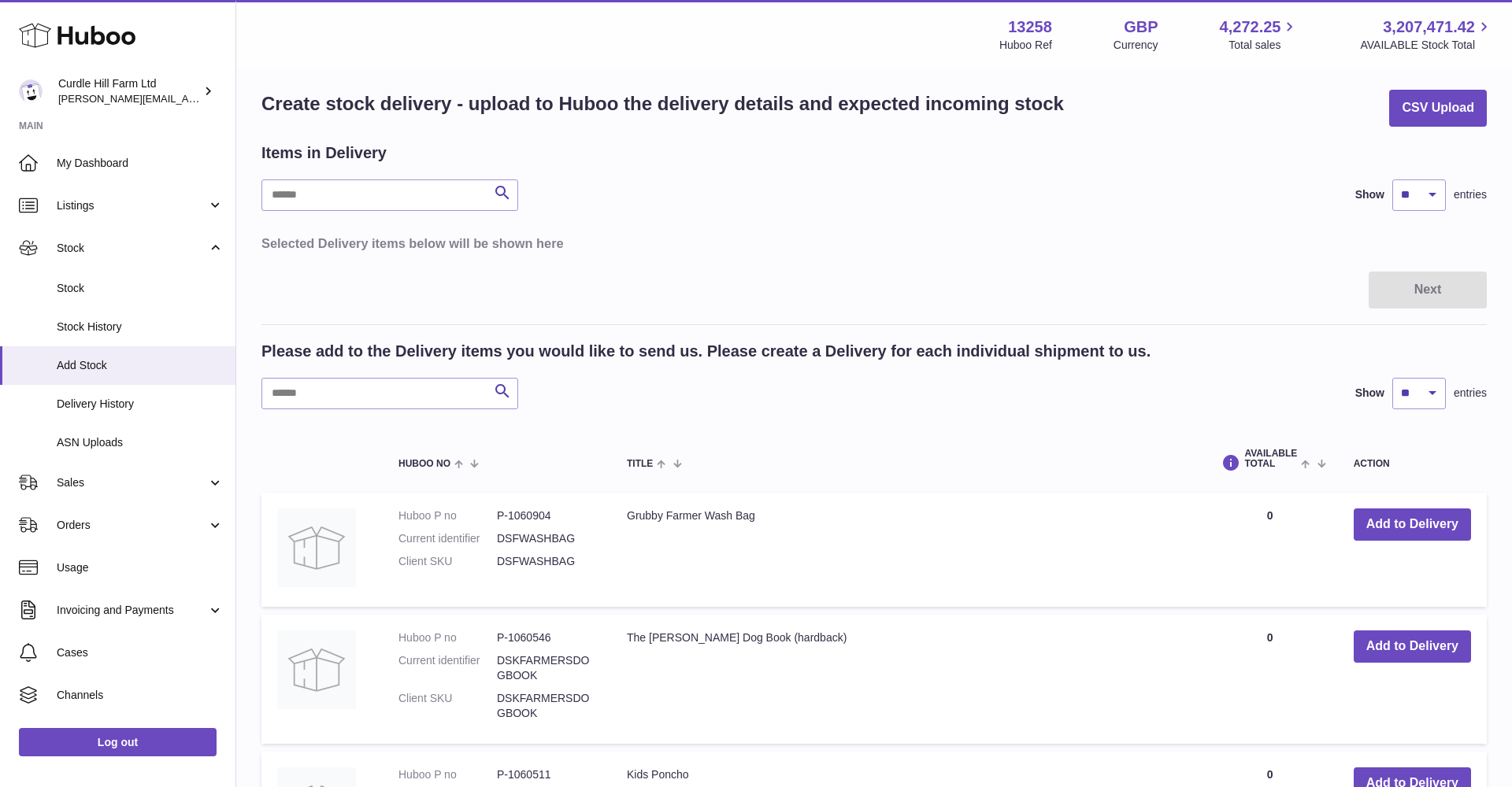
scroll to position [18, 0]
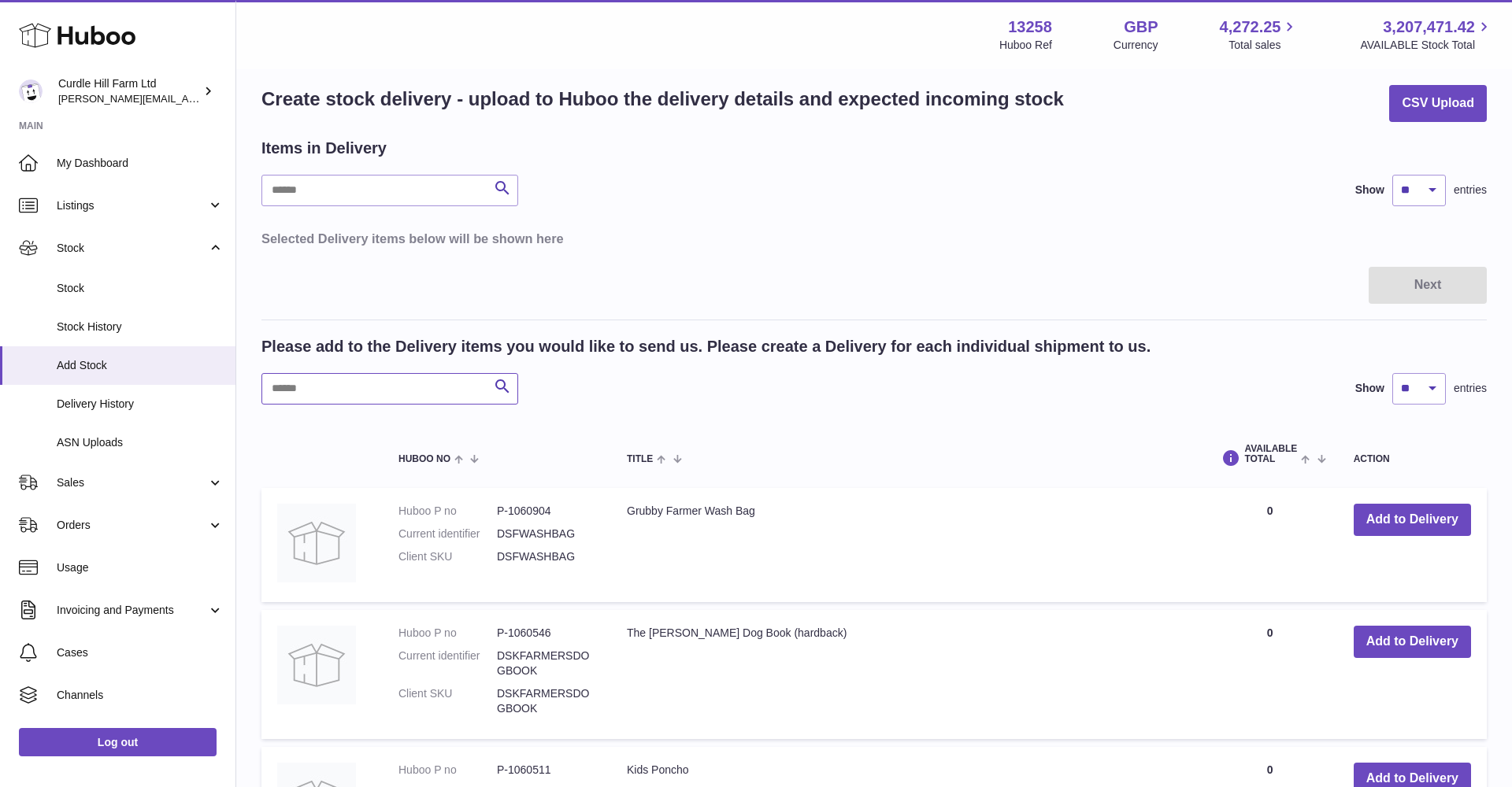
click at [341, 381] on input "text" at bounding box center [389, 389] width 257 height 32
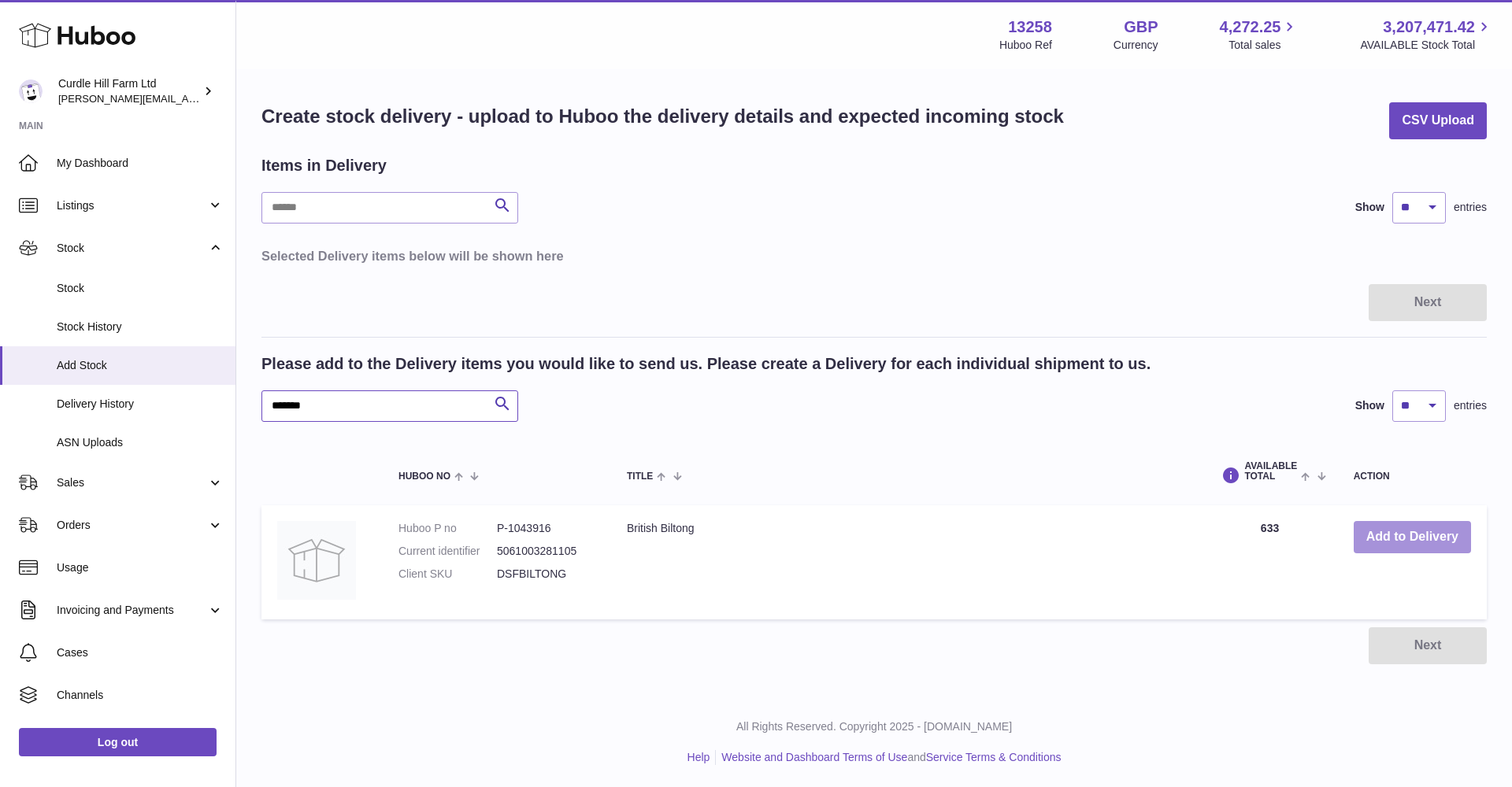
type input "*******"
click at [1402, 534] on button "Add to Delivery" at bounding box center [1412, 537] width 118 height 32
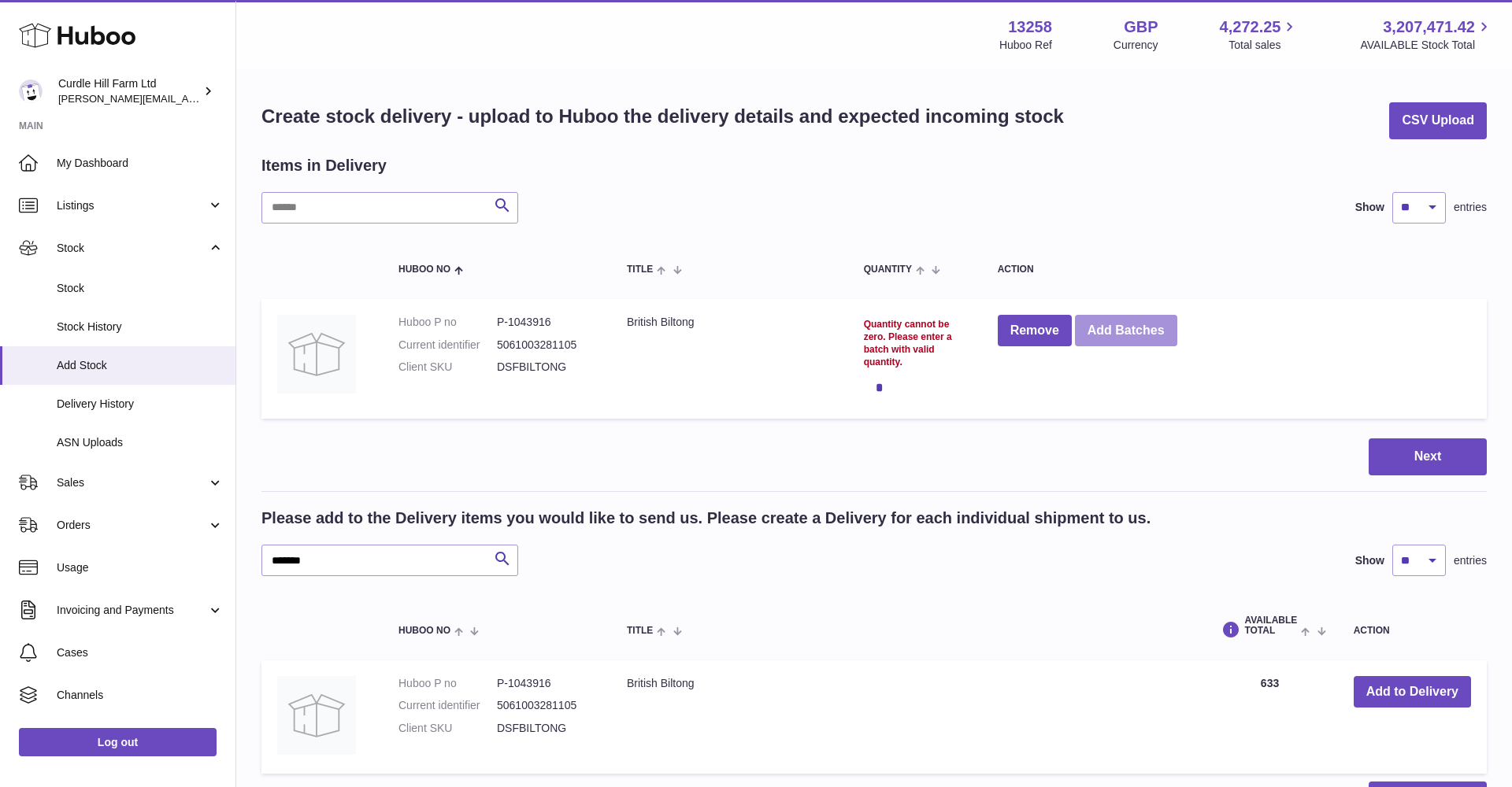
click at [1121, 340] on button "Add Batches" at bounding box center [1126, 331] width 103 height 32
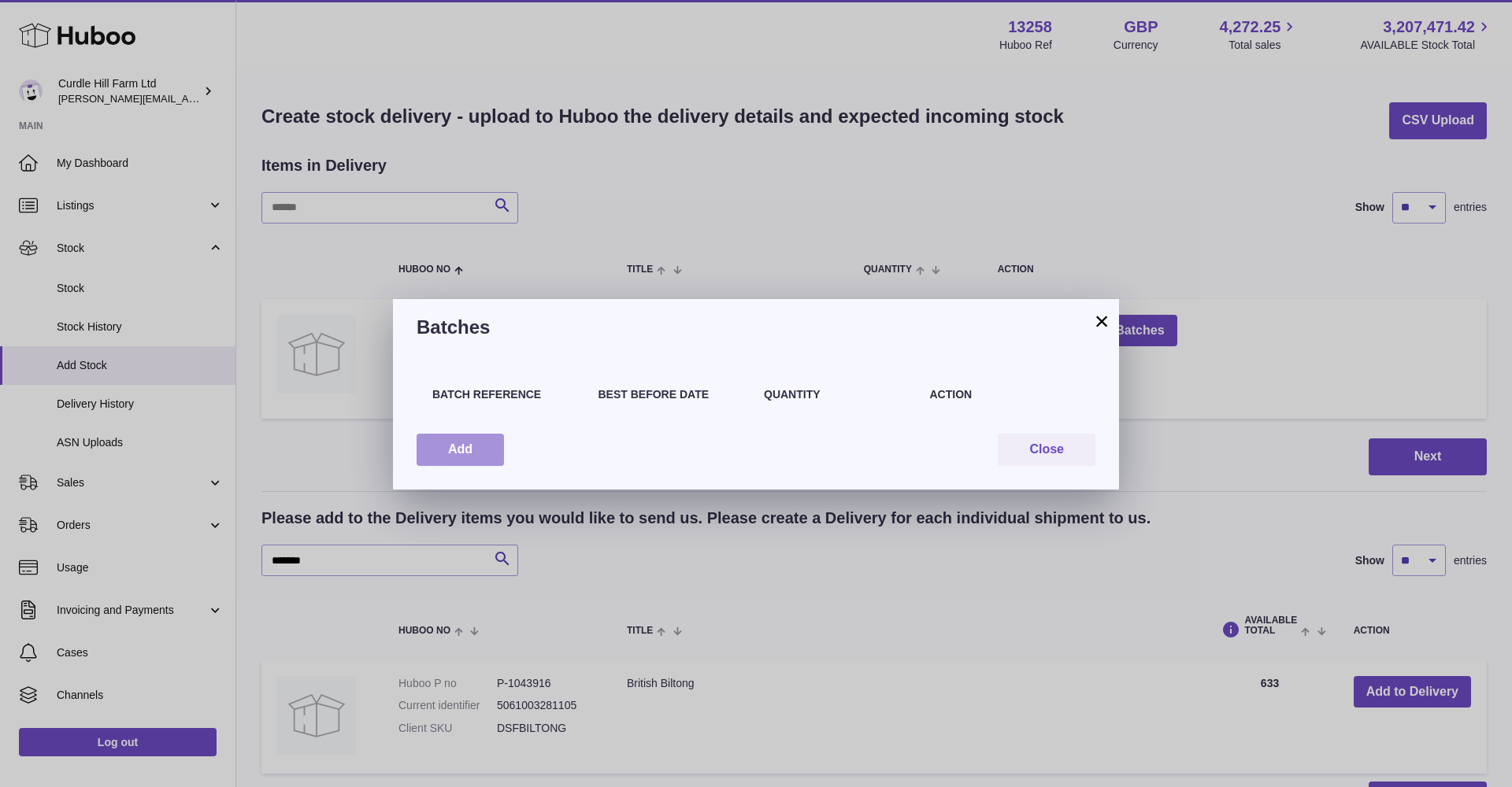
click at [457, 442] on button "Add" at bounding box center [460, 449] width 88 height 32
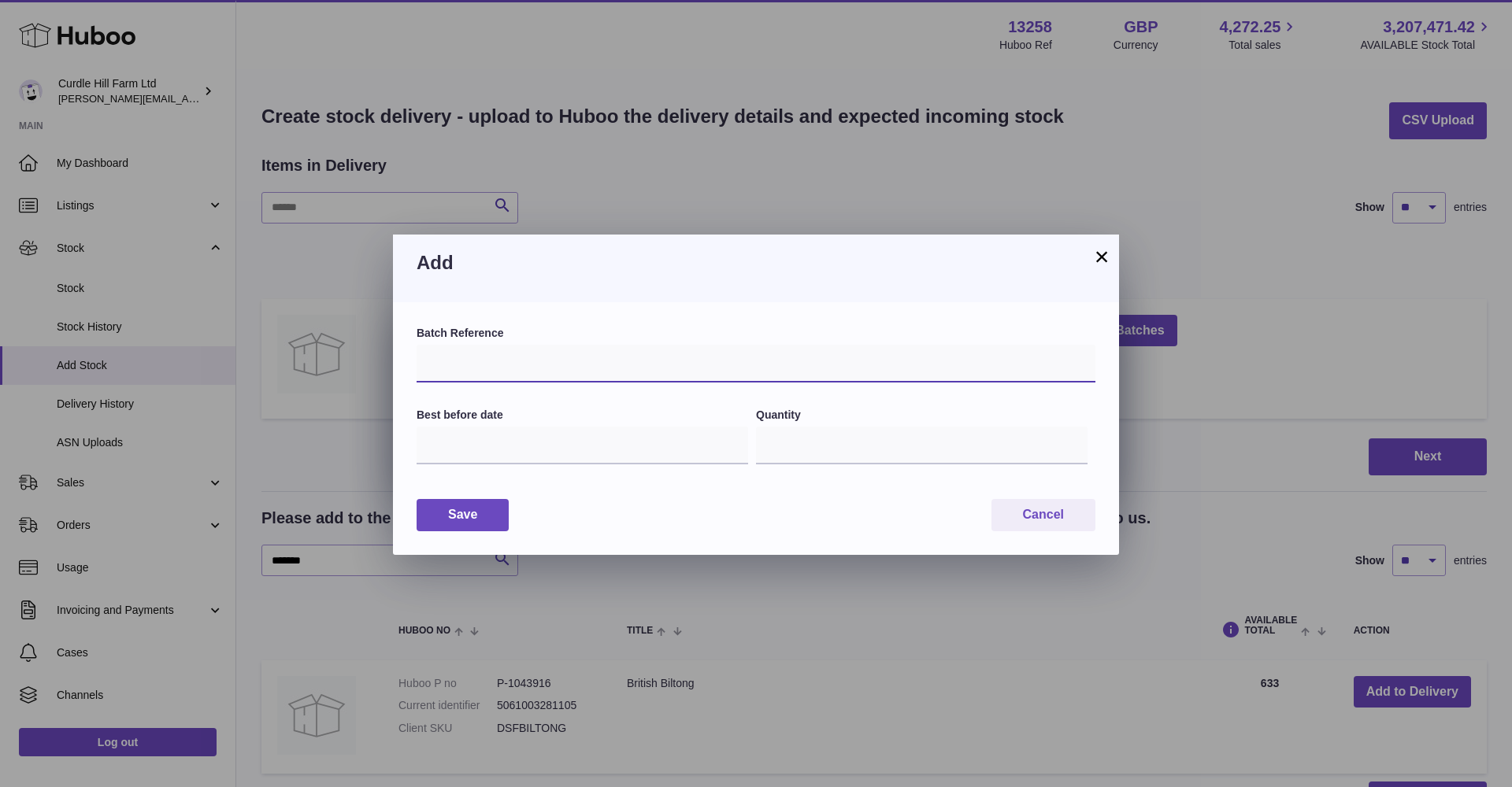
click at [458, 357] on input "text" at bounding box center [756, 363] width 679 height 38
type input "******"
click at [475, 456] on input "text" at bounding box center [582, 445] width 332 height 38
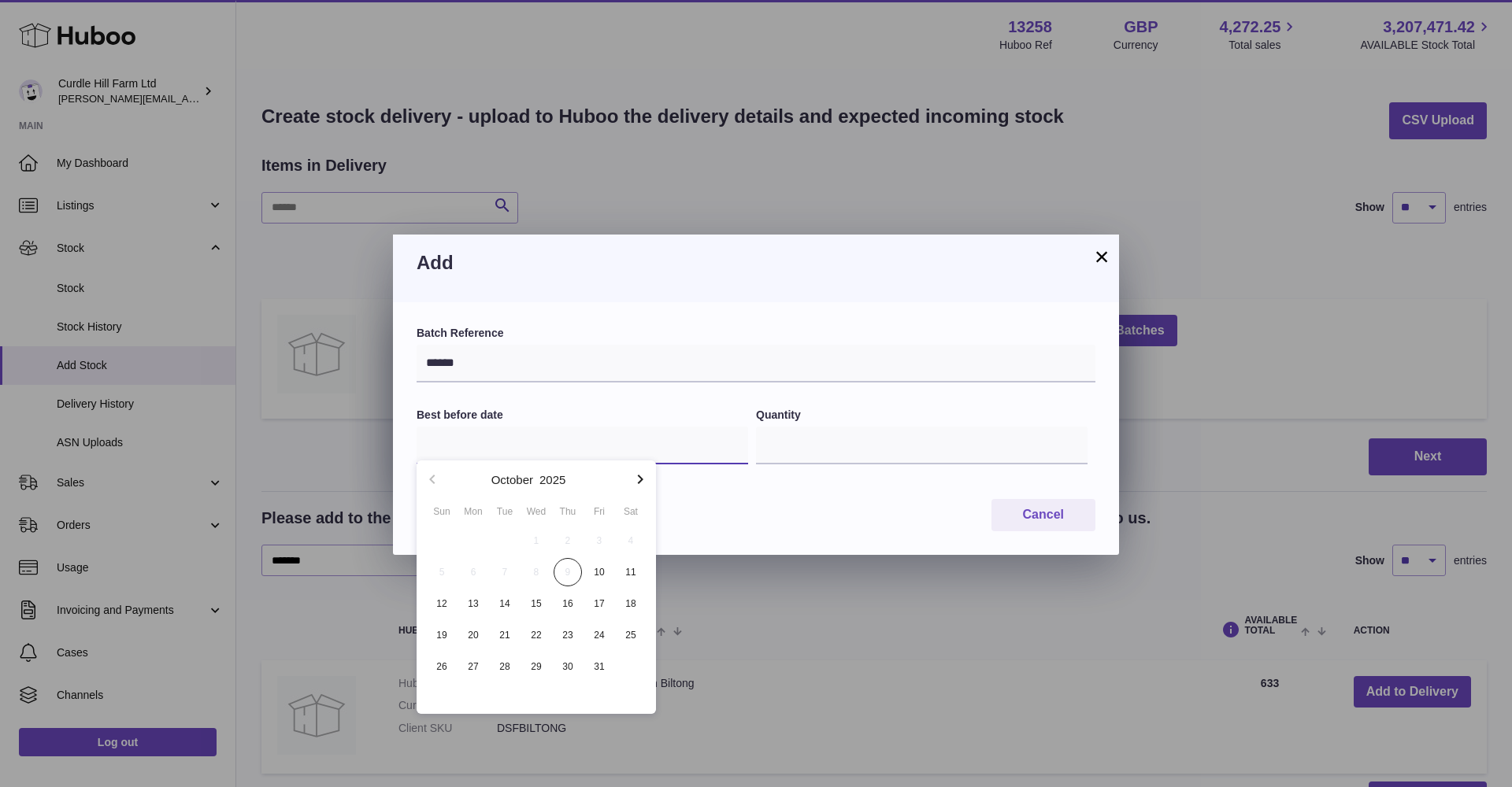
scroll to position [2, 0]
click at [641, 478] on icon "button" at bounding box center [641, 479] width 5 height 10
click at [639, 478] on icon "button" at bounding box center [640, 478] width 19 height 19
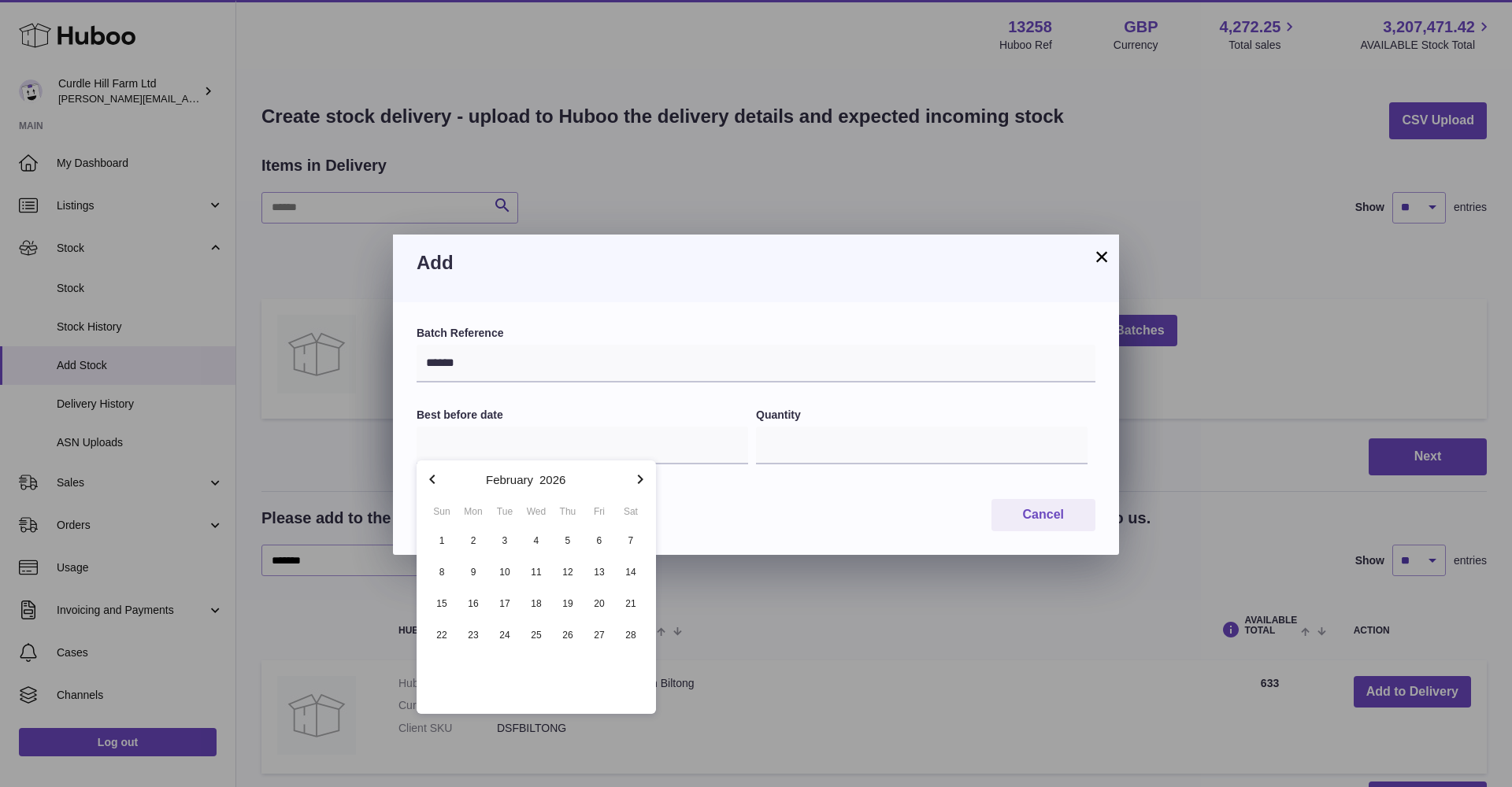
click at [639, 478] on icon "button" at bounding box center [640, 478] width 19 height 19
click at [575, 575] on span "9" at bounding box center [568, 572] width 28 height 28
type input "**********"
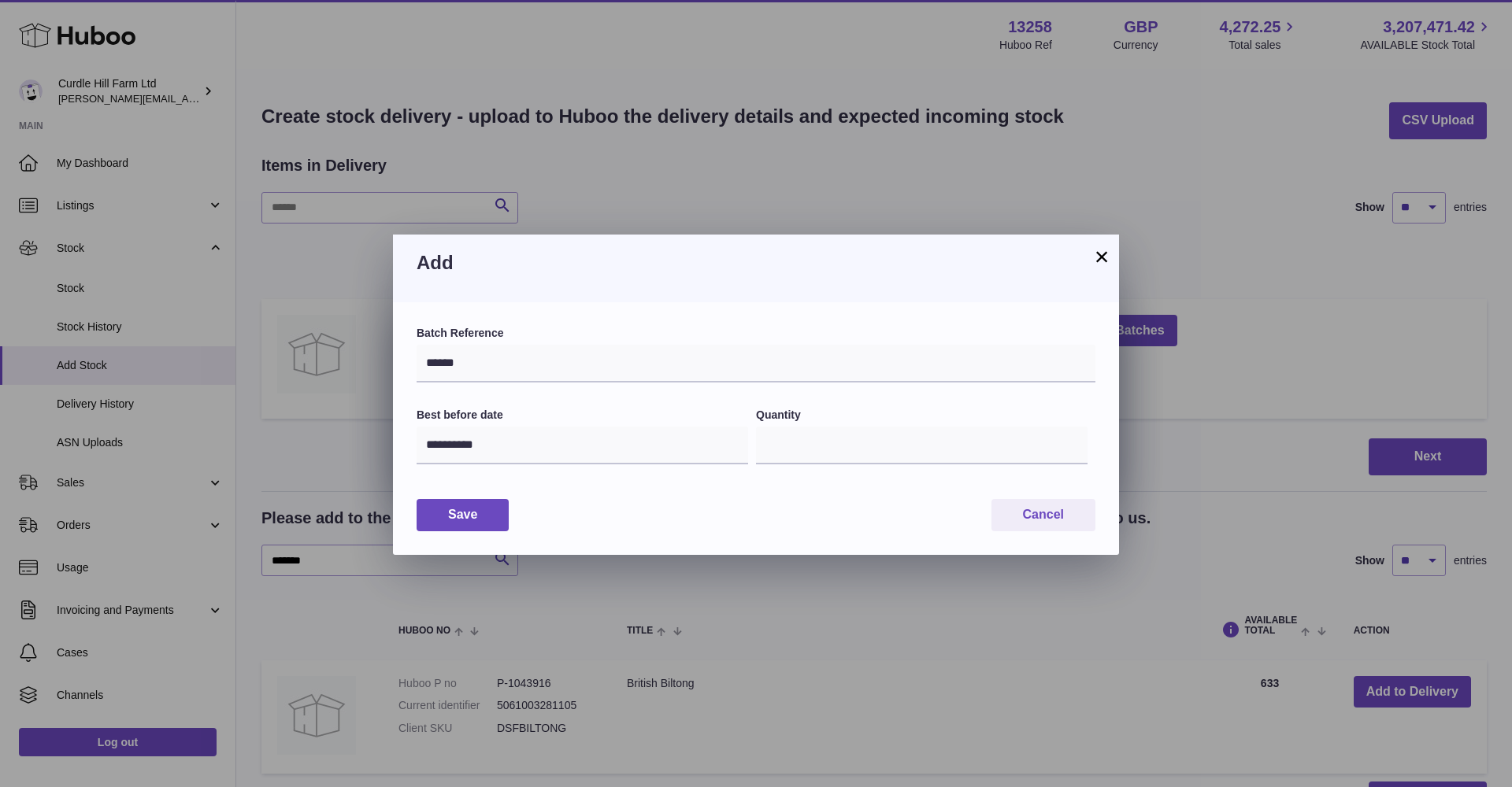
click at [471, 512] on button "Save" at bounding box center [463, 515] width 92 height 32
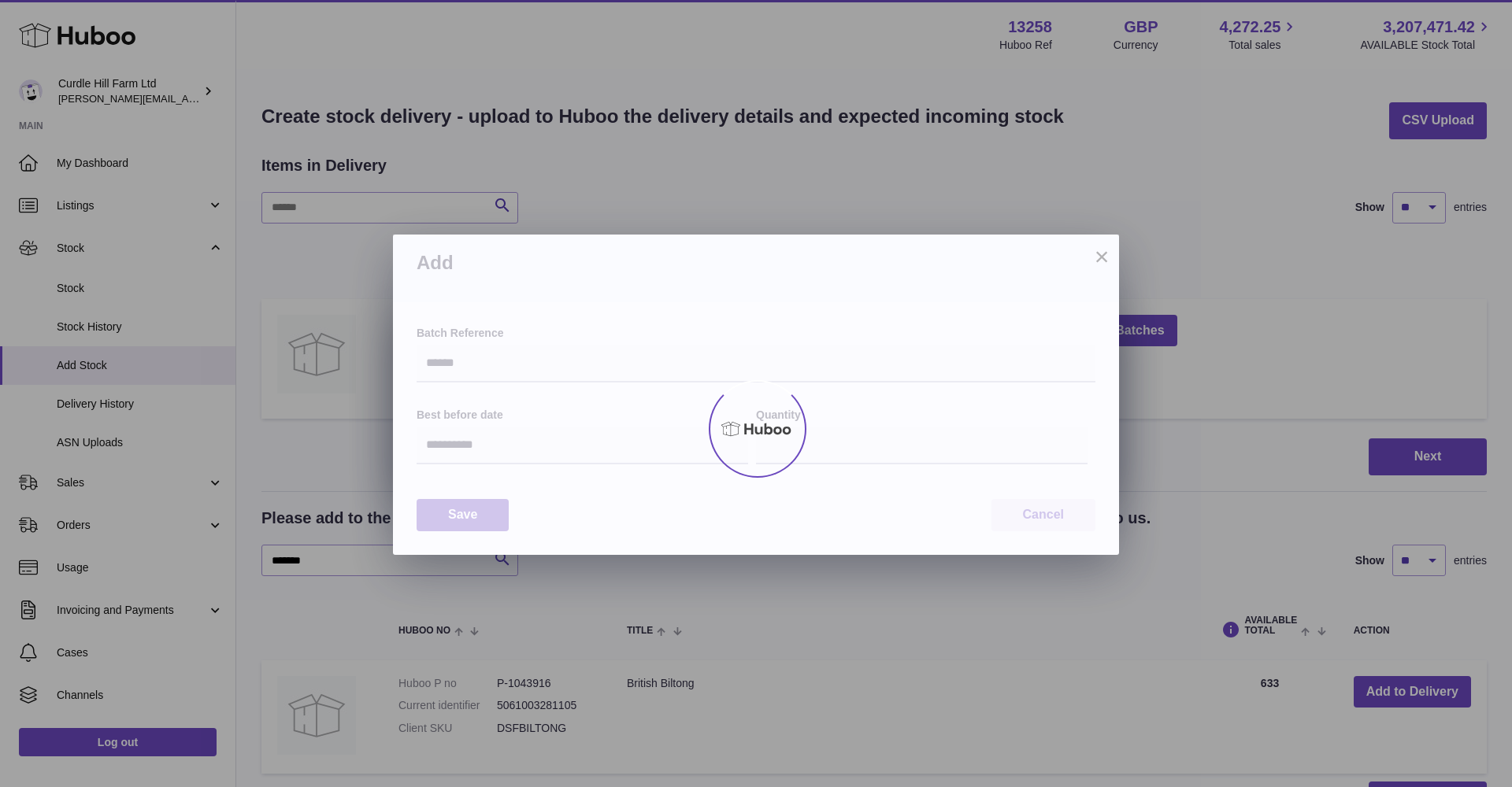
type input "*"
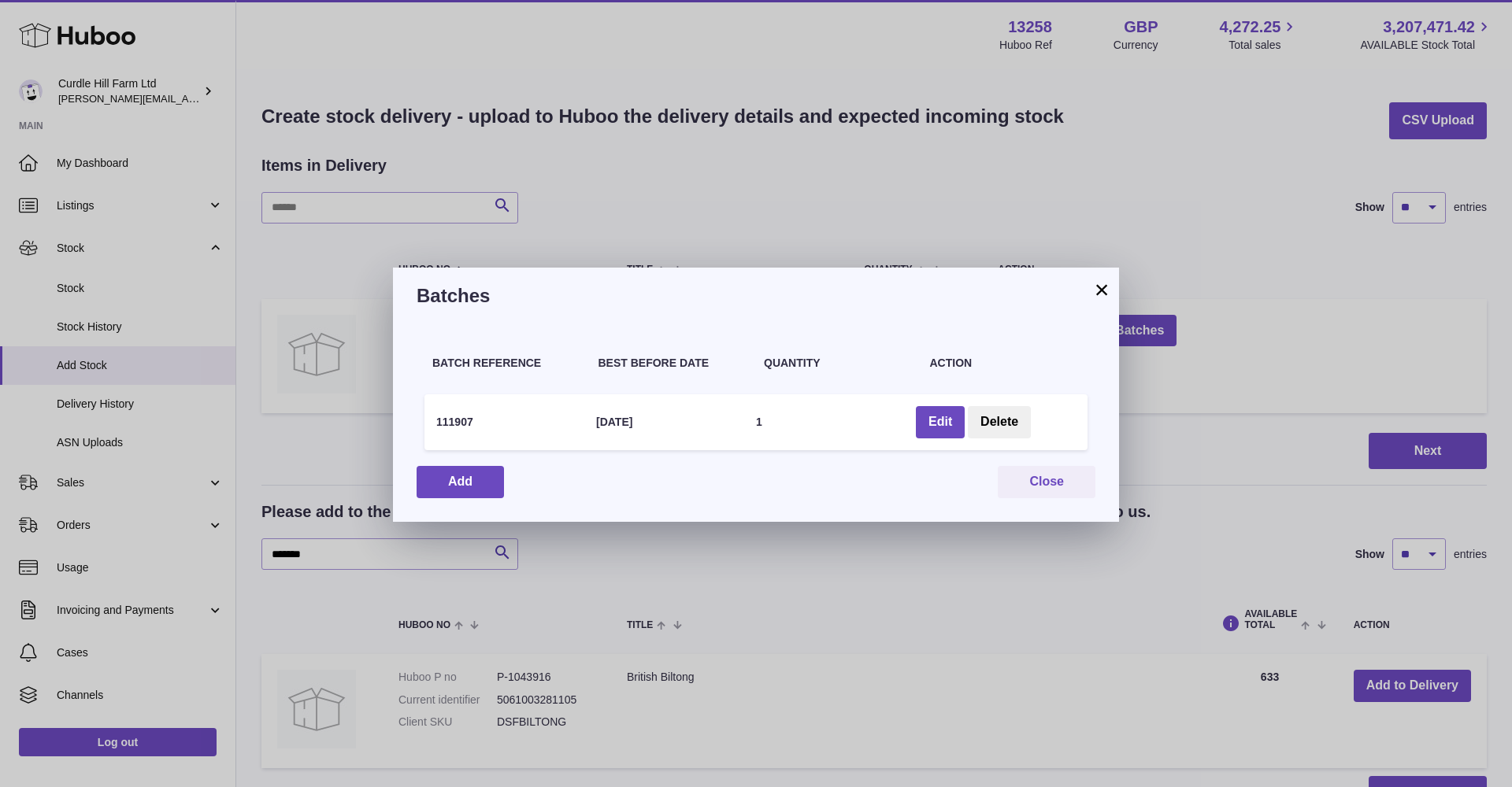
scroll to position [0, 0]
click at [1034, 474] on button "Close" at bounding box center [1047, 482] width 97 height 32
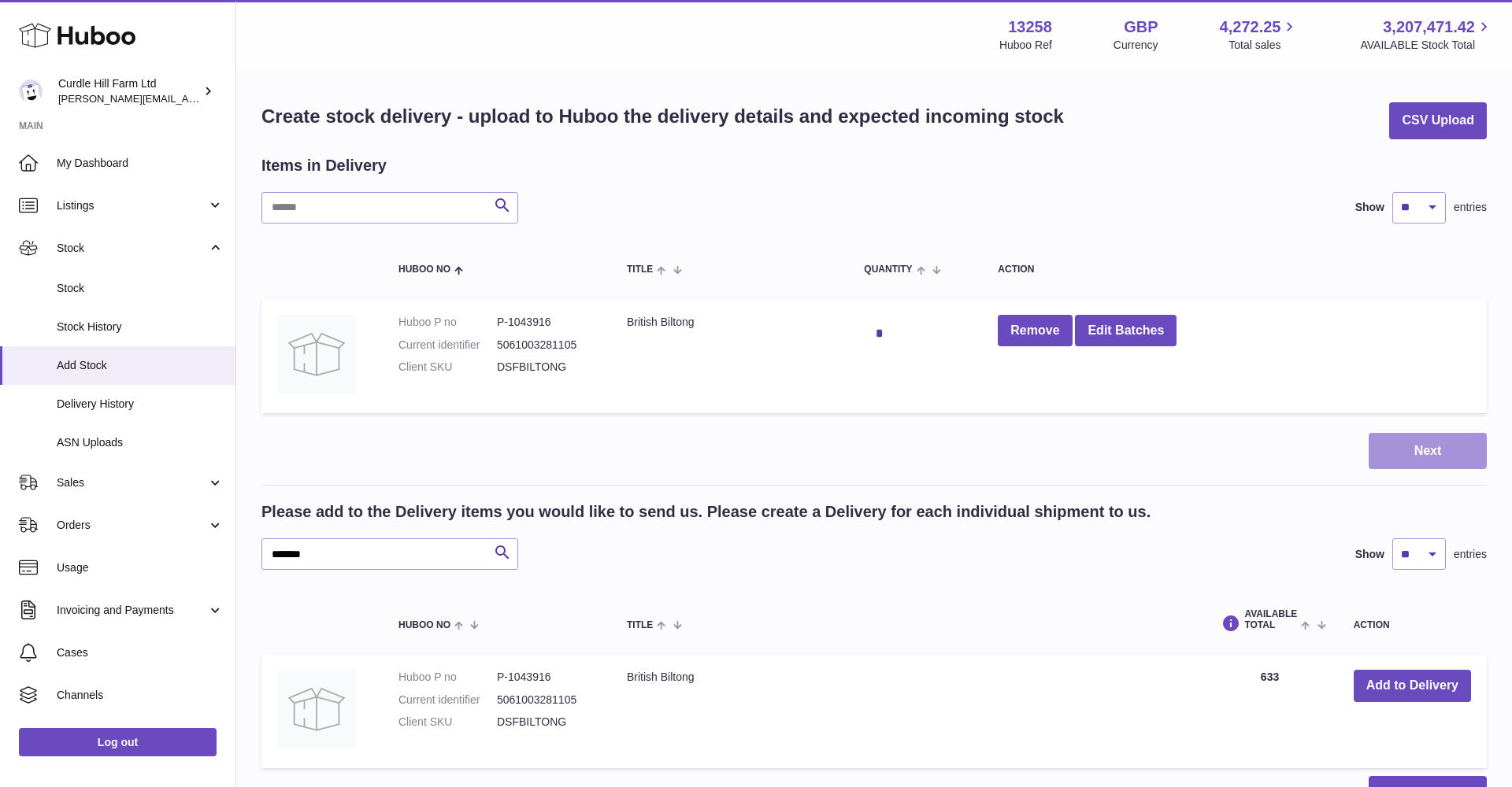
click at [1401, 441] on button "Next" at bounding box center [1428, 452] width 119 height 37
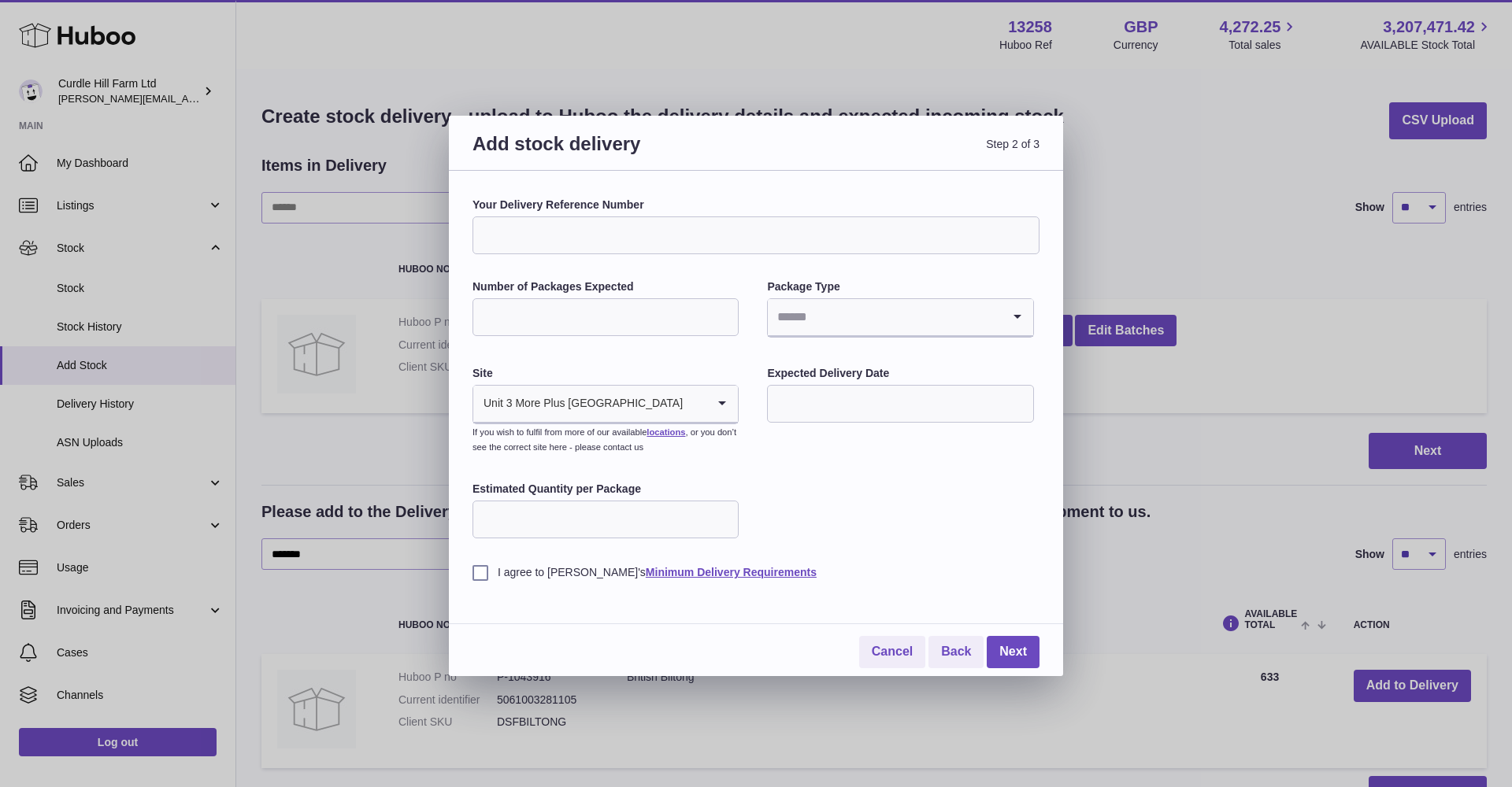
click at [555, 220] on input "Your Delivery Reference Number" at bounding box center [756, 235] width 567 height 38
type input "**********"
click at [722, 312] on input "*" at bounding box center [605, 317] width 266 height 38
click at [723, 312] on input "*" at bounding box center [605, 317] width 266 height 38
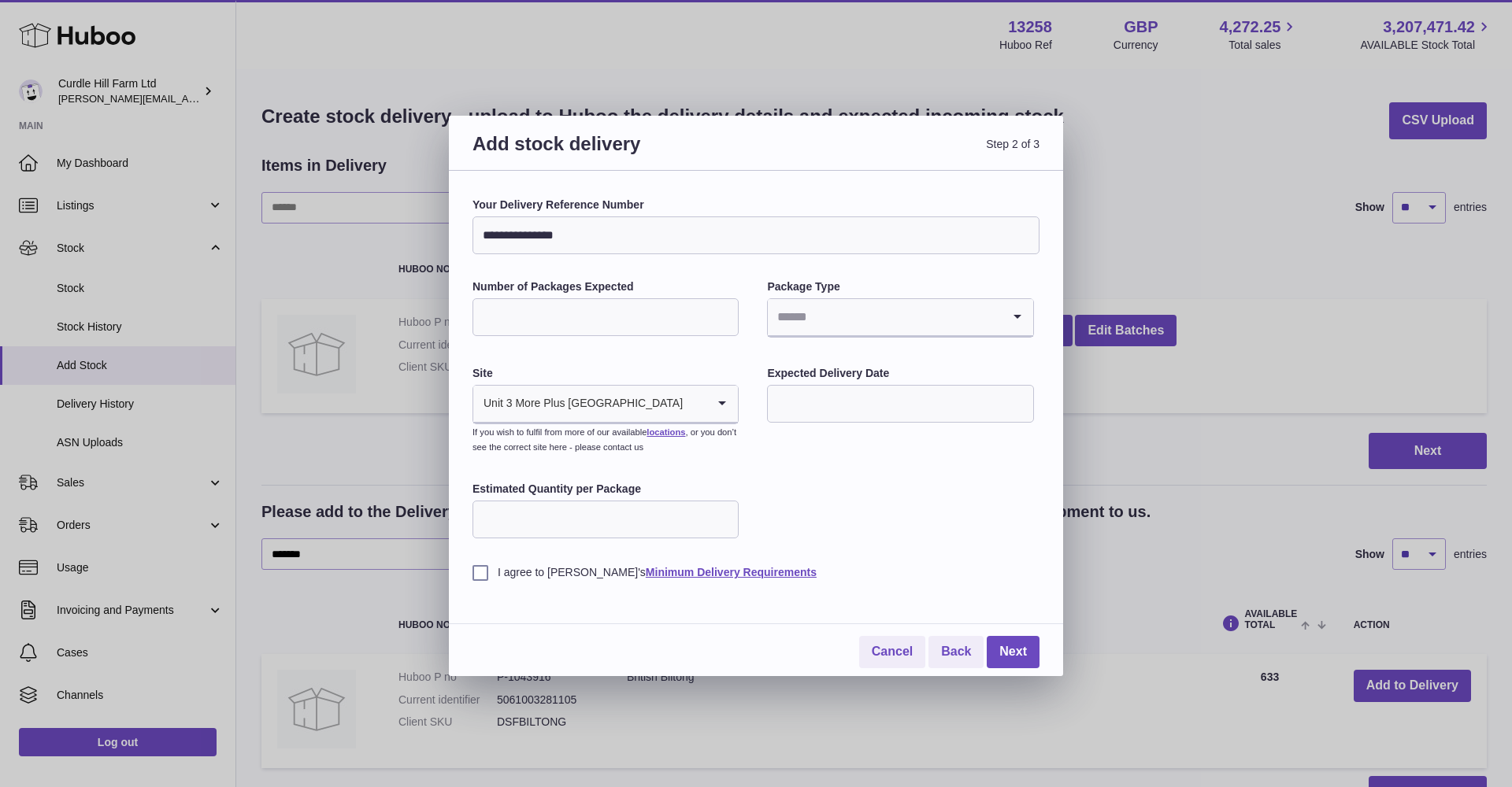
click at [723, 312] on input "*" at bounding box center [605, 317] width 266 height 38
click at [723, 313] on input "*" at bounding box center [605, 317] width 266 height 38
click at [723, 312] on input "*" at bounding box center [605, 317] width 266 height 38
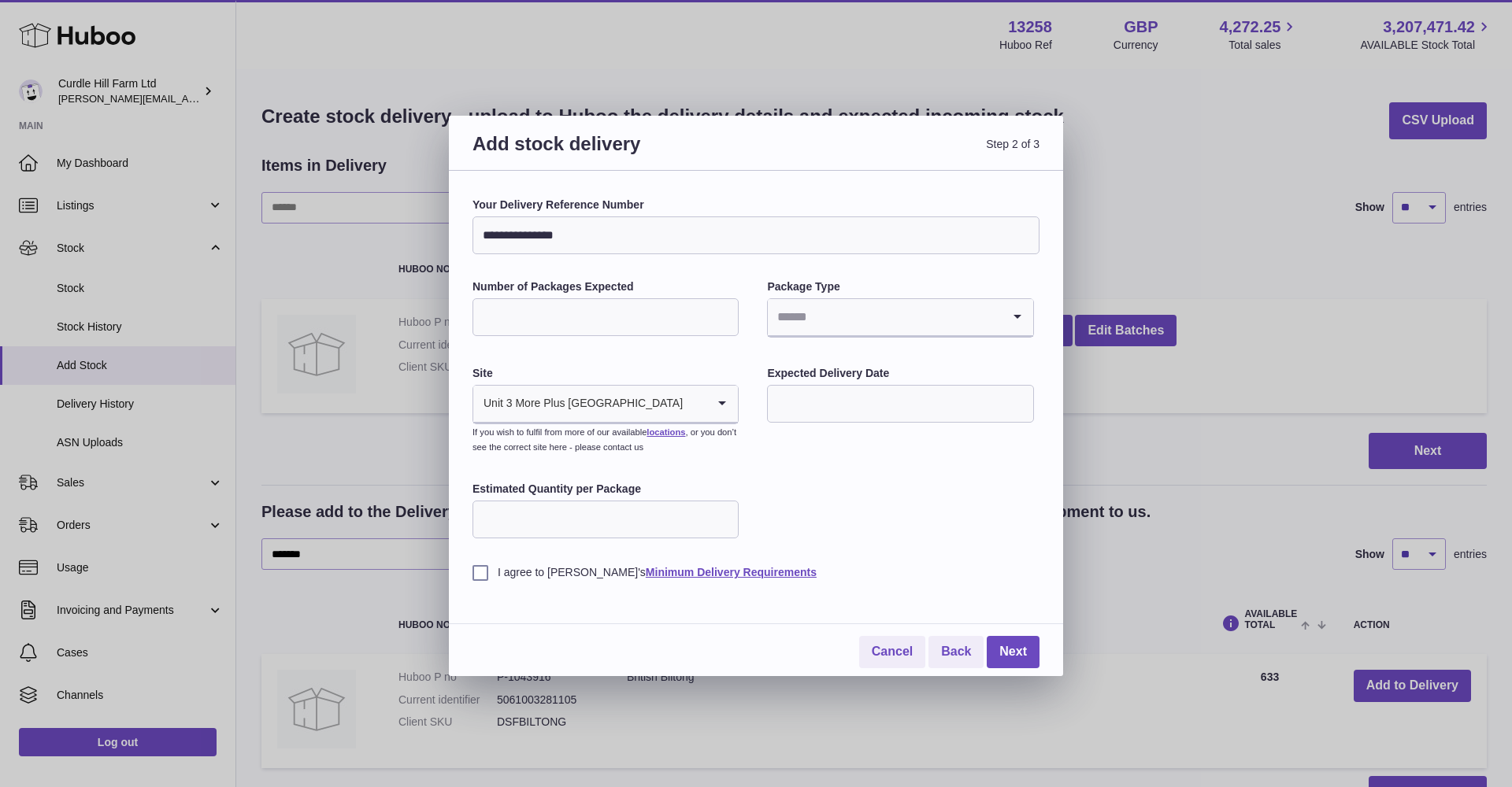
type input "*"
click at [723, 312] on input "*" at bounding box center [605, 317] width 266 height 38
click at [1025, 322] on icon "Search for option" at bounding box center [1017, 317] width 32 height 36
click at [822, 419] on li "Boxes" at bounding box center [900, 423] width 263 height 32
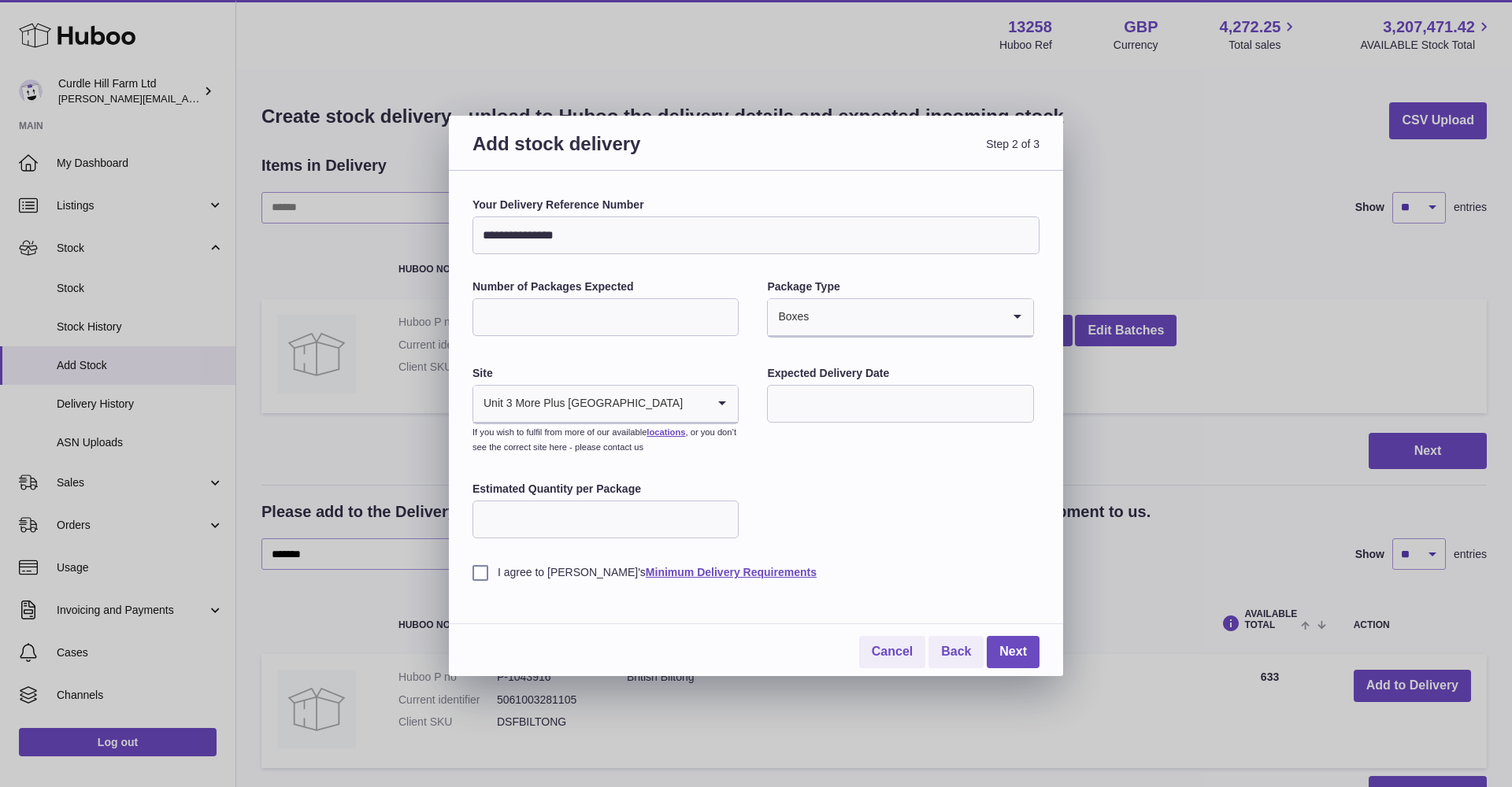
click at [903, 414] on input "text" at bounding box center [900, 403] width 266 height 38
click at [796, 569] on span "13" at bounding box center [792, 563] width 28 height 28
type input "**********"
click at [680, 517] on input "Estimated Quantity per Package" at bounding box center [605, 519] width 266 height 38
type input "***"
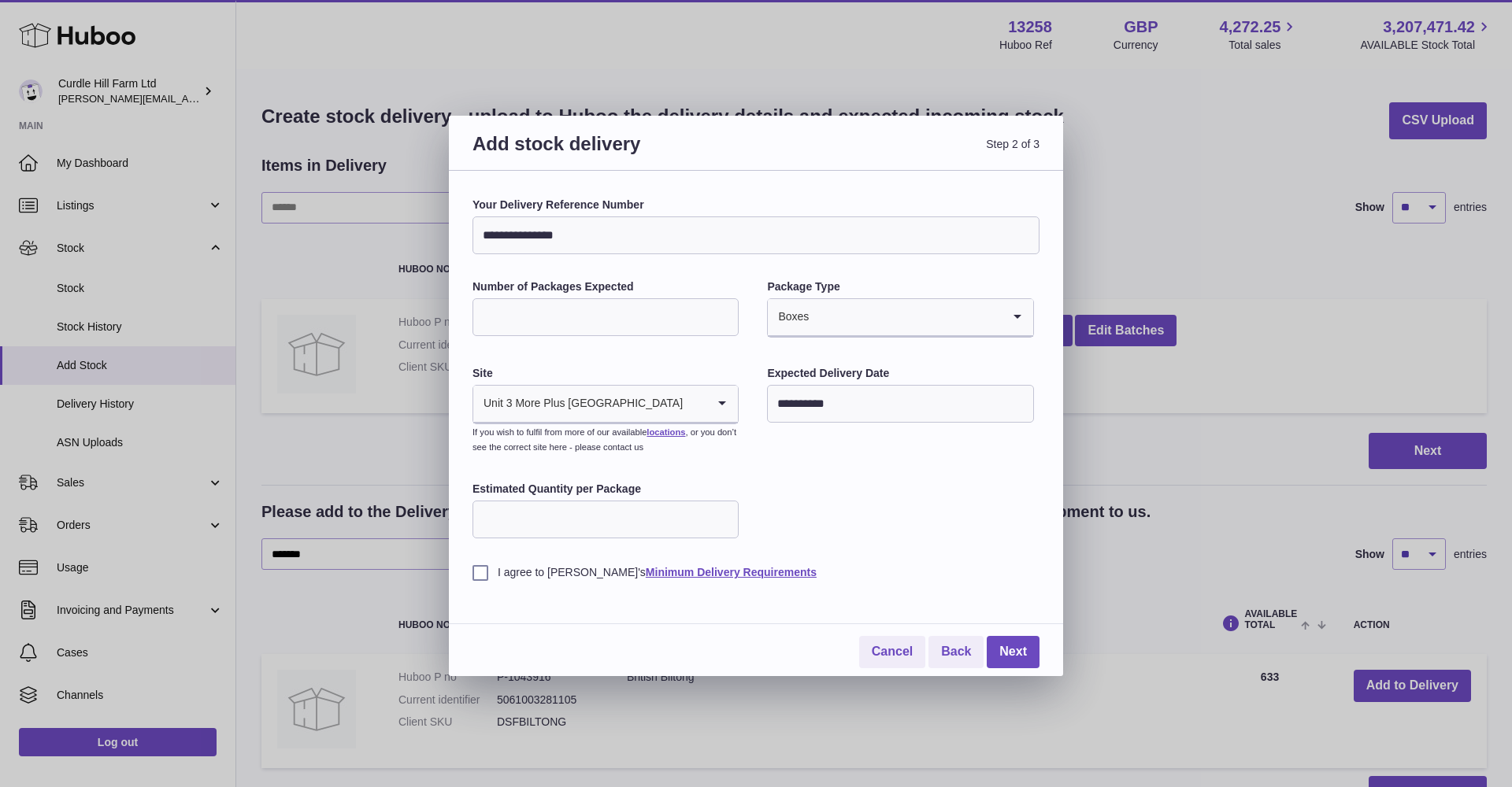
click at [793, 514] on div "**********" at bounding box center [756, 388] width 567 height 383
click at [1012, 642] on link "Next" at bounding box center [1013, 652] width 53 height 32
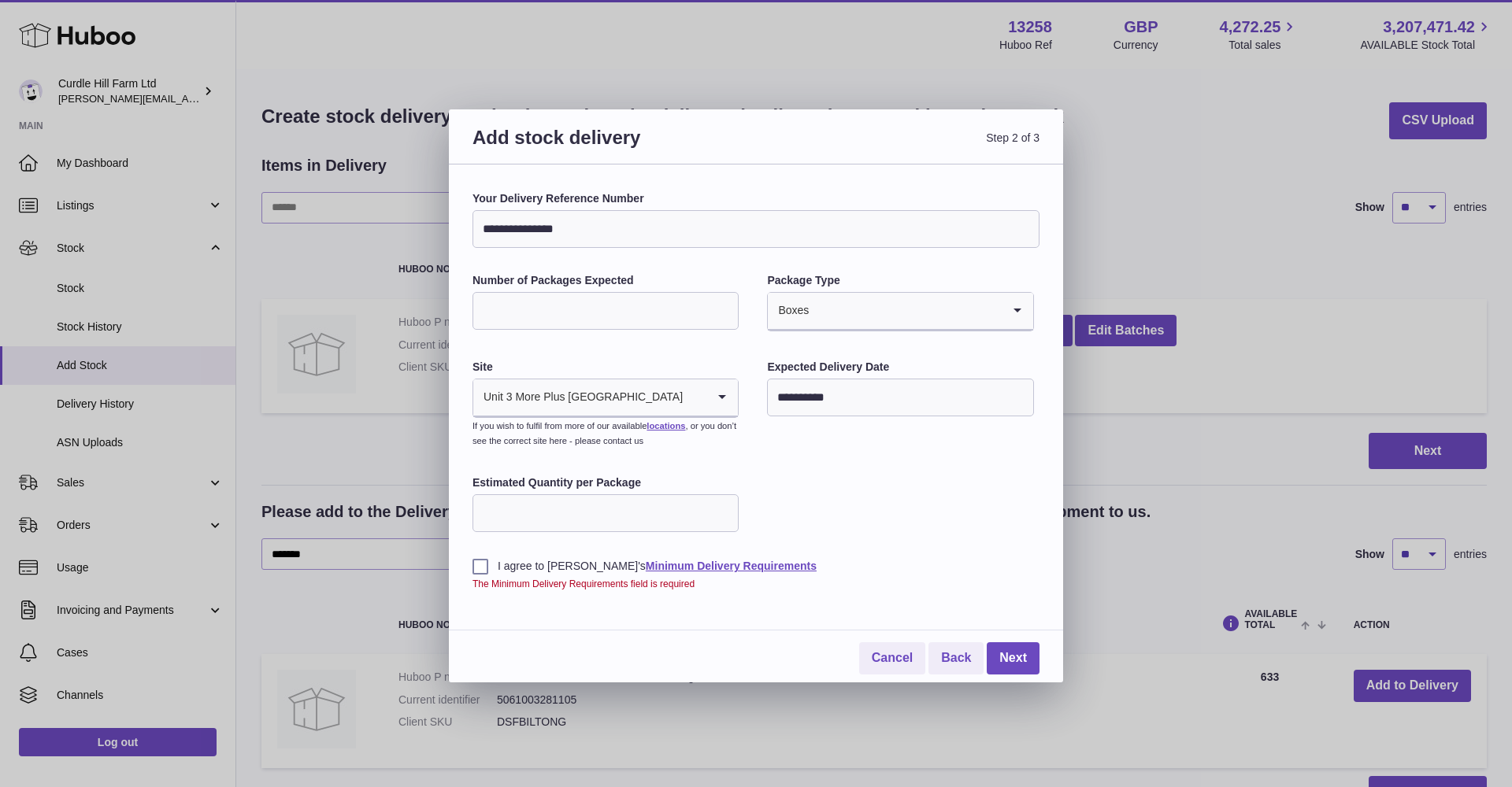
click at [483, 562] on label "I agree to [PERSON_NAME]'s Minimum Delivery Requirements" at bounding box center [756, 566] width 567 height 15
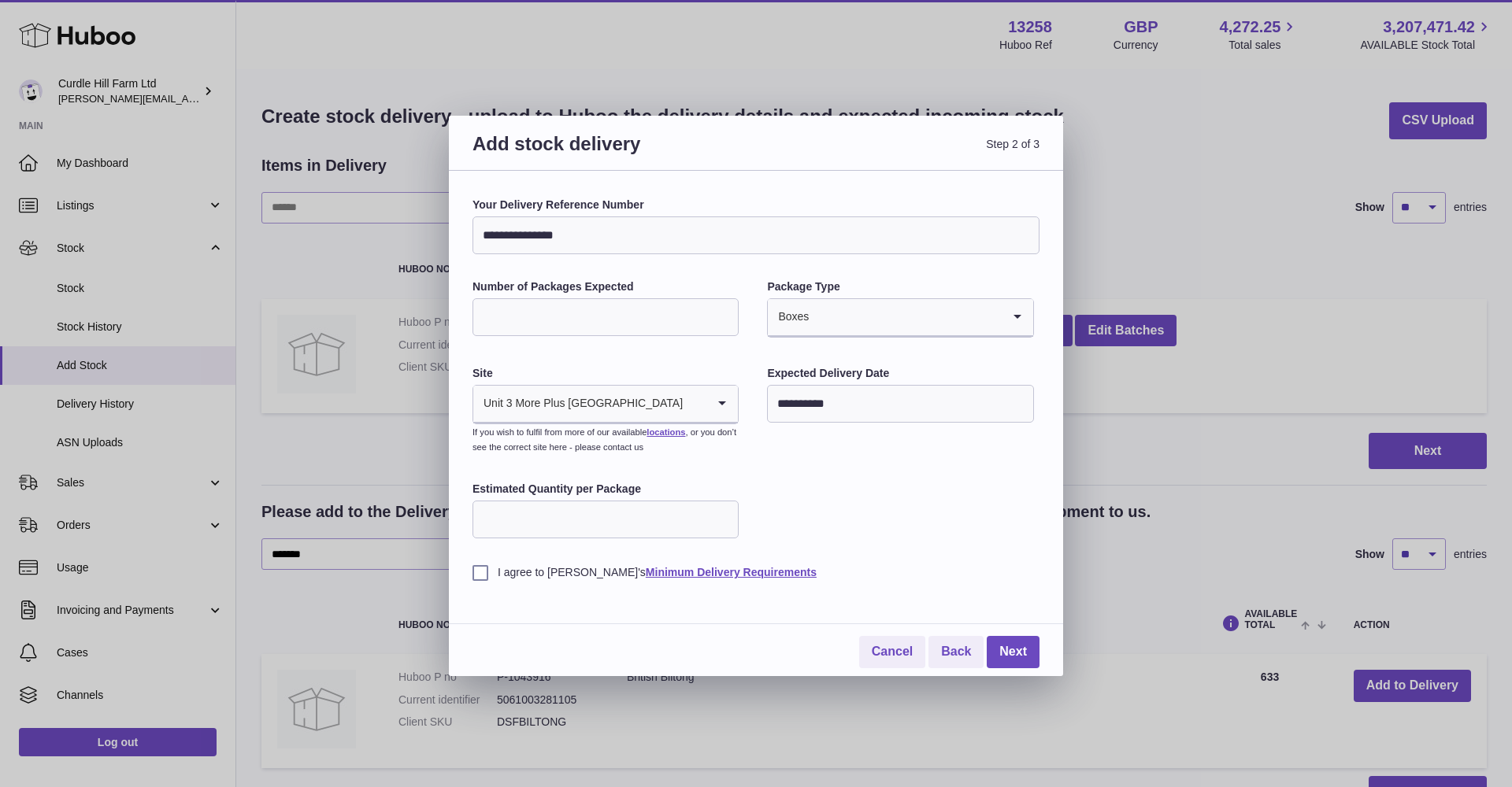
click at [1027, 642] on link "Next" at bounding box center [1013, 652] width 53 height 32
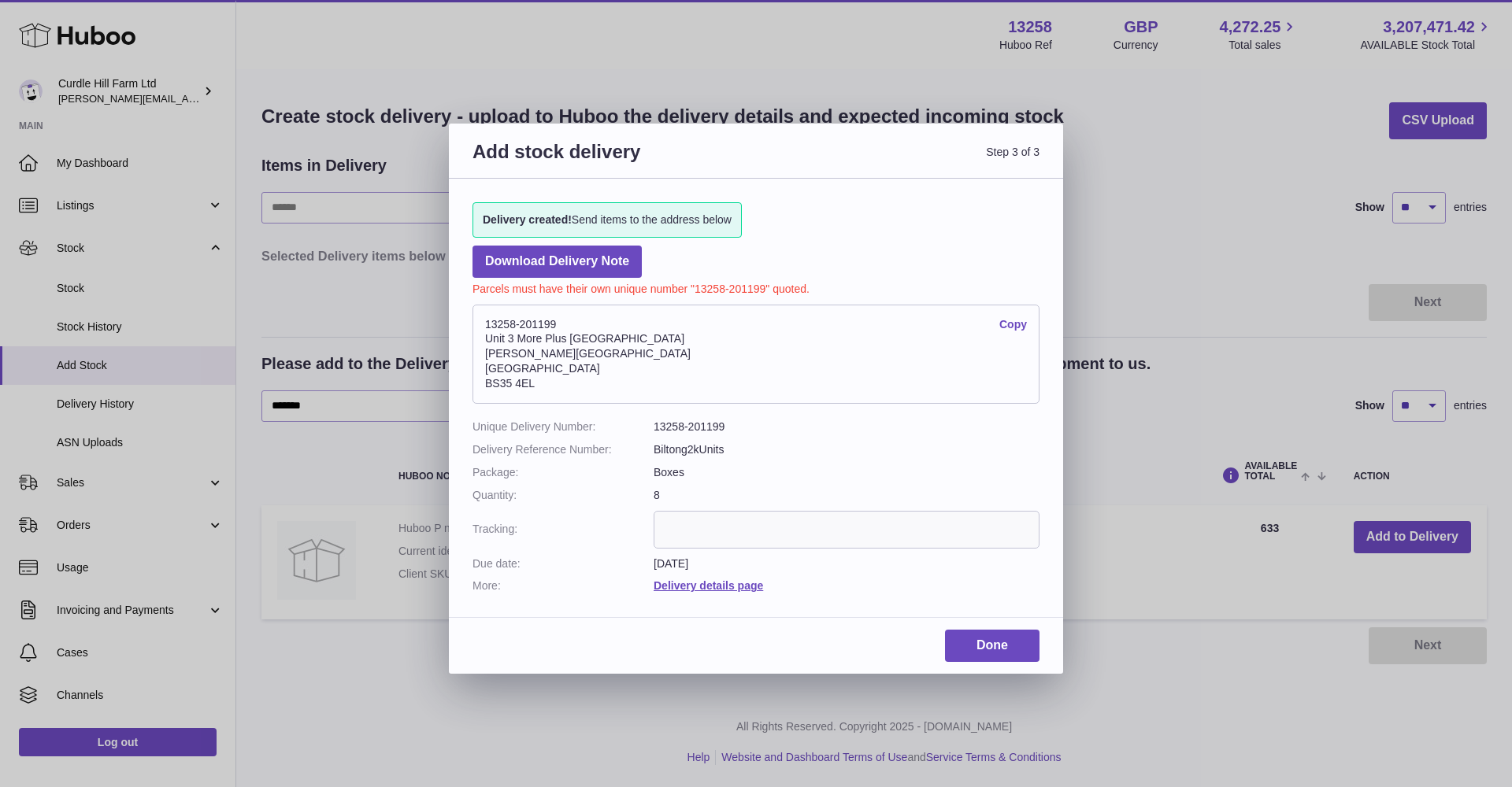
drag, startPoint x: 483, startPoint y: 318, endPoint x: 538, endPoint y: 378, distance: 81.4
click at [536, 379] on address "13258-201199 Copy [STREET_ADDRESS][PERSON_NAME]" at bounding box center [756, 354] width 567 height 99
copy address "13258-201199 Copy Unit 3 More Plus [GEOGRAPHIC_DATA][PERSON_NAME]"
